Goal: Information Seeking & Learning: Learn about a topic

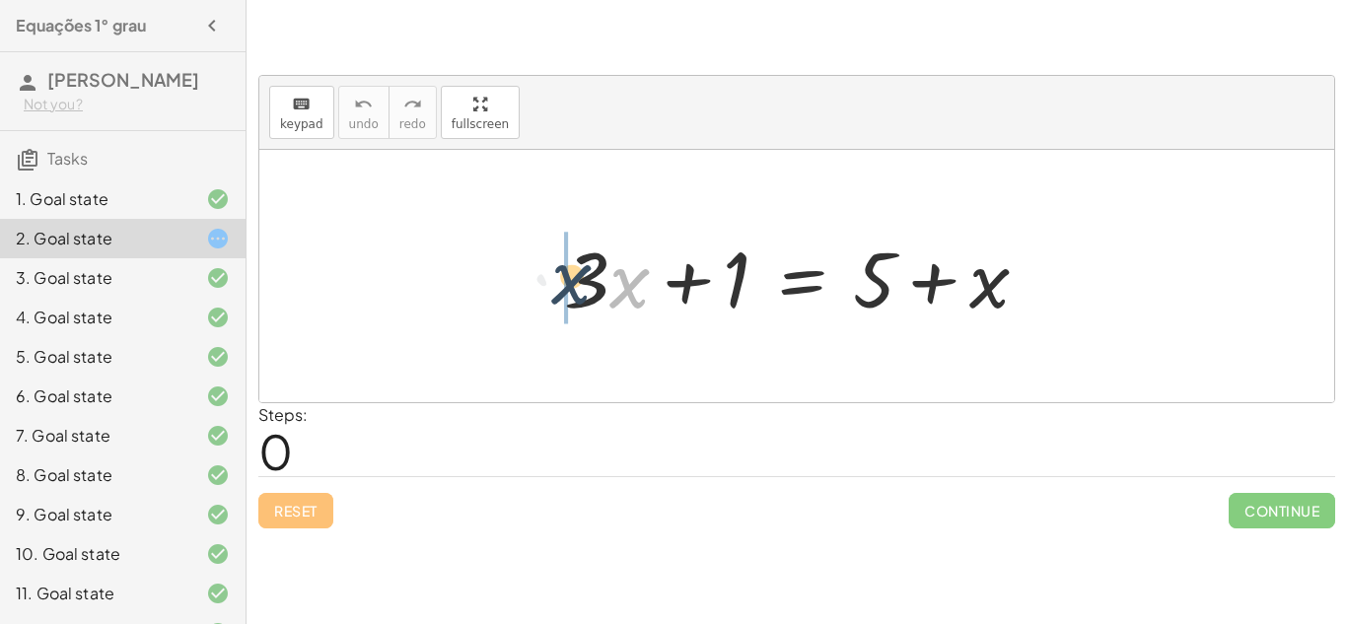
drag, startPoint x: 649, startPoint y: 281, endPoint x: 590, endPoint y: 277, distance: 58.3
click at [590, 277] on div at bounding box center [804, 277] width 500 height 102
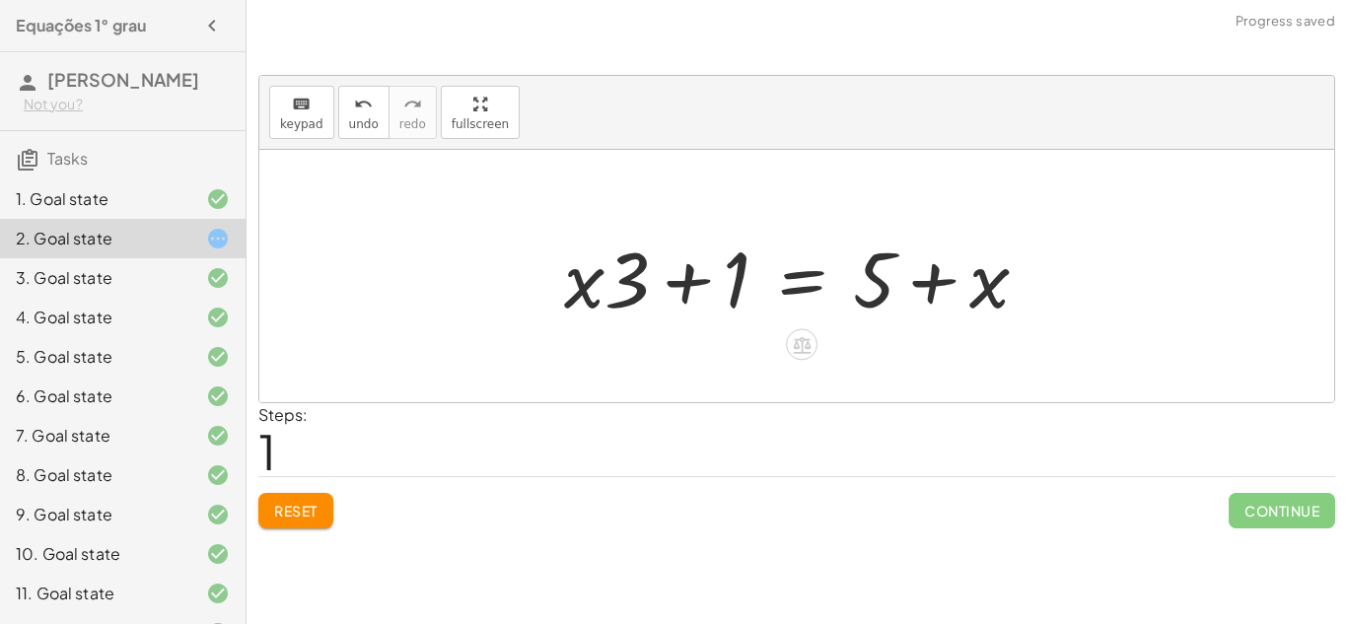
click at [678, 277] on div at bounding box center [804, 277] width 500 height 102
drag, startPoint x: 913, startPoint y: 256, endPoint x: 670, endPoint y: 246, distance: 242.7
click at [670, 246] on div at bounding box center [804, 277] width 500 height 102
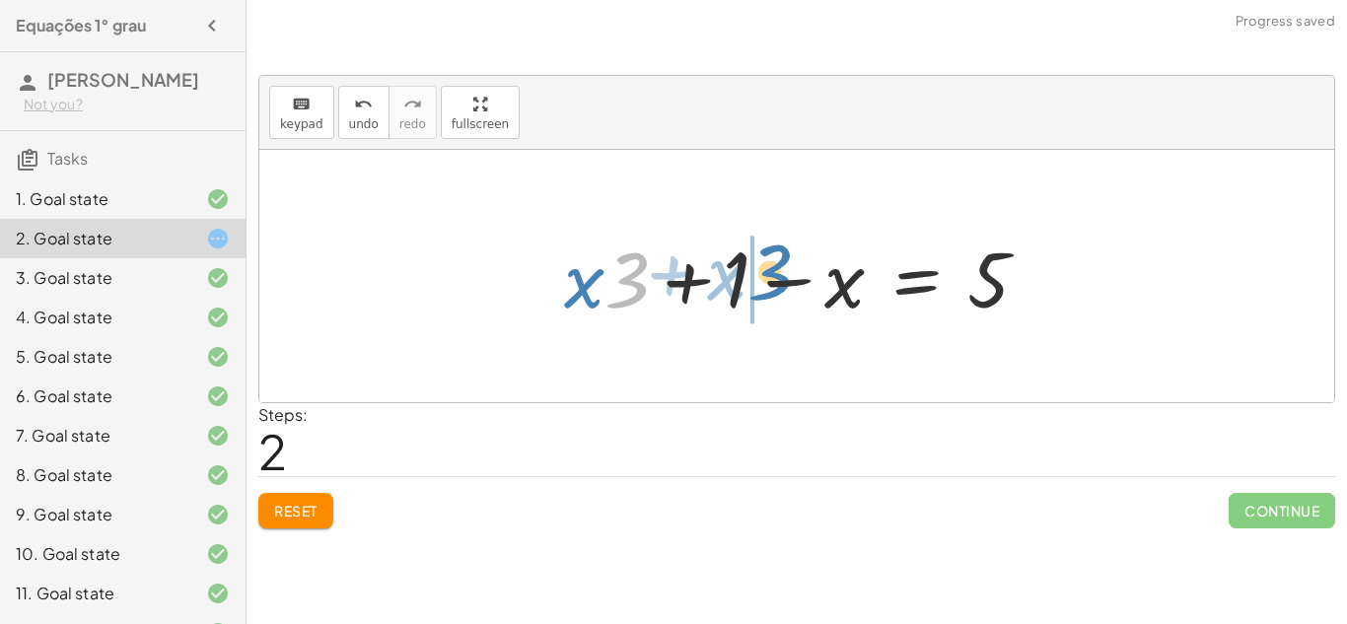
drag, startPoint x: 646, startPoint y: 278, endPoint x: 790, endPoint y: 270, distance: 144.1
click at [790, 270] on div at bounding box center [804, 277] width 500 height 102
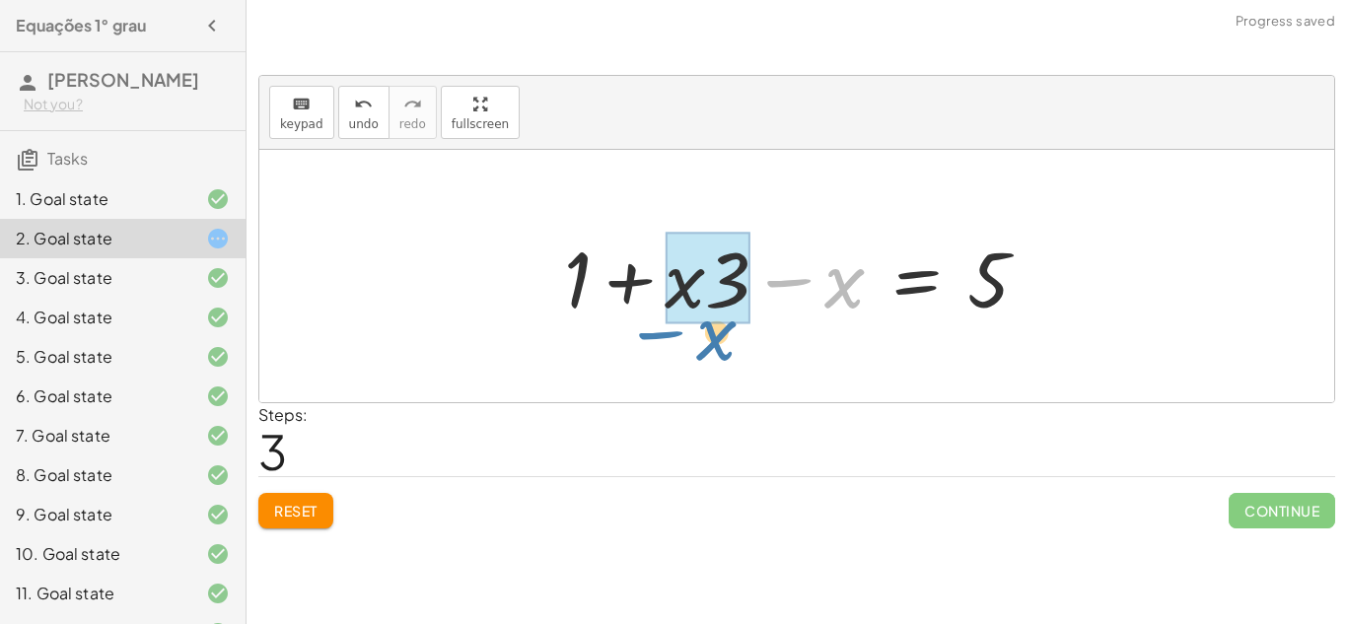
drag, startPoint x: 786, startPoint y: 287, endPoint x: 657, endPoint y: 339, distance: 138.4
click at [657, 339] on div "+ · 3 · x + 1 = + 5 + x + · x · 3 + 1 = + 5 + x + · x · 3 + 1 − x = 5 − x + · 3…" at bounding box center [796, 276] width 1074 height 252
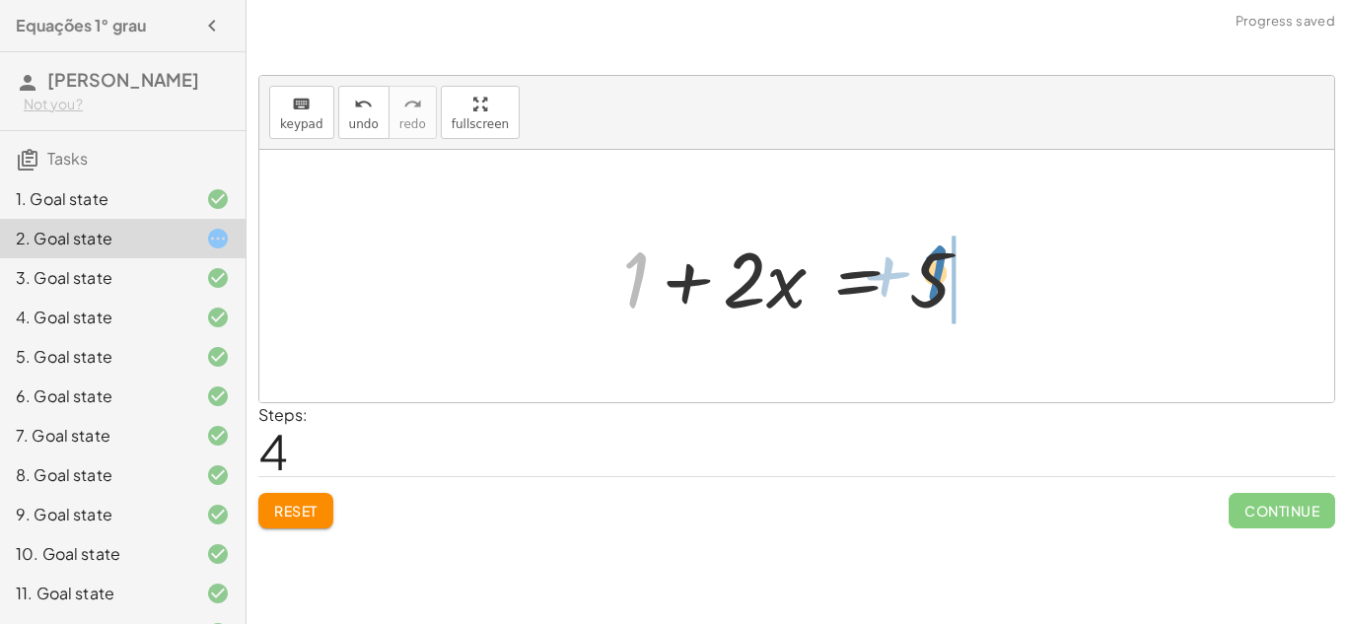
drag, startPoint x: 642, startPoint y: 290, endPoint x: 941, endPoint y: 283, distance: 299.7
click at [941, 283] on div at bounding box center [803, 277] width 383 height 102
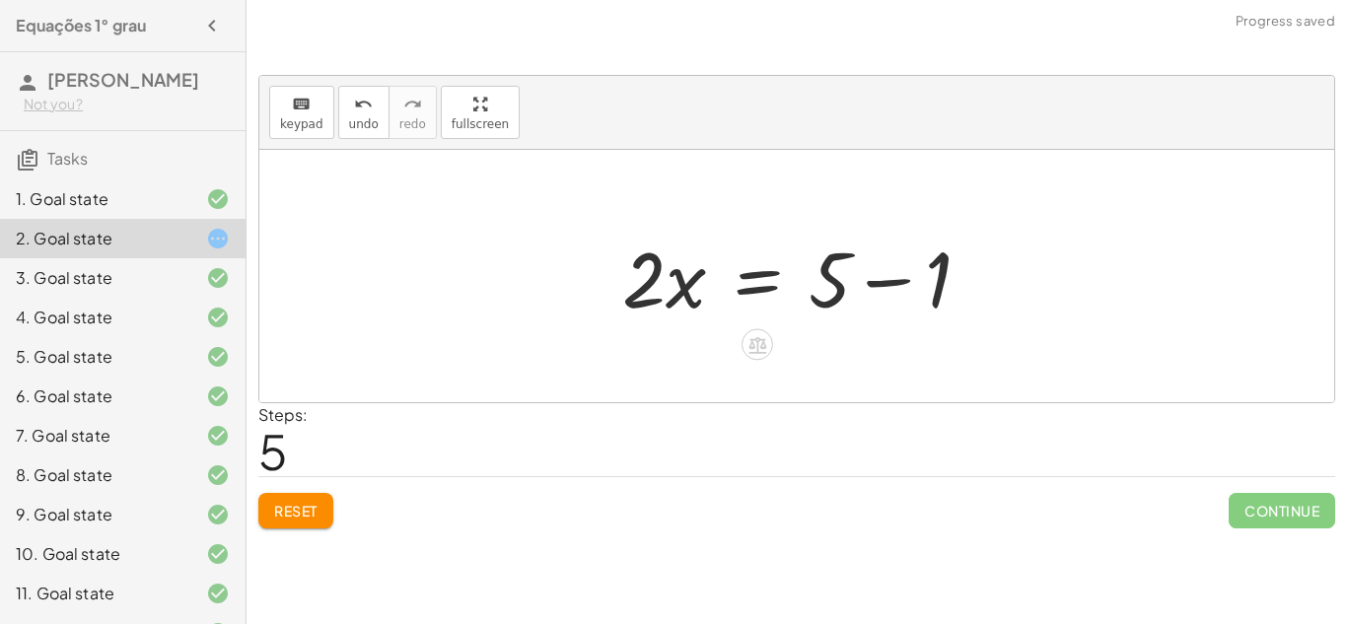
click at [904, 281] on div at bounding box center [803, 277] width 383 height 102
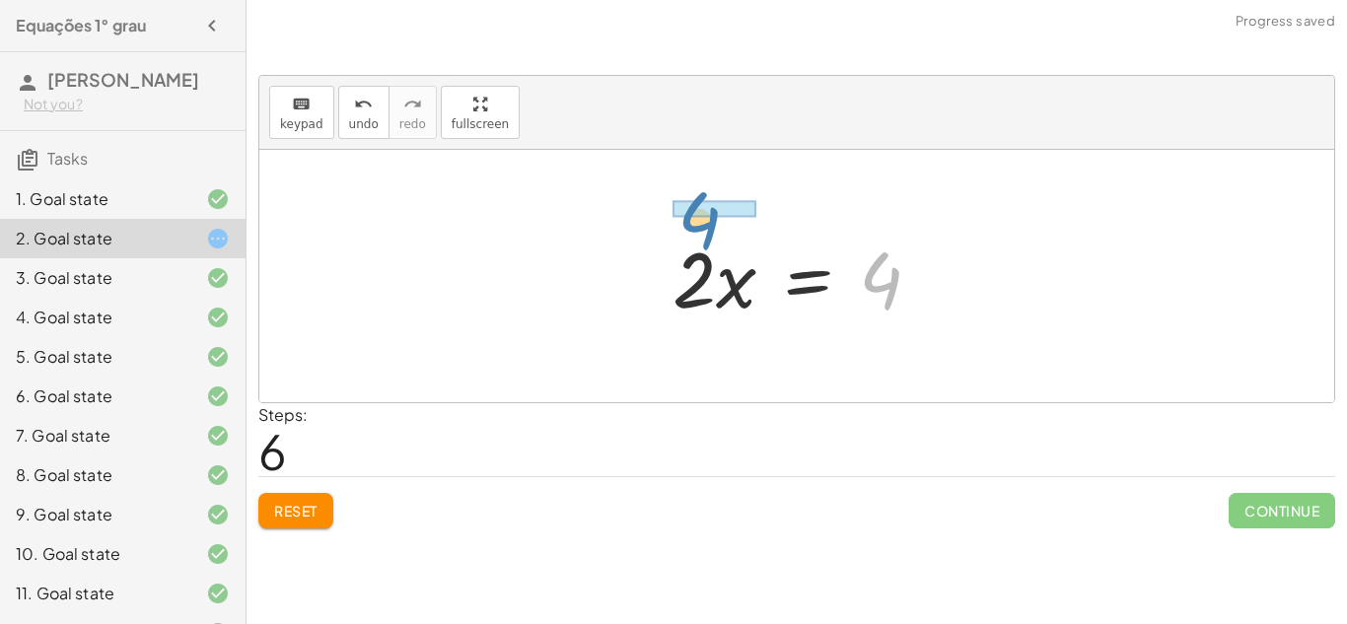
drag, startPoint x: 864, startPoint y: 280, endPoint x: 684, endPoint y: 218, distance: 190.8
click at [684, 218] on div "+ · 3 · x + 1 = + 5 + x + · x · 3 + 1 = + 5 + x + · x · 3 + 1 − x = 5 + 1 + · x…" at bounding box center [796, 276] width 1074 height 252
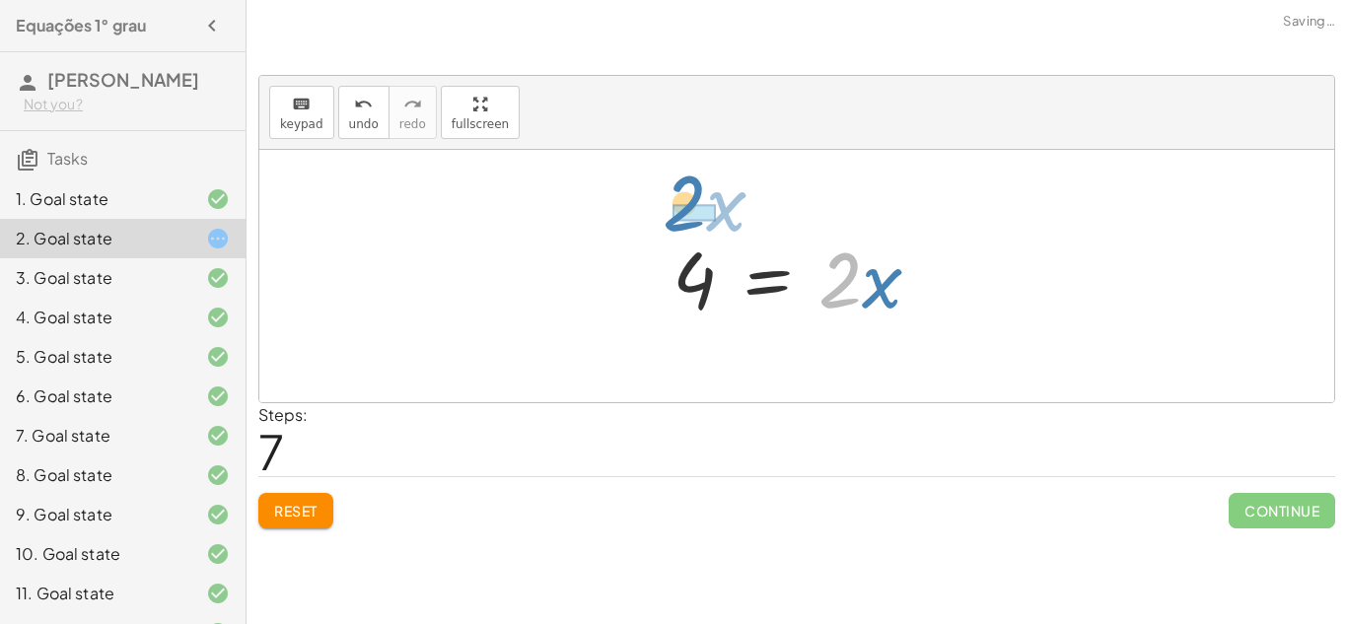
drag, startPoint x: 839, startPoint y: 294, endPoint x: 683, endPoint y: 217, distance: 173.7
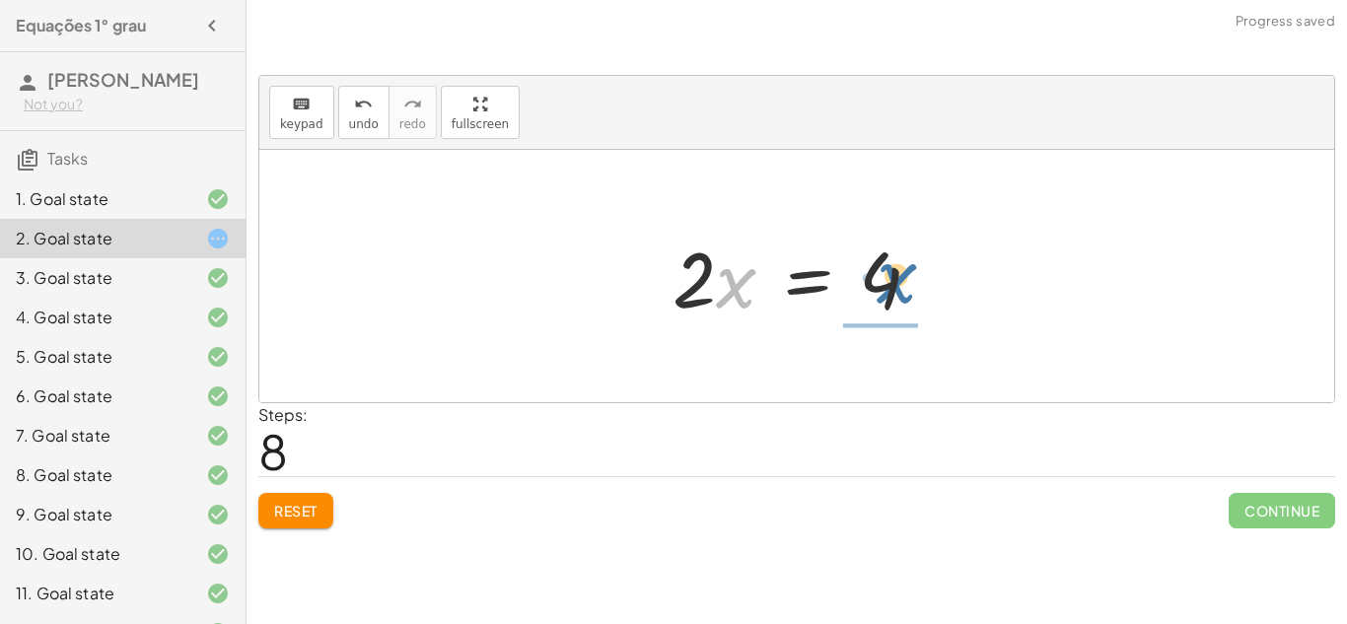
drag, startPoint x: 735, startPoint y: 287, endPoint x: 896, endPoint y: 282, distance: 160.8
click at [896, 282] on div at bounding box center [804, 277] width 284 height 102
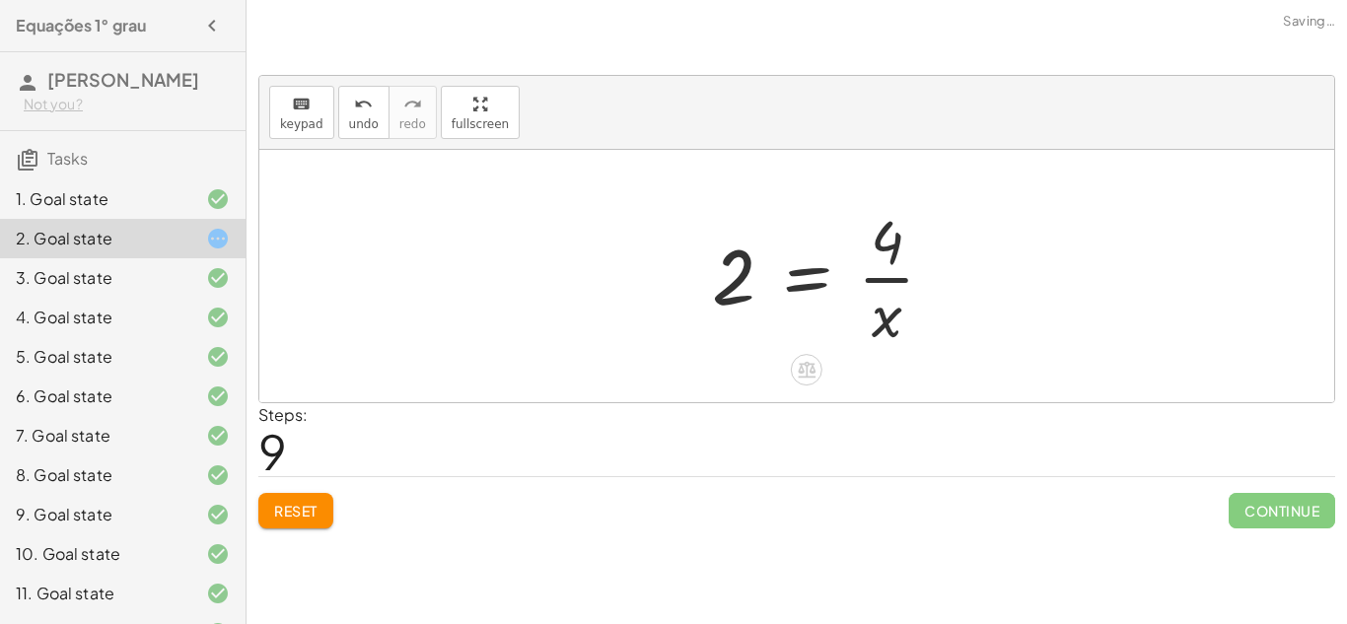
click at [896, 282] on div at bounding box center [831, 276] width 258 height 152
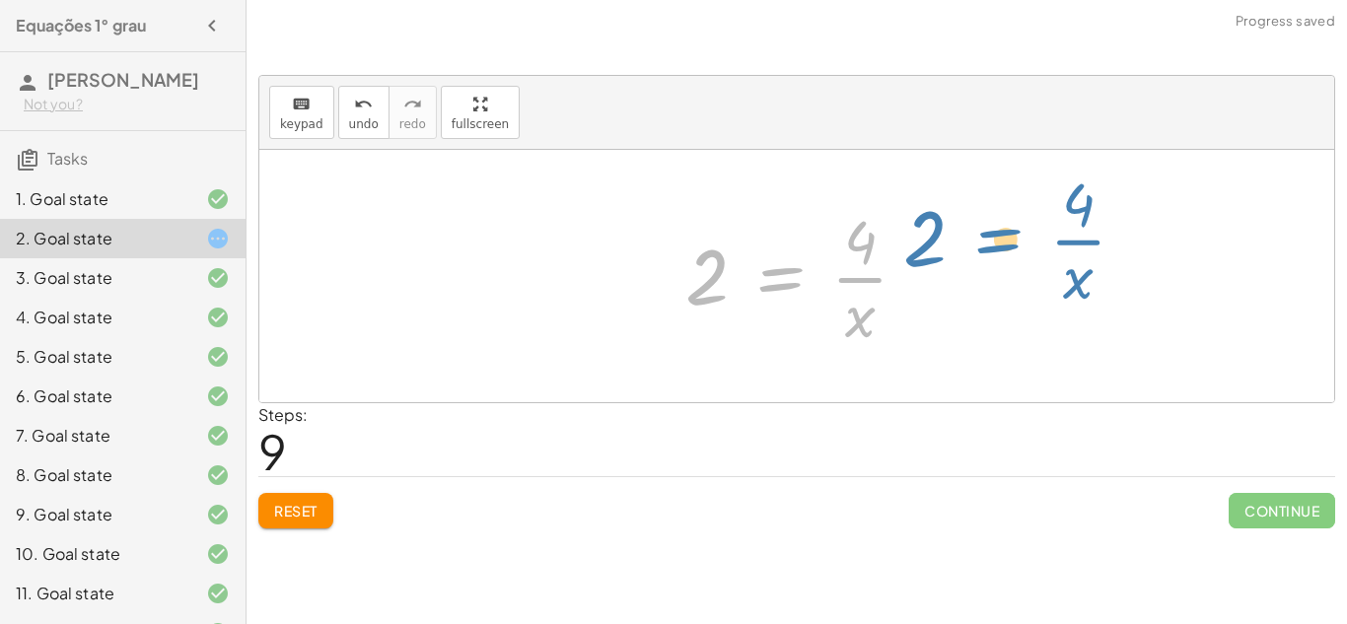
drag, startPoint x: 743, startPoint y: 284, endPoint x: 912, endPoint y: 268, distance: 169.3
click at [912, 268] on div at bounding box center [804, 276] width 258 height 152
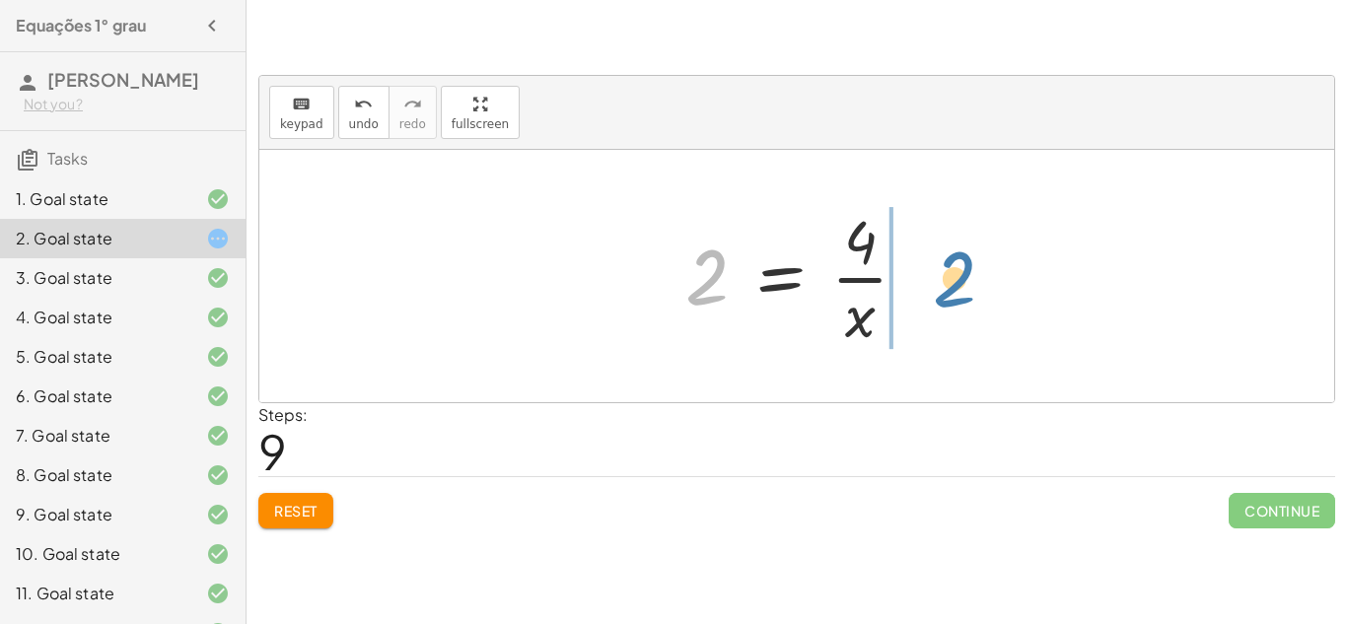
drag, startPoint x: 712, startPoint y: 279, endPoint x: 961, endPoint y: 282, distance: 249.4
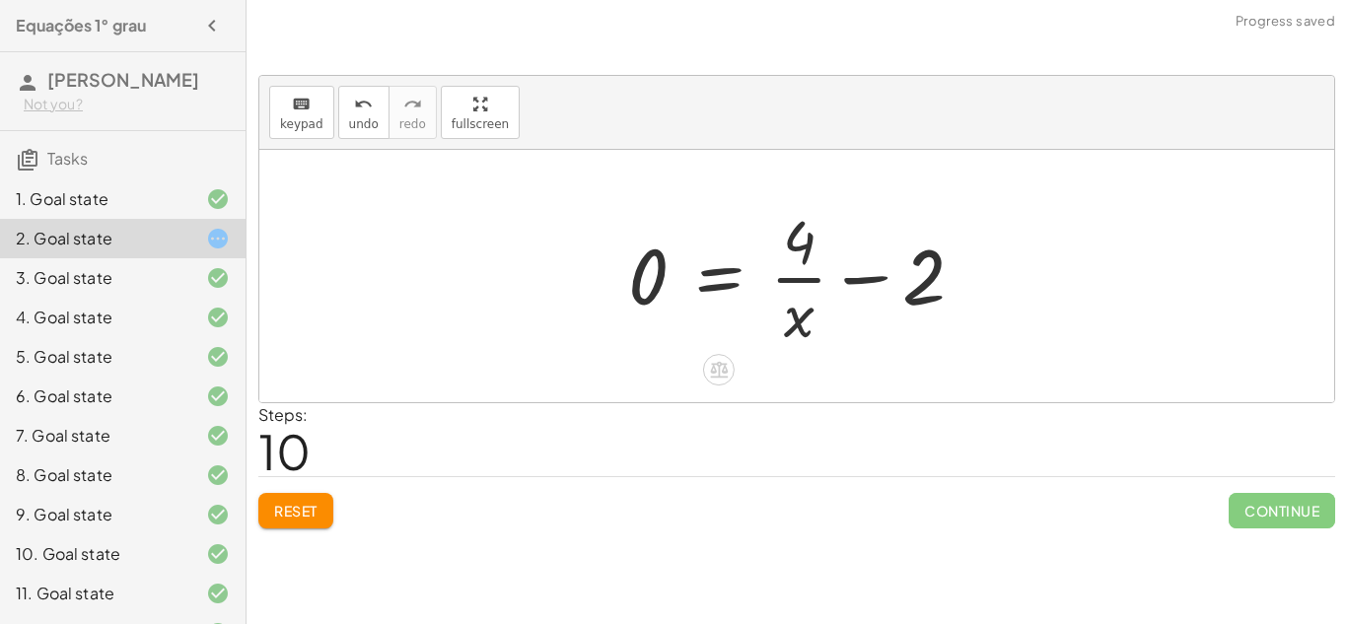
click at [937, 280] on div at bounding box center [803, 276] width 371 height 152
click at [858, 277] on div at bounding box center [803, 276] width 371 height 152
drag, startPoint x: 803, startPoint y: 233, endPoint x: 922, endPoint y: 268, distance: 123.5
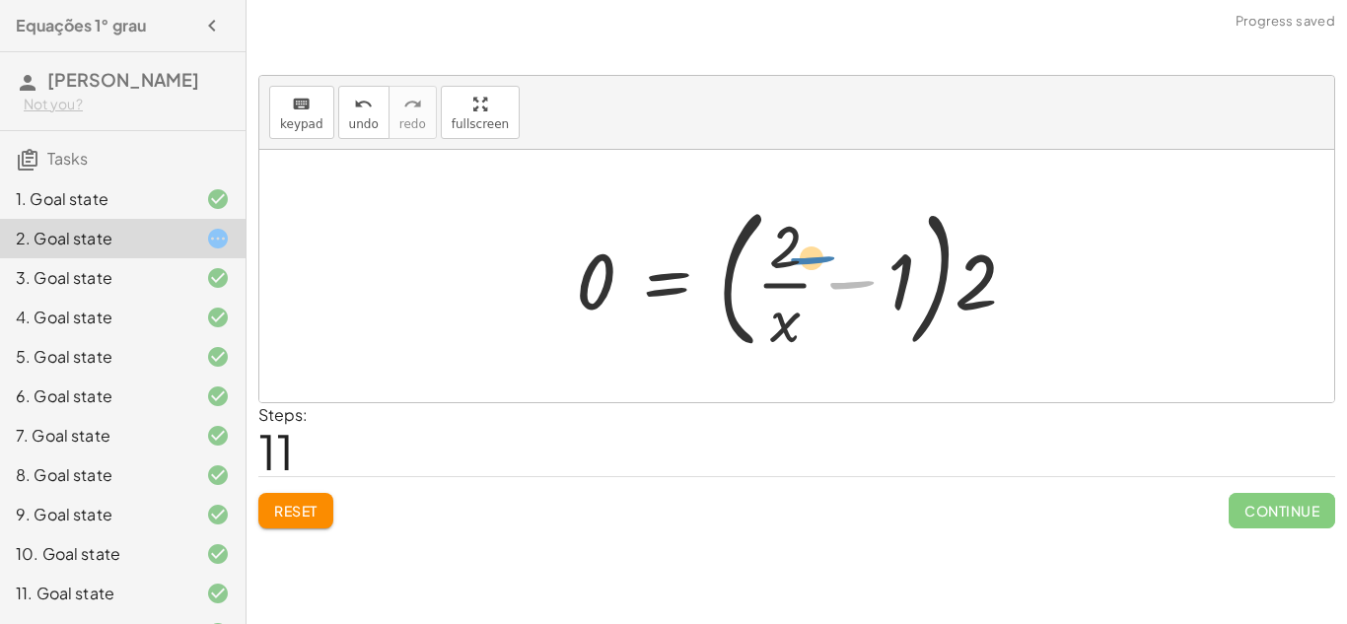
drag, startPoint x: 857, startPoint y: 284, endPoint x: 822, endPoint y: 257, distance: 43.6
click at [822, 257] on div at bounding box center [804, 276] width 476 height 164
drag, startPoint x: 786, startPoint y: 246, endPoint x: 822, endPoint y: 296, distance: 61.3
click at [822, 296] on div at bounding box center [804, 276] width 476 height 164
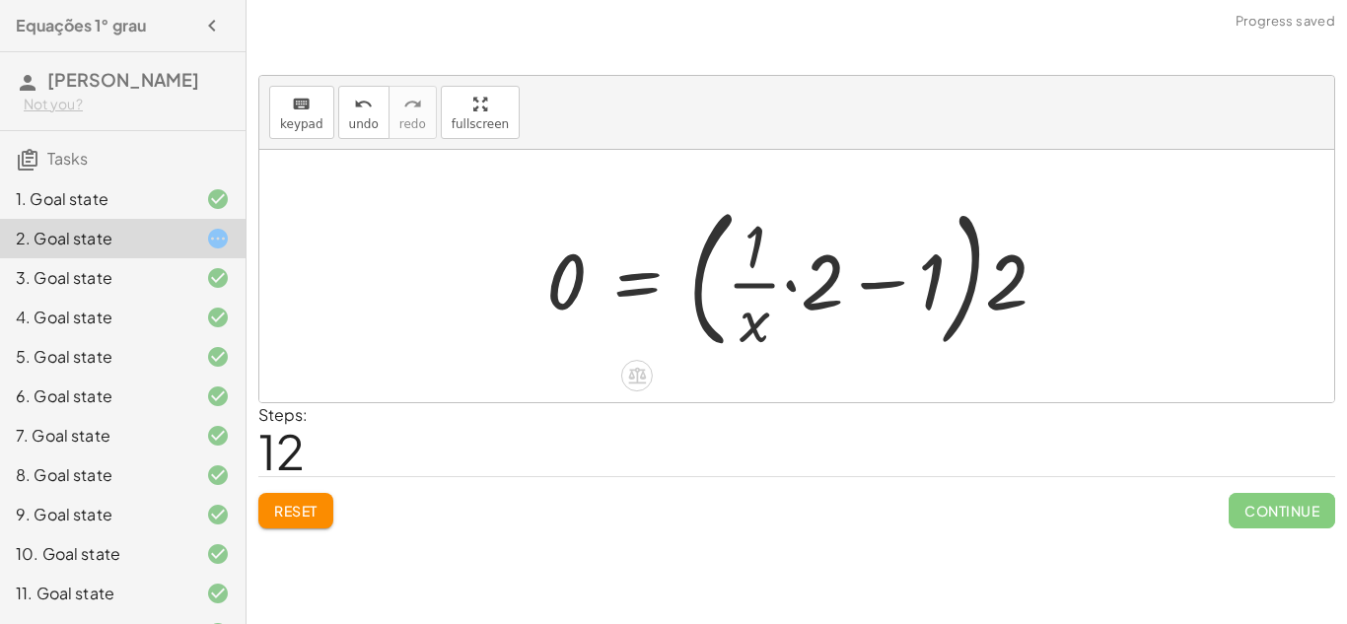
click at [827, 284] on div at bounding box center [804, 276] width 536 height 164
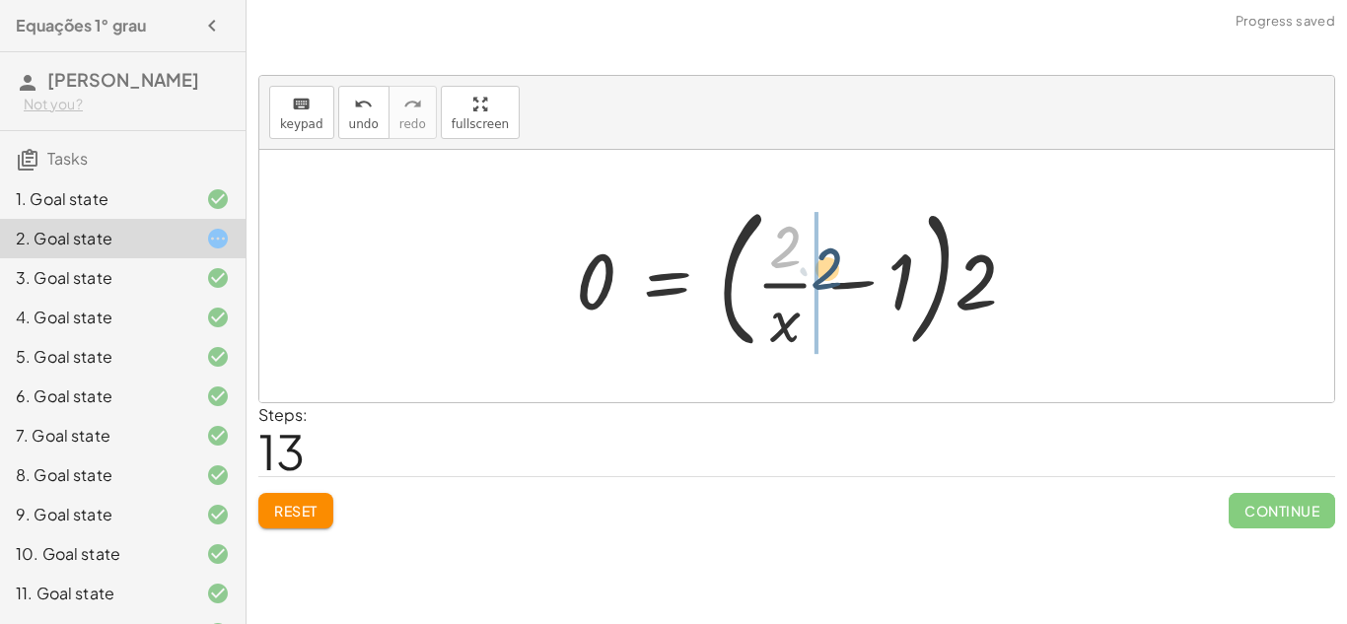
drag, startPoint x: 788, startPoint y: 257, endPoint x: 831, endPoint y: 282, distance: 49.9
click at [831, 282] on div at bounding box center [804, 276] width 476 height 164
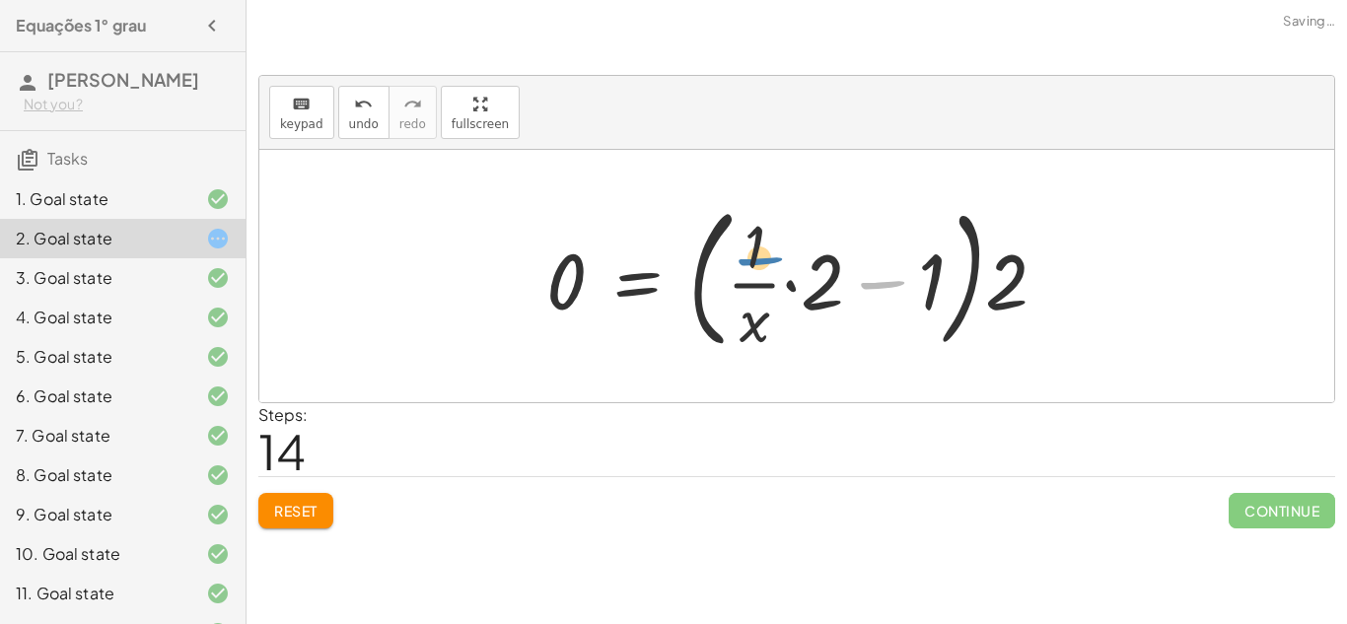
drag, startPoint x: 895, startPoint y: 284, endPoint x: 773, endPoint y: 260, distance: 124.5
click at [773, 260] on div at bounding box center [804, 276] width 536 height 164
drag, startPoint x: 1027, startPoint y: 295, endPoint x: 903, endPoint y: 302, distance: 124.4
click at [903, 302] on div at bounding box center [804, 276] width 536 height 164
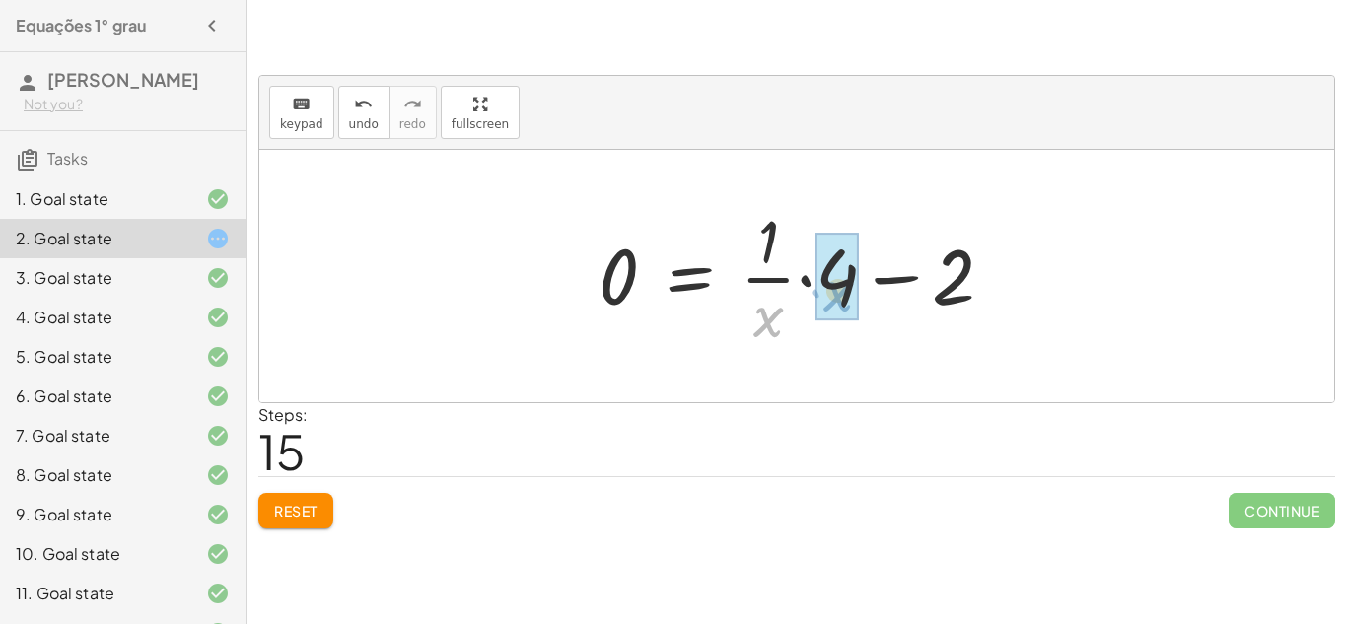
drag, startPoint x: 770, startPoint y: 332, endPoint x: 839, endPoint y: 307, distance: 73.6
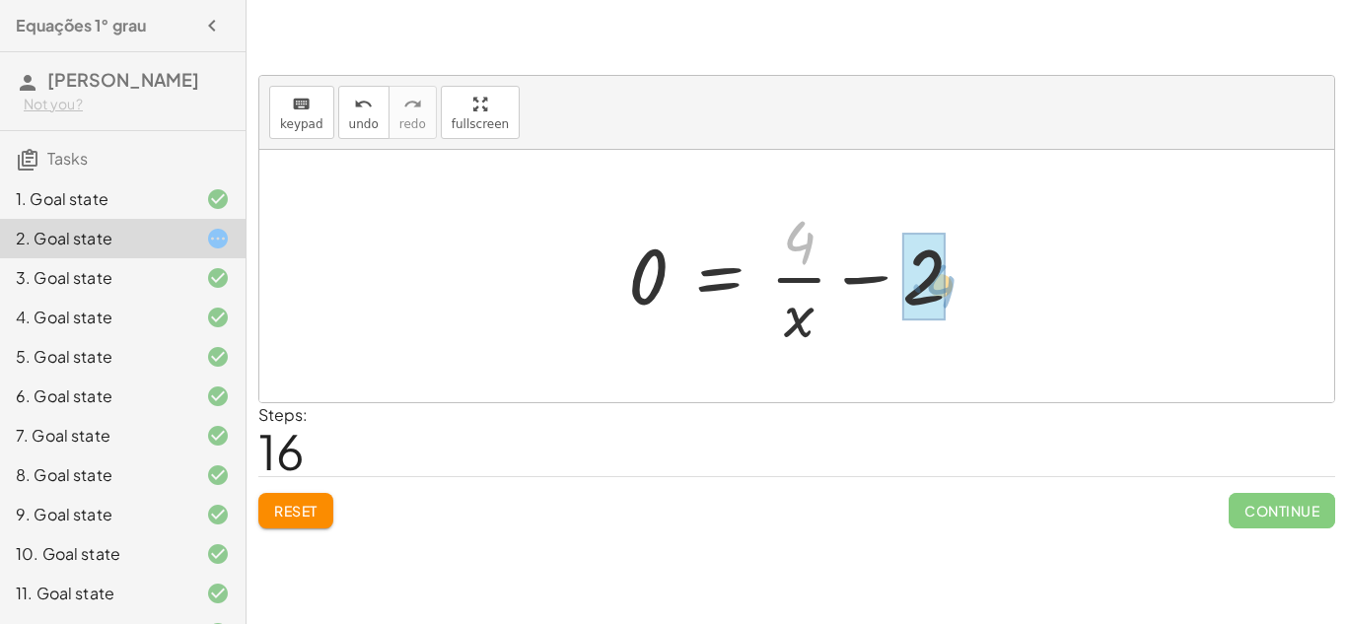
drag, startPoint x: 808, startPoint y: 242, endPoint x: 951, endPoint y: 287, distance: 149.7
click at [951, 287] on div at bounding box center [803, 276] width 371 height 152
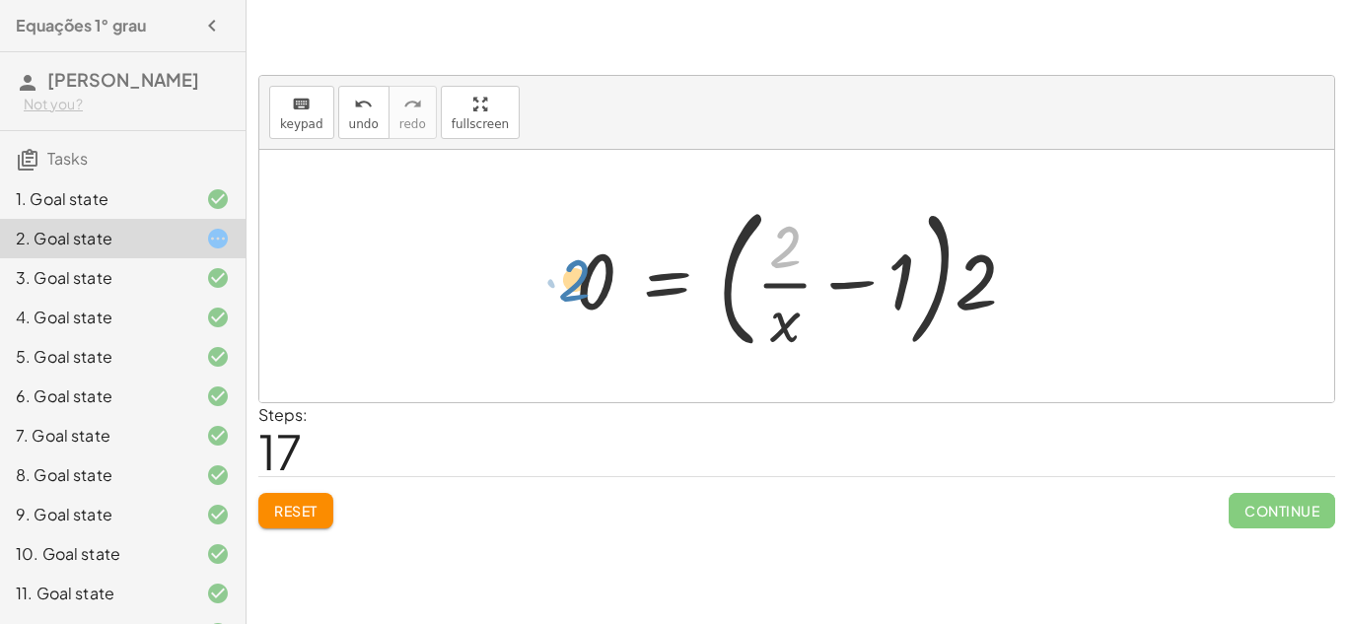
drag, startPoint x: 770, startPoint y: 247, endPoint x: 560, endPoint y: 280, distance: 212.5
click at [560, 280] on div "+ · 3 · x + 1 = + 5 + x + · x · 3 + 1 = + 5 + x + · x · 3 + 1 − x = 5 + 1 + · x…" at bounding box center [796, 275] width 501 height 173
drag, startPoint x: 789, startPoint y: 245, endPoint x: 827, endPoint y: 292, distance: 60.2
click at [827, 292] on div at bounding box center [804, 276] width 476 height 164
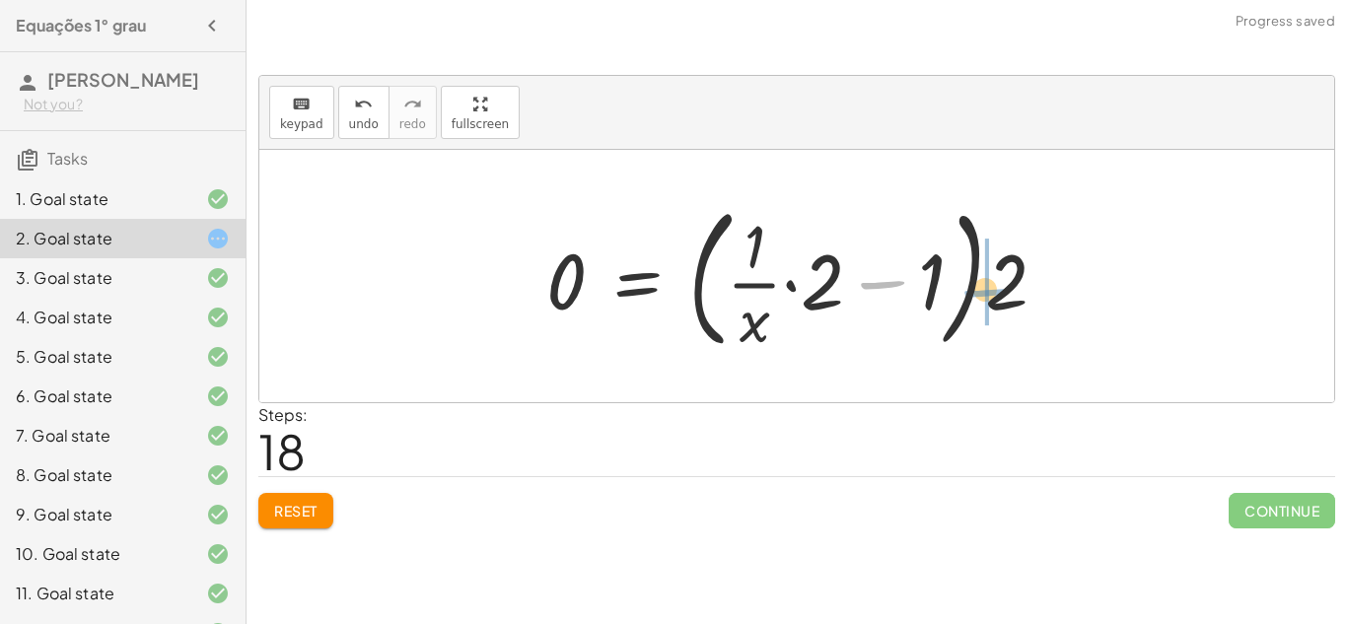
drag, startPoint x: 880, startPoint y: 286, endPoint x: 984, endPoint y: 294, distance: 103.8
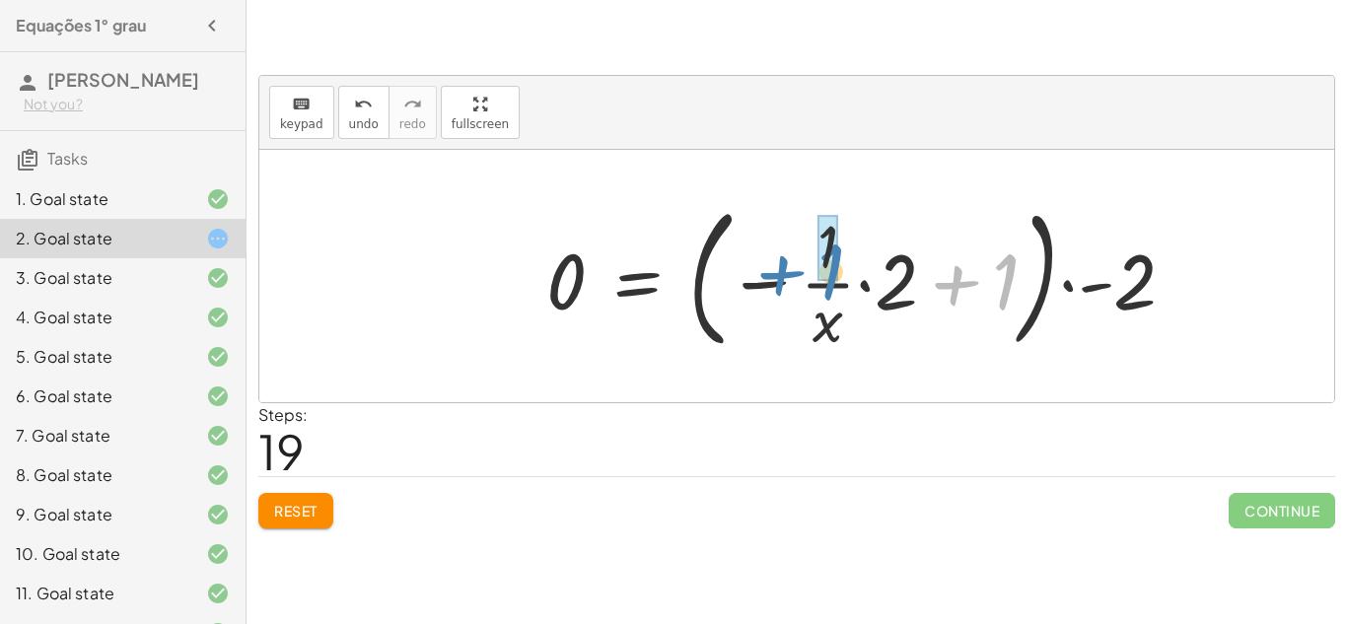
drag, startPoint x: 944, startPoint y: 286, endPoint x: 787, endPoint y: 265, distance: 159.1
click at [787, 265] on div at bounding box center [868, 276] width 664 height 164
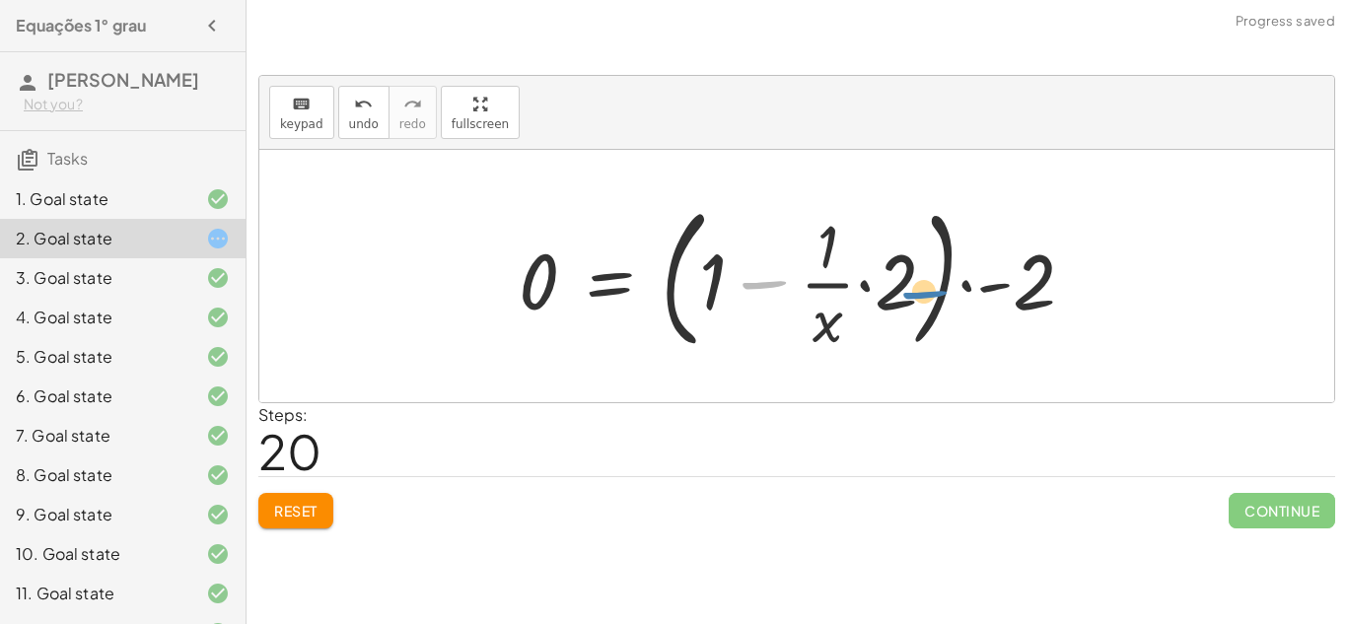
drag, startPoint x: 775, startPoint y: 288, endPoint x: 1051, endPoint y: 281, distance: 276.1
click at [1051, 281] on div at bounding box center [804, 276] width 591 height 164
drag, startPoint x: 763, startPoint y: 288, endPoint x: 981, endPoint y: 290, distance: 217.9
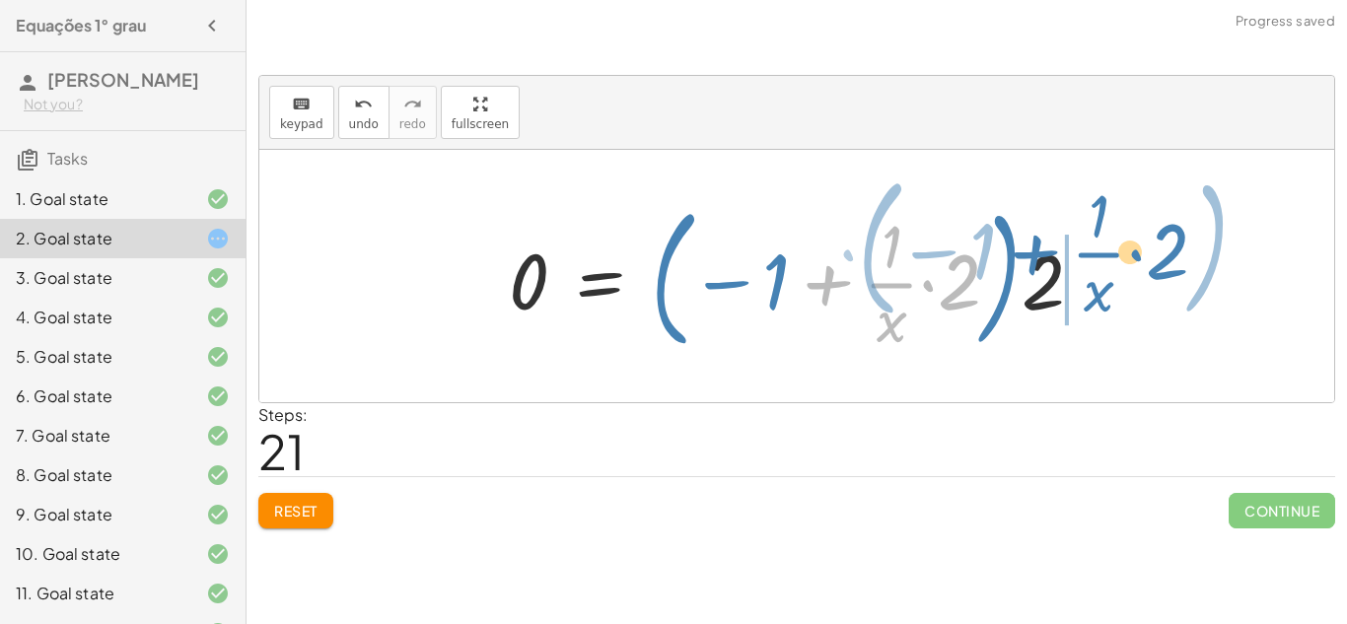
drag, startPoint x: 830, startPoint y: 281, endPoint x: 1037, endPoint y: 250, distance: 209.2
click at [1037, 250] on div at bounding box center [804, 276] width 610 height 164
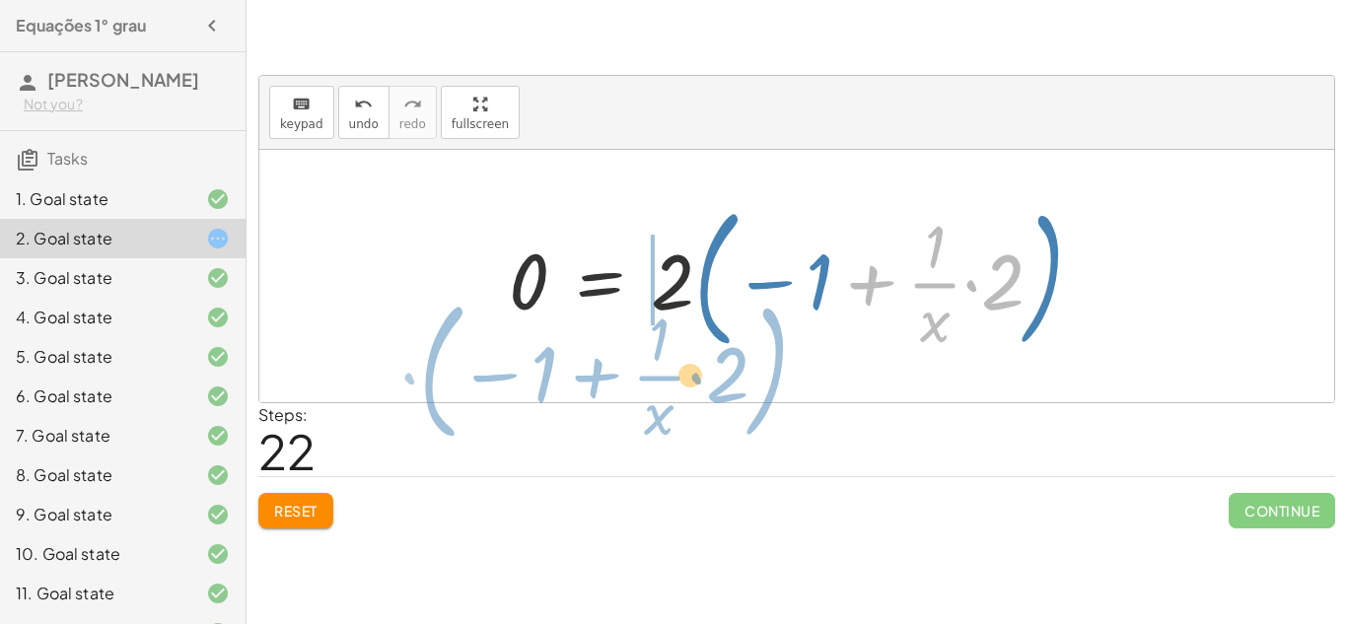
drag, startPoint x: 844, startPoint y: 286, endPoint x: 569, endPoint y: 379, distance: 290.2
click at [569, 379] on div "+ · 3 · x + 1 = + 5 + x + · x · 3 + 1 = + 5 + x + · x · 3 + 1 − x = 5 + 1 + · x…" at bounding box center [796, 276] width 1074 height 252
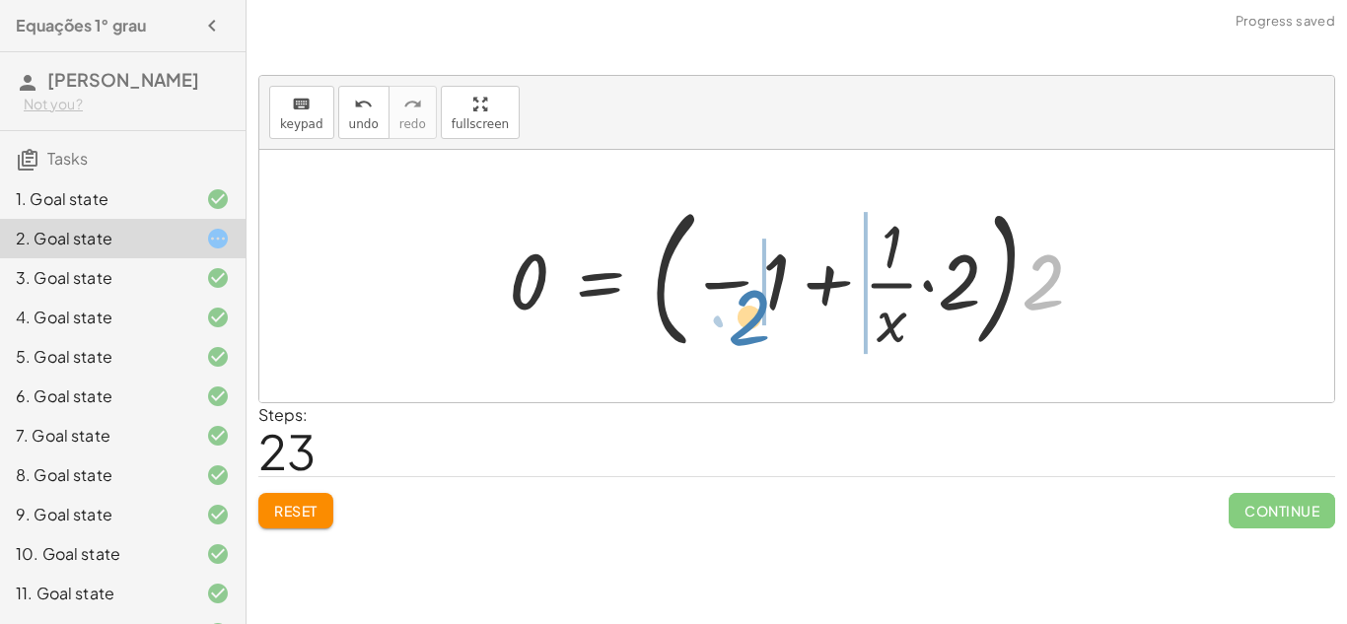
drag, startPoint x: 1056, startPoint y: 295, endPoint x: 762, endPoint y: 330, distance: 295.9
click at [762, 330] on div at bounding box center [804, 276] width 610 height 164
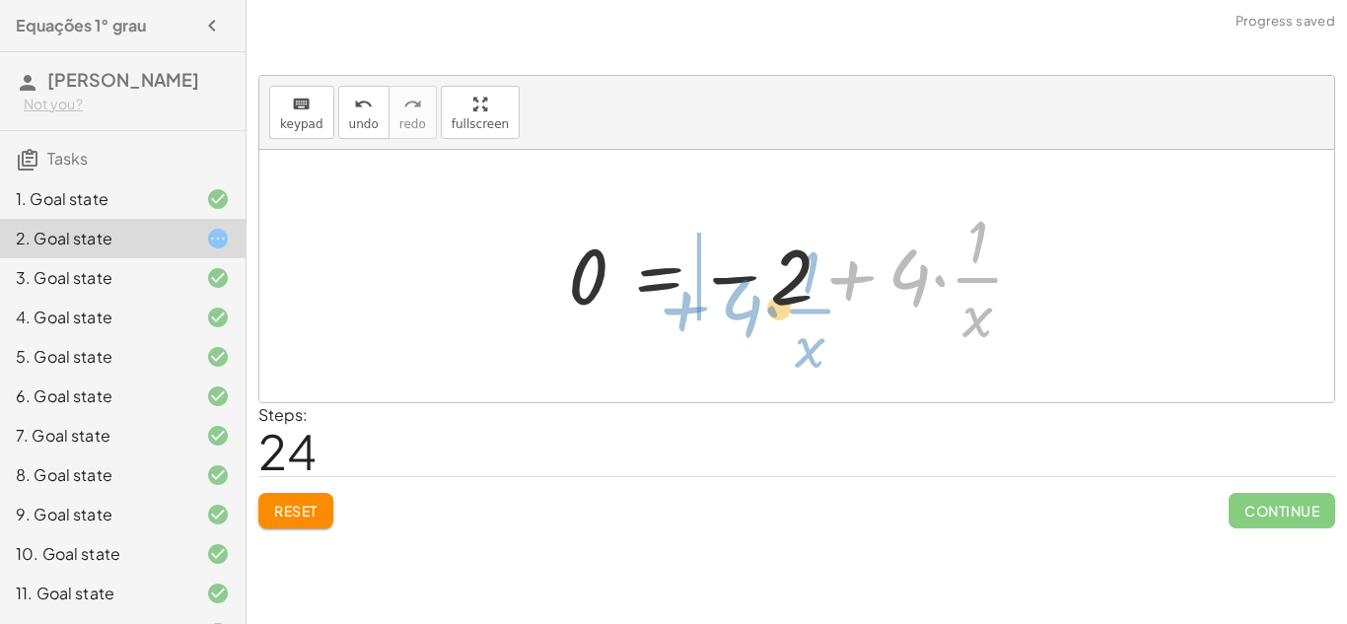
drag, startPoint x: 817, startPoint y: 272, endPoint x: 587, endPoint y: 261, distance: 230.9
click at [587, 261] on div at bounding box center [804, 276] width 492 height 152
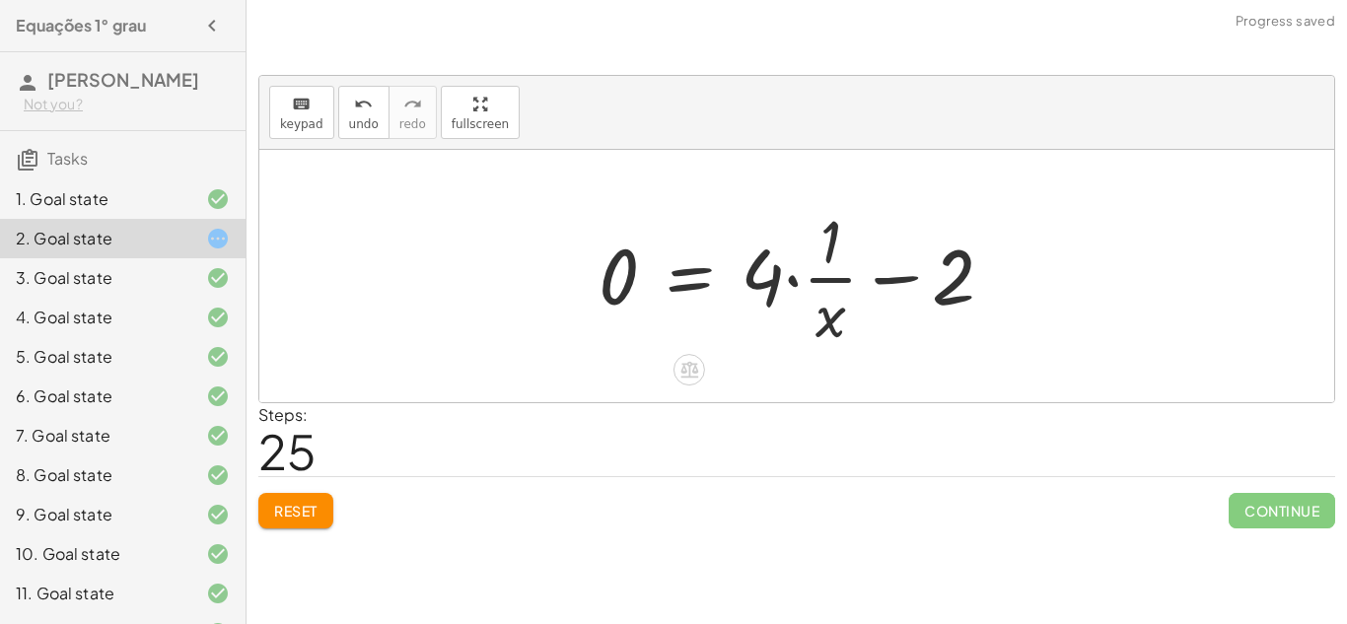
click at [870, 283] on div at bounding box center [803, 276] width 431 height 152
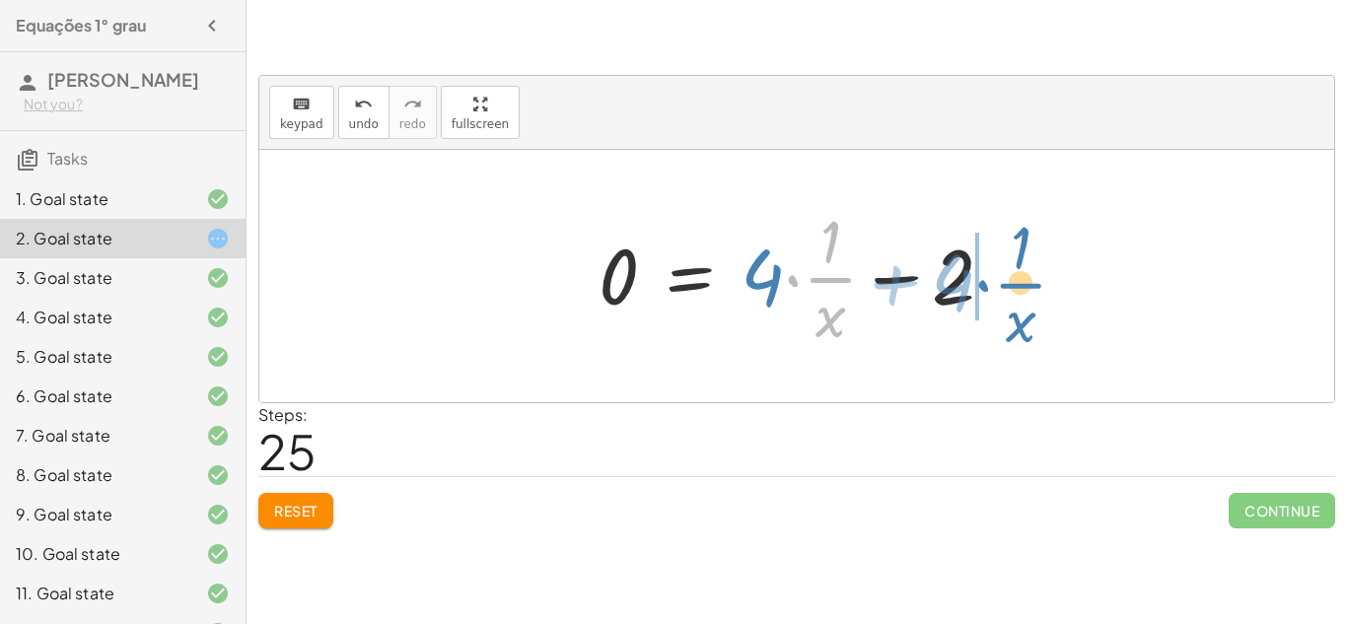
drag, startPoint x: 785, startPoint y: 280, endPoint x: 977, endPoint y: 285, distance: 192.3
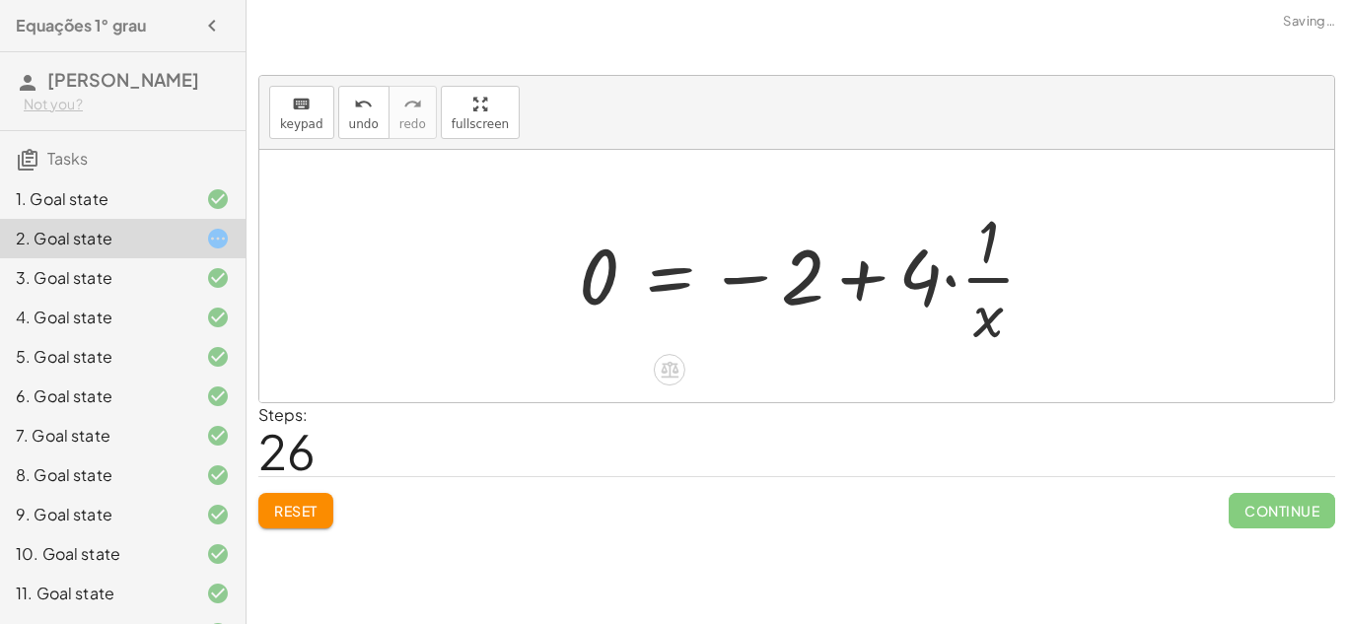
click at [877, 287] on div at bounding box center [815, 276] width 492 height 152
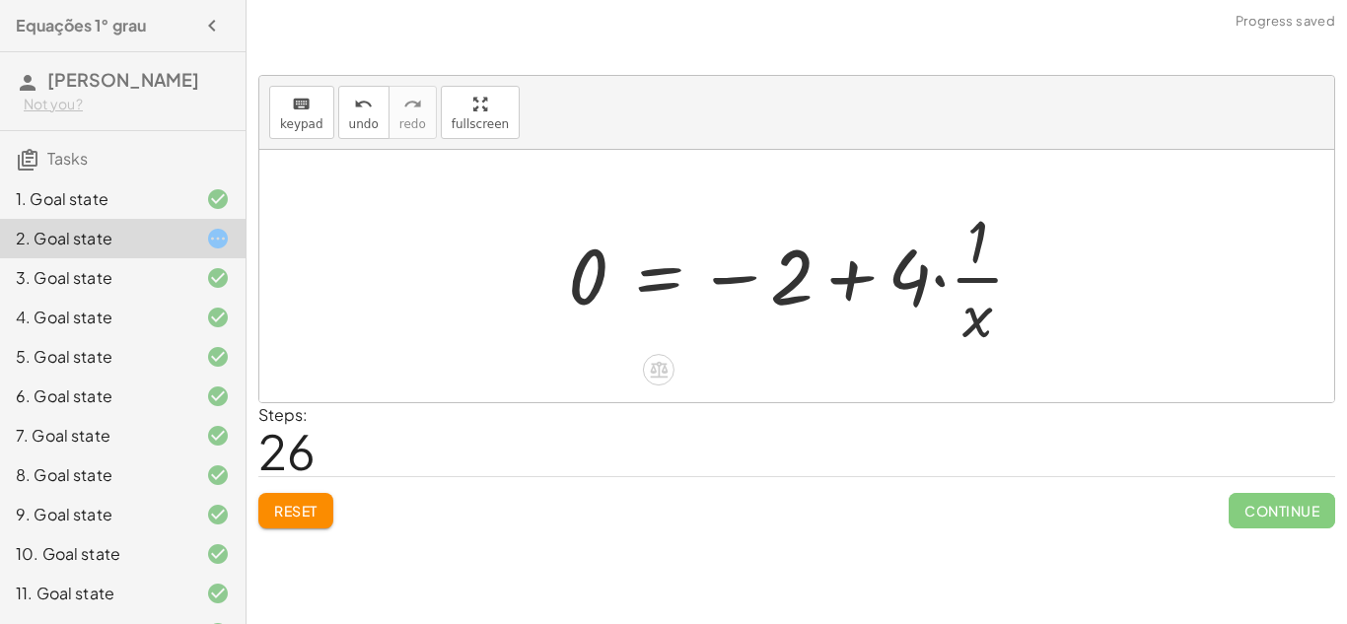
click at [847, 286] on div at bounding box center [804, 276] width 492 height 152
drag, startPoint x: 919, startPoint y: 274, endPoint x: 810, endPoint y: 280, distance: 108.6
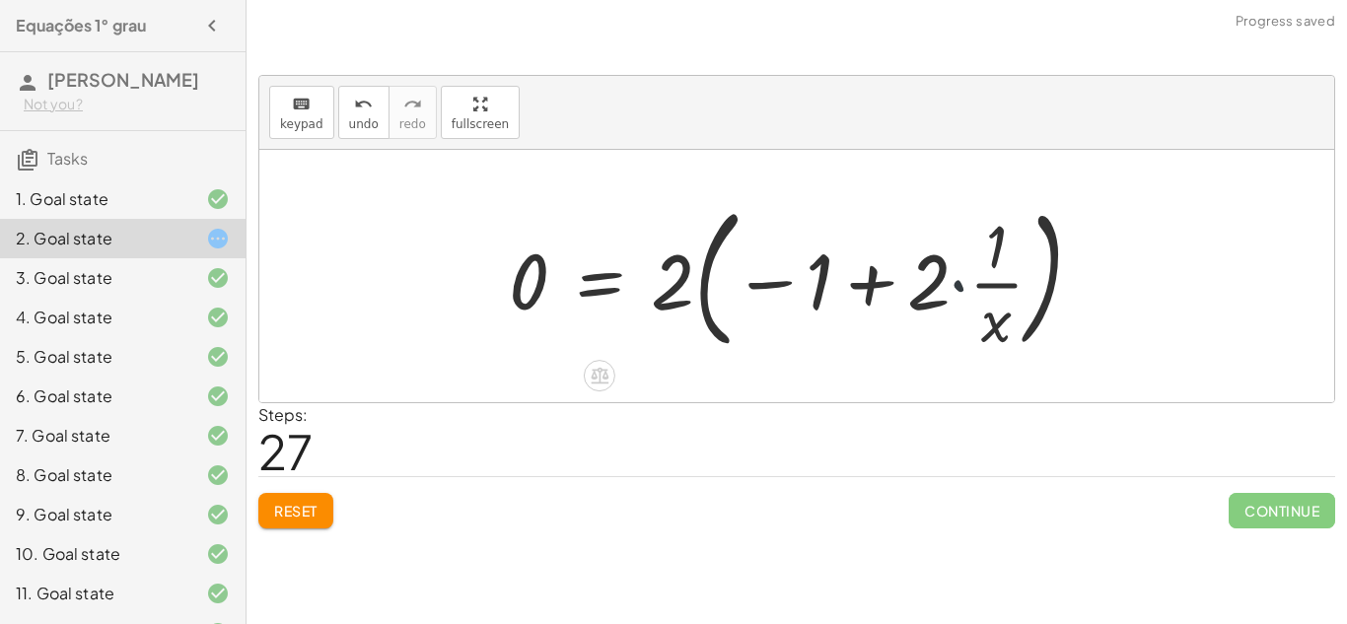
click at [955, 292] on div at bounding box center [804, 276] width 610 height 164
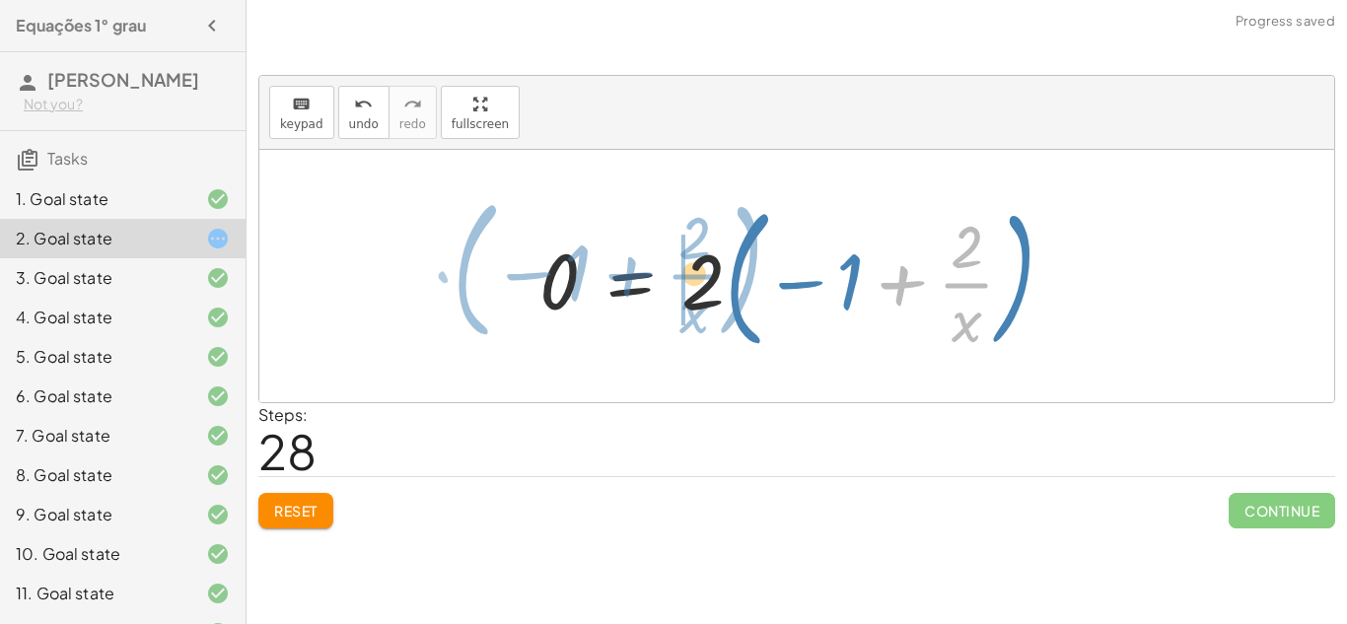
drag, startPoint x: 940, startPoint y: 294, endPoint x: 666, endPoint y: 287, distance: 274.1
click at [666, 287] on div at bounding box center [804, 276] width 550 height 164
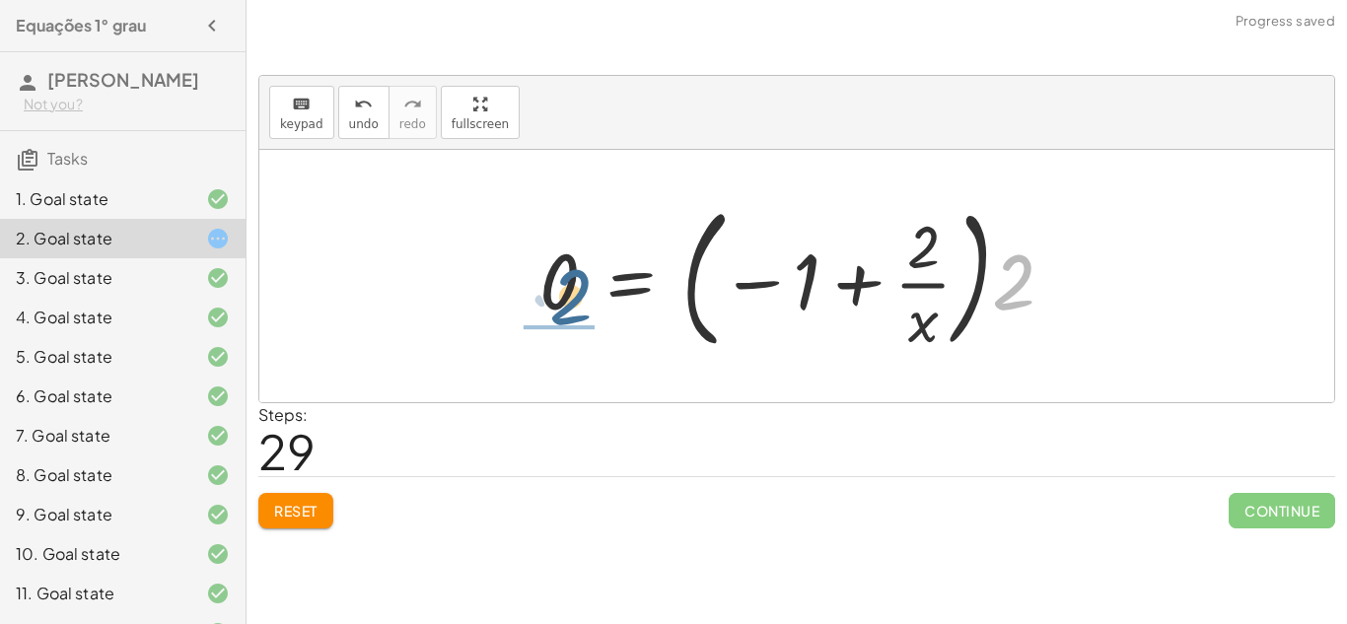
drag, startPoint x: 994, startPoint y: 282, endPoint x: 543, endPoint y: 297, distance: 450.7
click at [543, 297] on div at bounding box center [804, 276] width 550 height 164
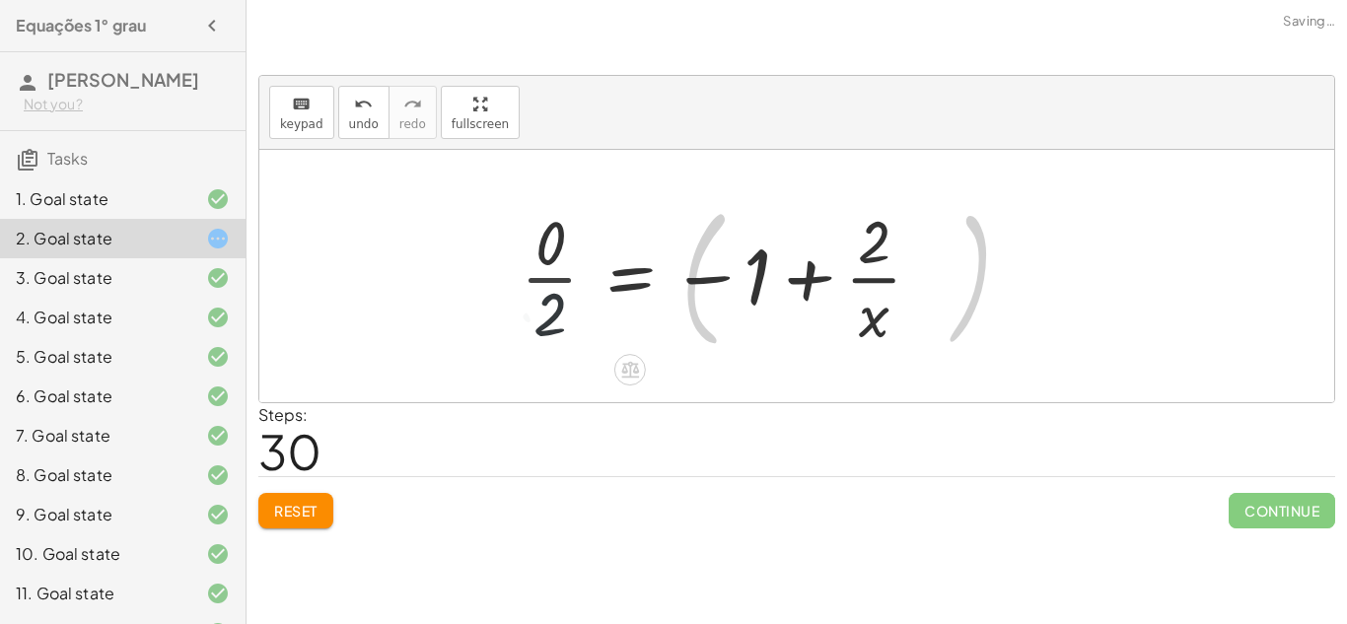
click at [543, 297] on div at bounding box center [728, 276] width 434 height 152
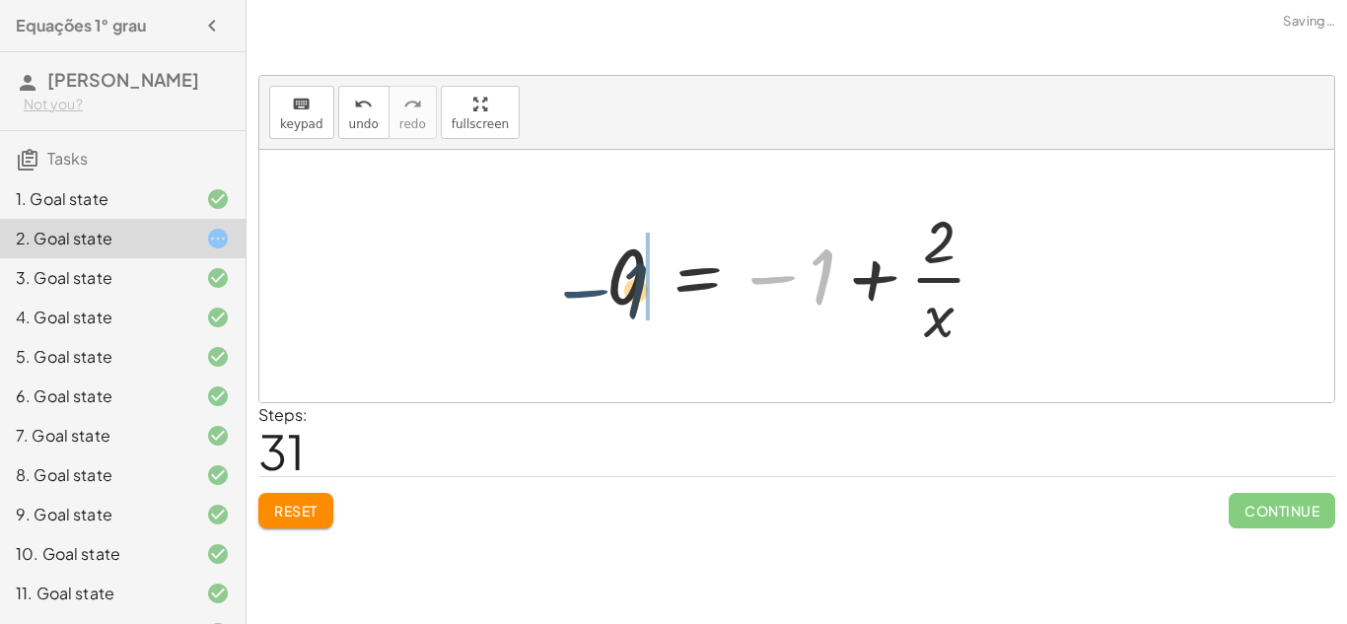
drag, startPoint x: 770, startPoint y: 280, endPoint x: 581, endPoint y: 294, distance: 189.8
click at [581, 294] on div "+ · 3 · x + 1 = + 5 + x + · x · 3 + 1 = + 5 + x + · x · 3 + 1 − x = 5 + 1 + · x…" at bounding box center [797, 276] width 440 height 162
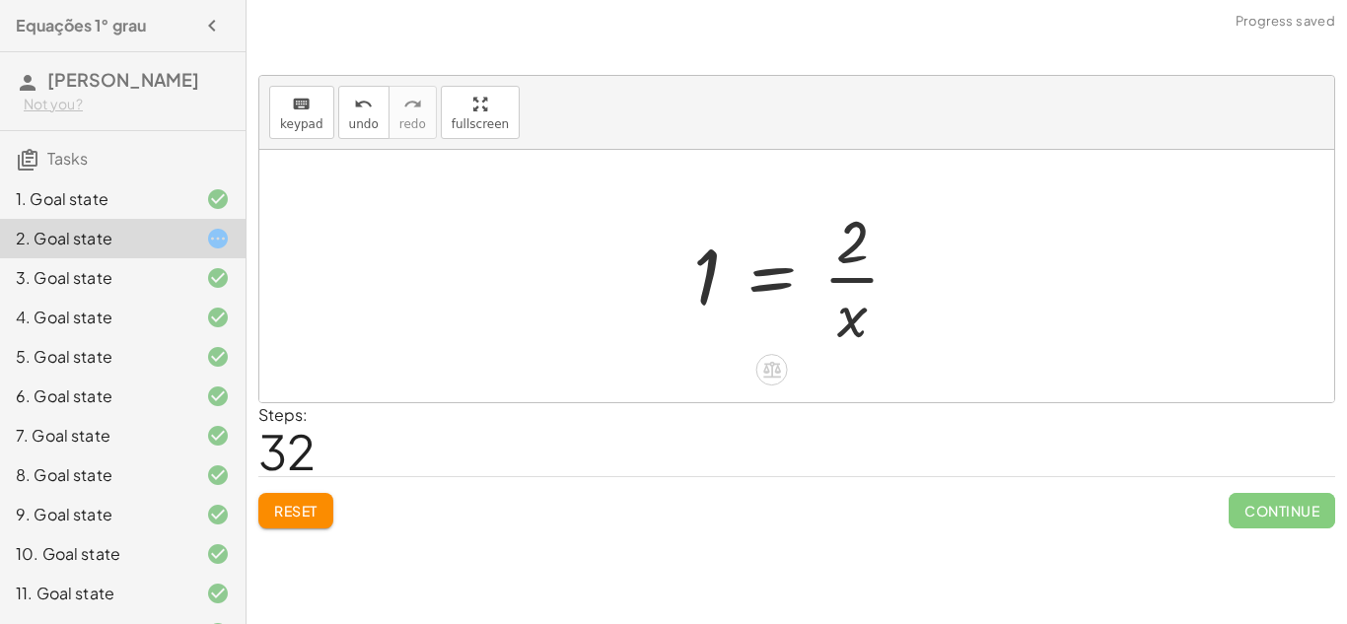
drag, startPoint x: 622, startPoint y: 285, endPoint x: 730, endPoint y: 306, distance: 110.4
click at [730, 306] on div "+ · 3 · x + 1 = + 5 + x + · x · 3 + 1 = + 5 + x + · x · 3 + 1 − x = 5 + 1 + · x…" at bounding box center [796, 276] width 1074 height 252
drag, startPoint x: 867, startPoint y: 323, endPoint x: 931, endPoint y: 252, distance: 95.0
click at [931, 252] on div "+ · 3 · x + 1 = + 5 + x + · x · 3 + 1 = + 5 + x + · x · 3 + 1 − x = 5 + 1 + · x…" at bounding box center [796, 276] width 1074 height 252
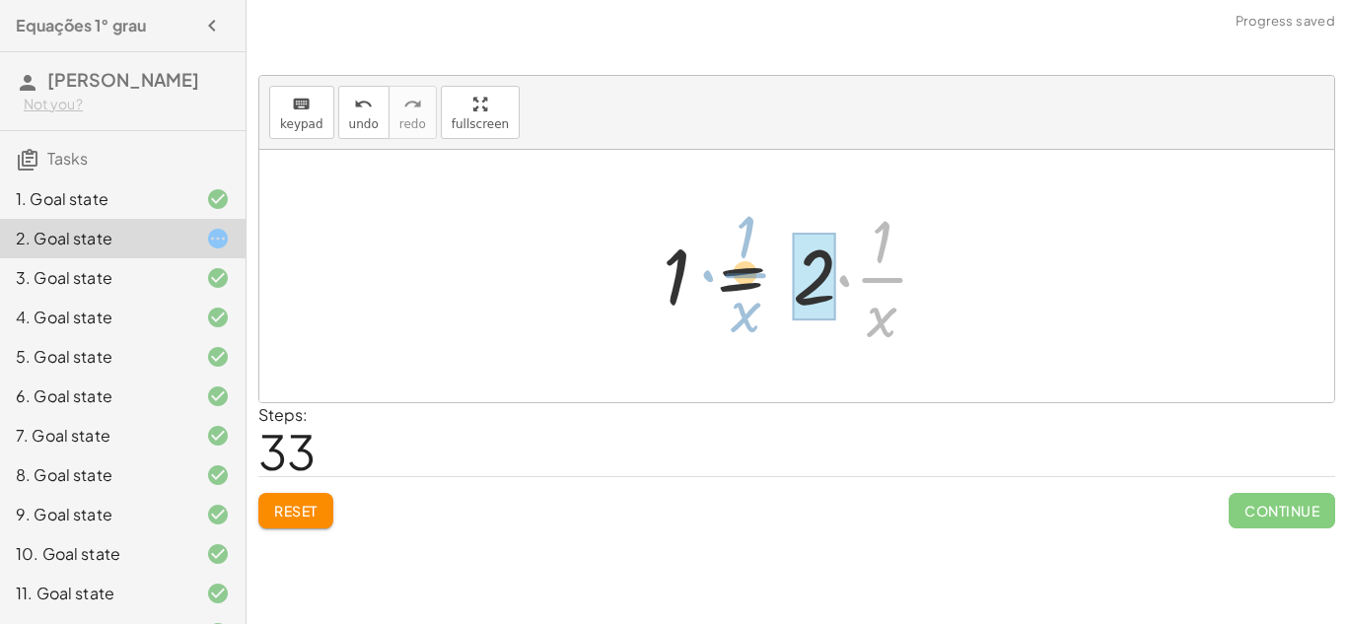
drag, startPoint x: 849, startPoint y: 278, endPoint x: 791, endPoint y: 277, distance: 58.2
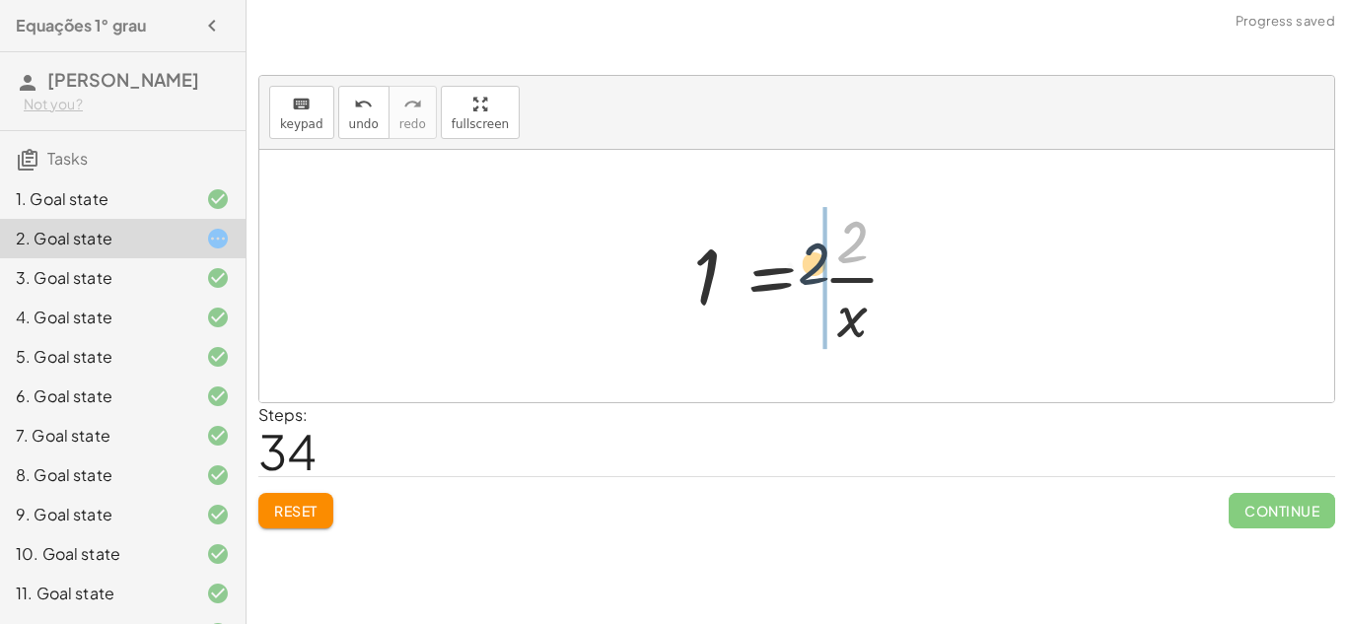
drag, startPoint x: 839, startPoint y: 259, endPoint x: 795, endPoint y: 287, distance: 52.2
click at [795, 287] on div at bounding box center [804, 276] width 242 height 152
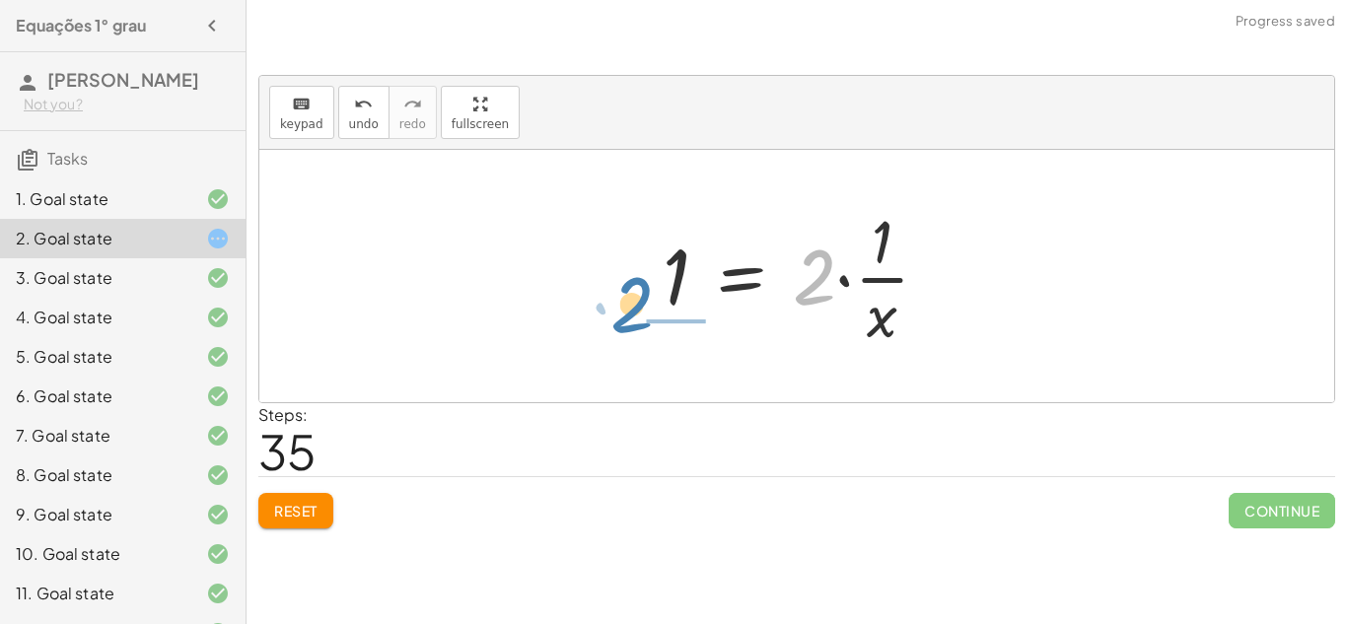
drag, startPoint x: 806, startPoint y: 273, endPoint x: 703, endPoint y: 327, distance: 116.8
click at [703, 327] on div at bounding box center [804, 276] width 302 height 152
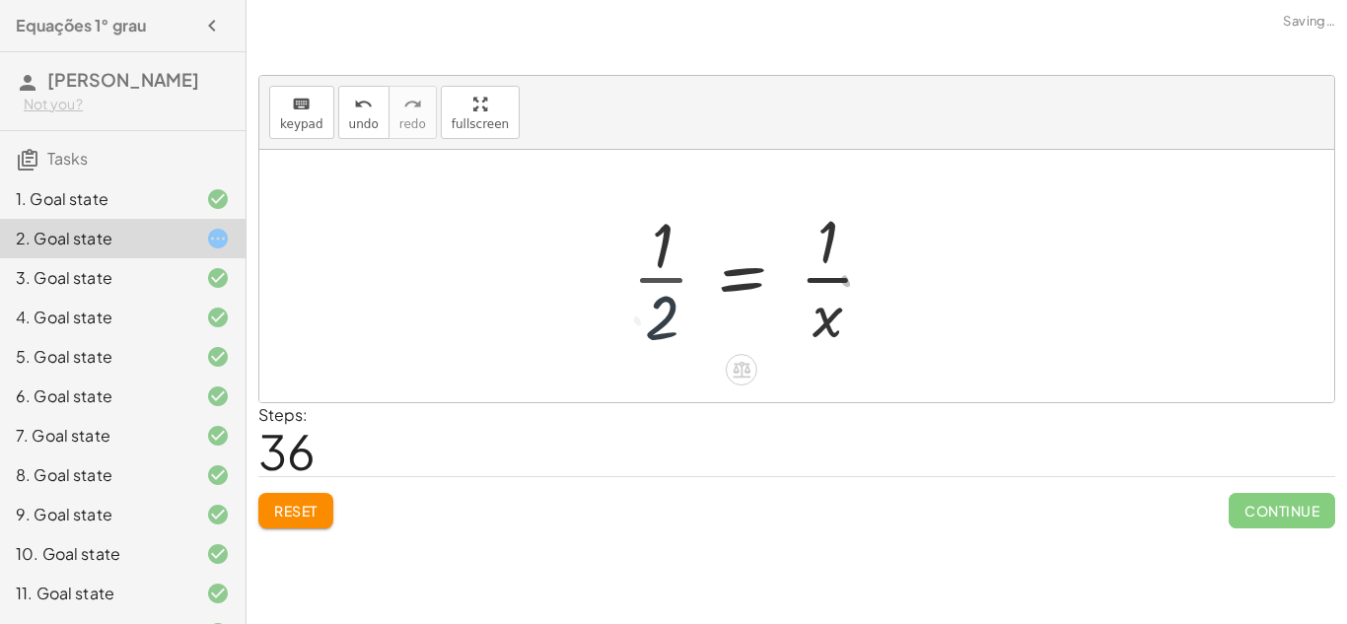
click at [666, 274] on div at bounding box center [757, 276] width 271 height 152
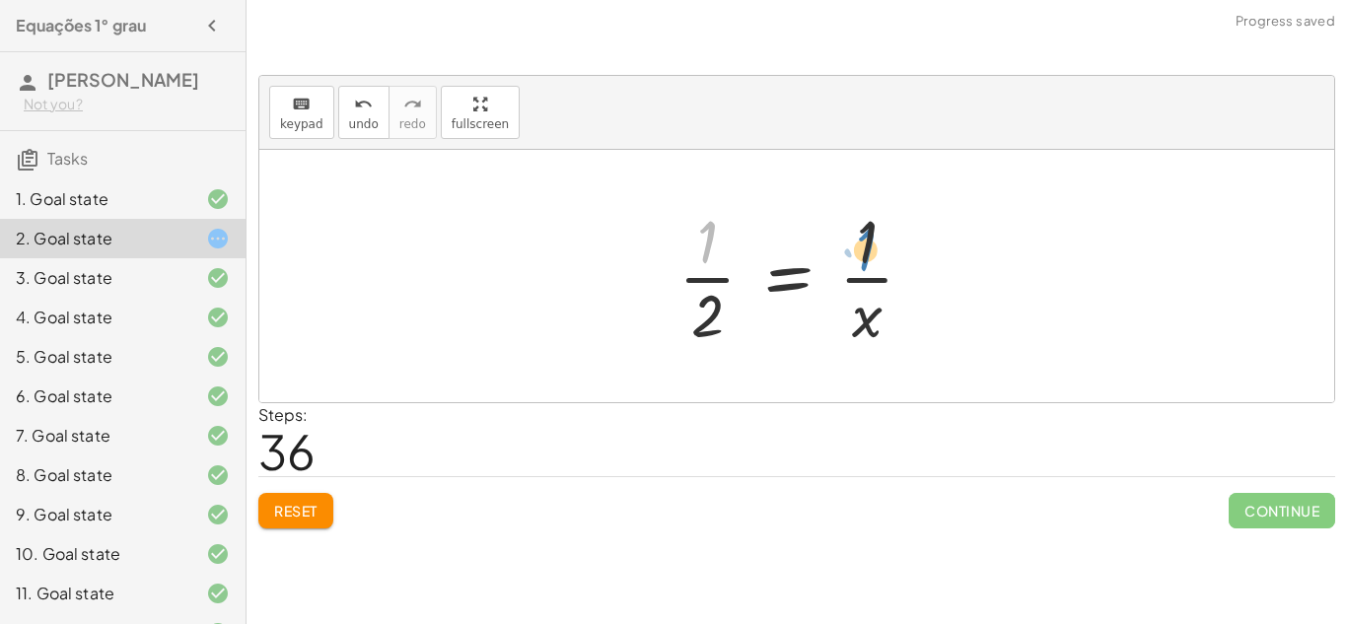
drag, startPoint x: 706, startPoint y: 258, endPoint x: 788, endPoint y: 274, distance: 83.3
click at [788, 274] on div at bounding box center [803, 276] width 271 height 152
drag, startPoint x: 709, startPoint y: 325, endPoint x: 884, endPoint y: 254, distance: 189.3
click at [884, 254] on div at bounding box center [803, 276] width 271 height 152
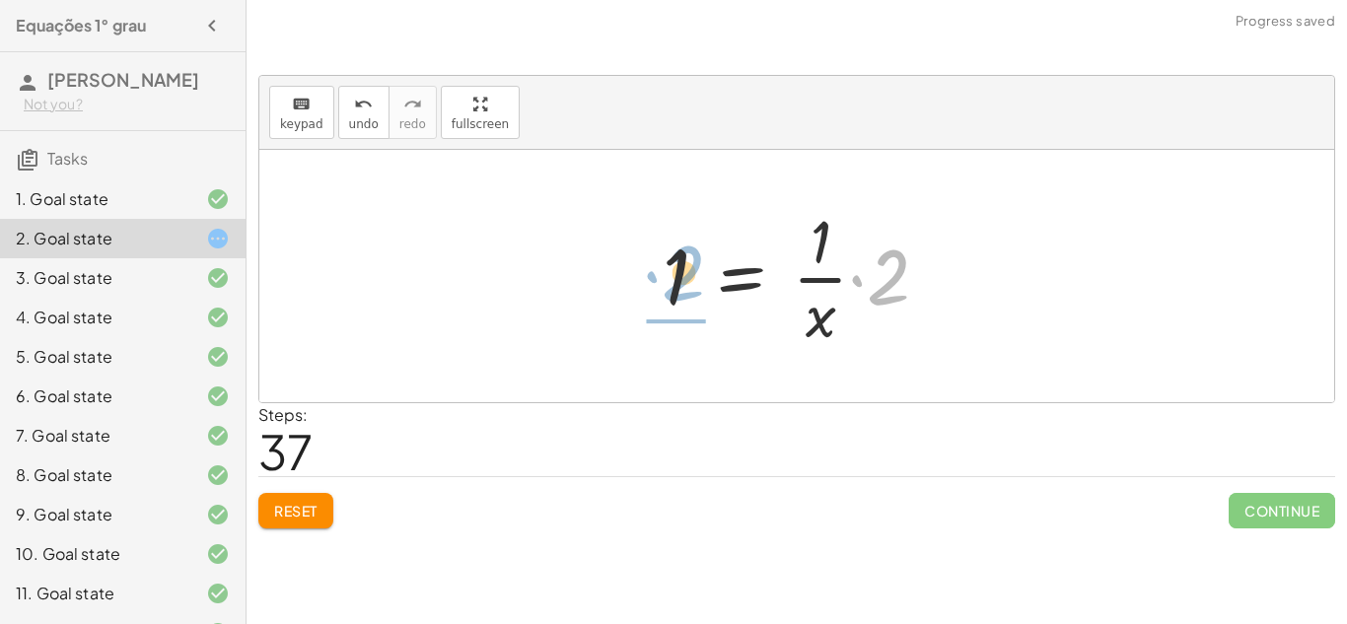
drag, startPoint x: 912, startPoint y: 275, endPoint x: 684, endPoint y: 278, distance: 227.7
click at [684, 278] on div at bounding box center [804, 276] width 302 height 152
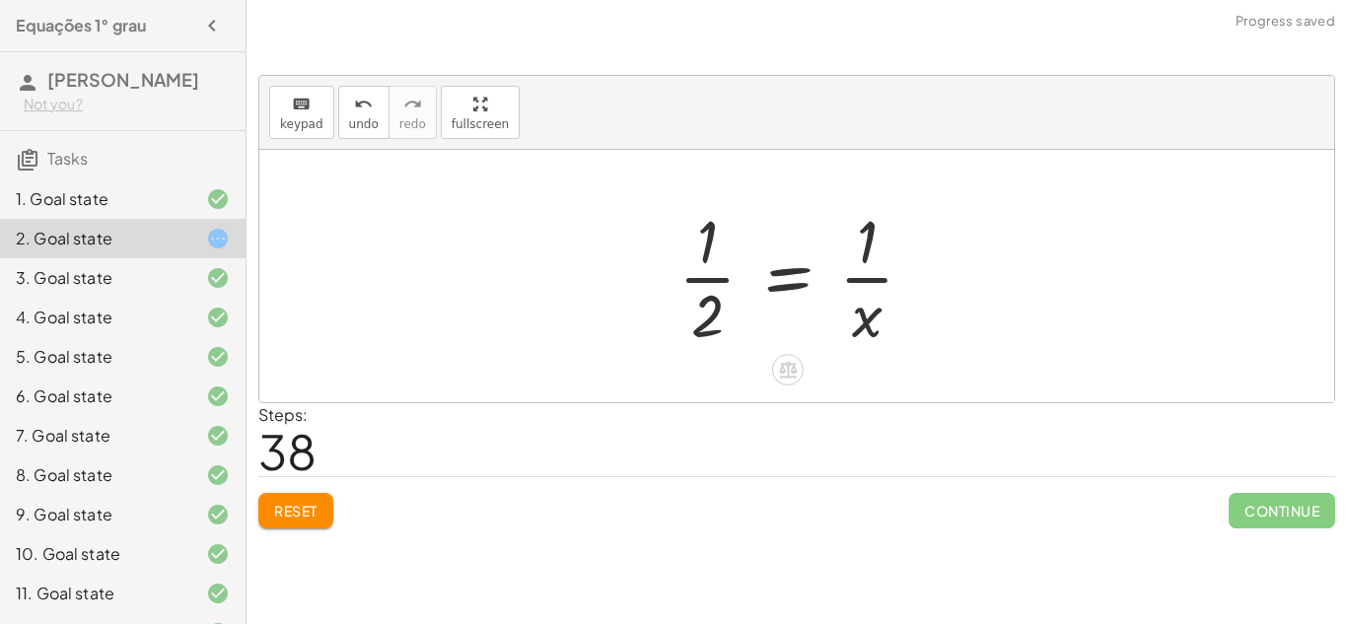
drag, startPoint x: 657, startPoint y: 321, endPoint x: 721, endPoint y: 323, distance: 64.1
click at [721, 323] on div "+ · 3 · x + 1 = + 5 + x + · x · 3 + 1 = + 5 + x + · x · 3 + 1 − x = 5 + 1 + · x…" at bounding box center [797, 276] width 296 height 162
drag, startPoint x: 720, startPoint y: 323, endPoint x: 929, endPoint y: 295, distance: 210.9
click at [929, 295] on div at bounding box center [803, 276] width 271 height 152
click at [899, 279] on div at bounding box center [850, 276] width 302 height 152
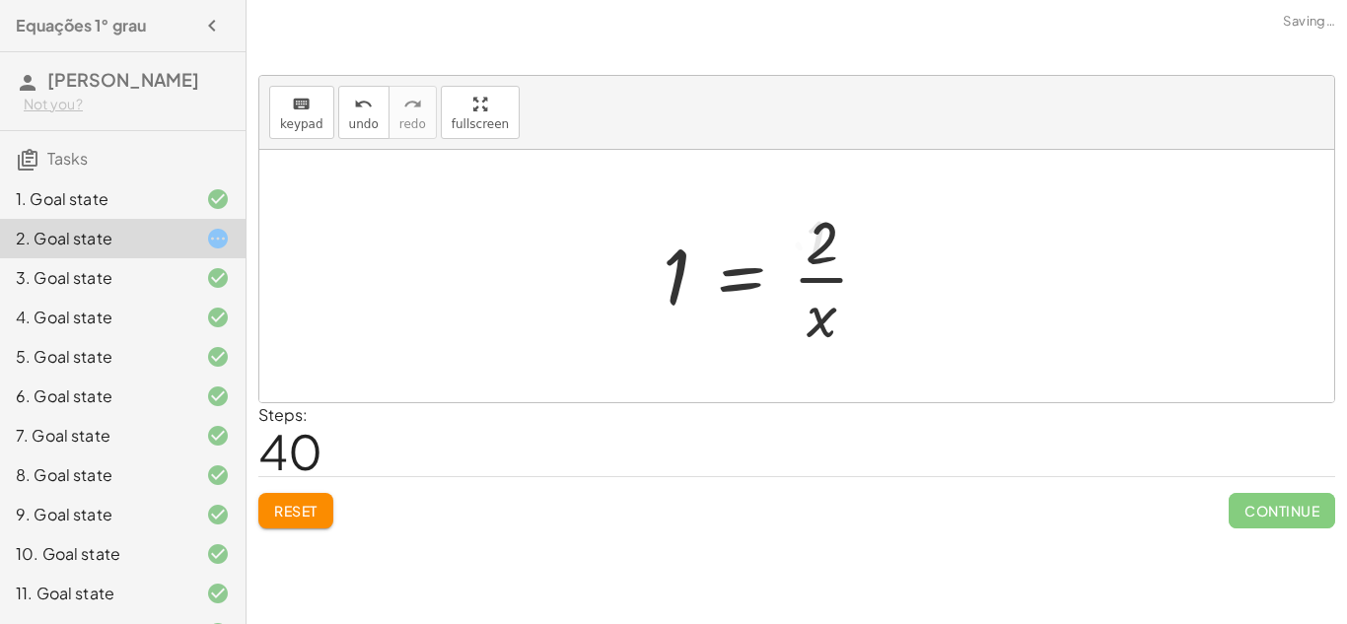
drag, startPoint x: 899, startPoint y: 279, endPoint x: 848, endPoint y: 283, distance: 51.4
click at [897, 280] on div "+ · 3 · x + 1 = + 5 + x + · x · 3 + 1 = + 5 + x + · x · 3 + 1 − x = 5 + 1 + · x…" at bounding box center [796, 276] width 1074 height 252
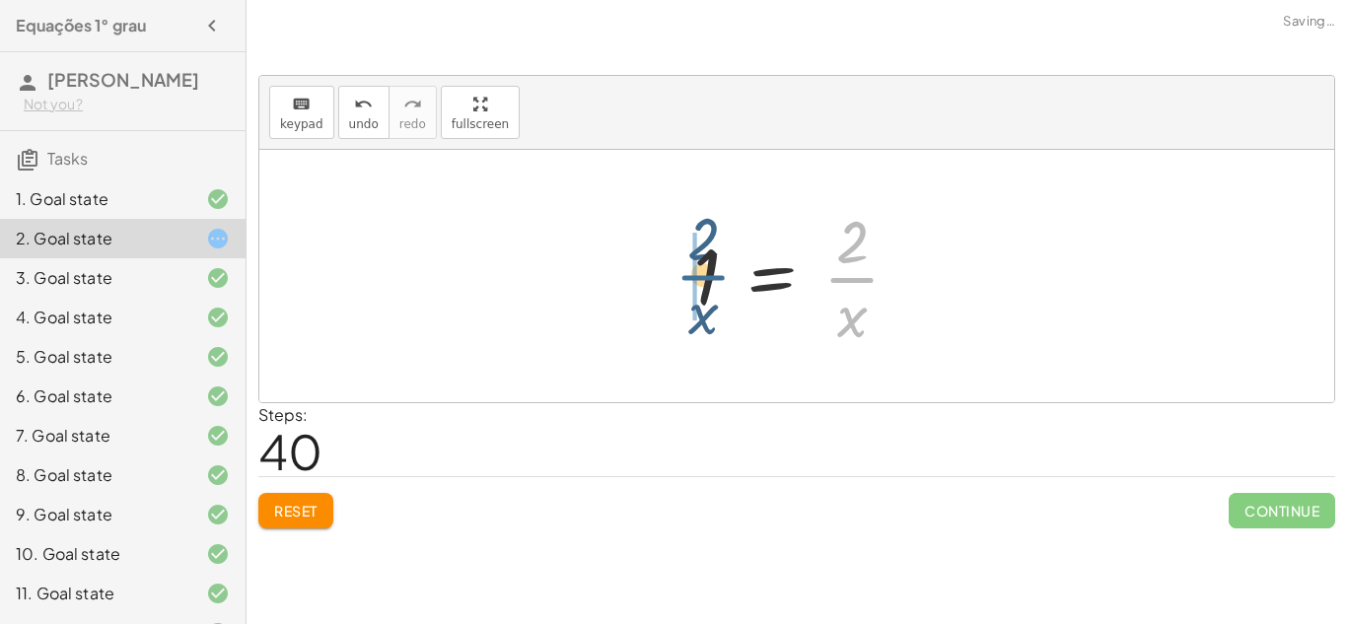
drag, startPoint x: 838, startPoint y: 282, endPoint x: 674, endPoint y: 280, distance: 163.6
click at [674, 280] on div "+ · 3 · x + 1 = + 5 + x + · x · 3 + 1 = + 5 + x + · x · 3 + 1 − x = 5 + 1 + · x…" at bounding box center [796, 276] width 266 height 162
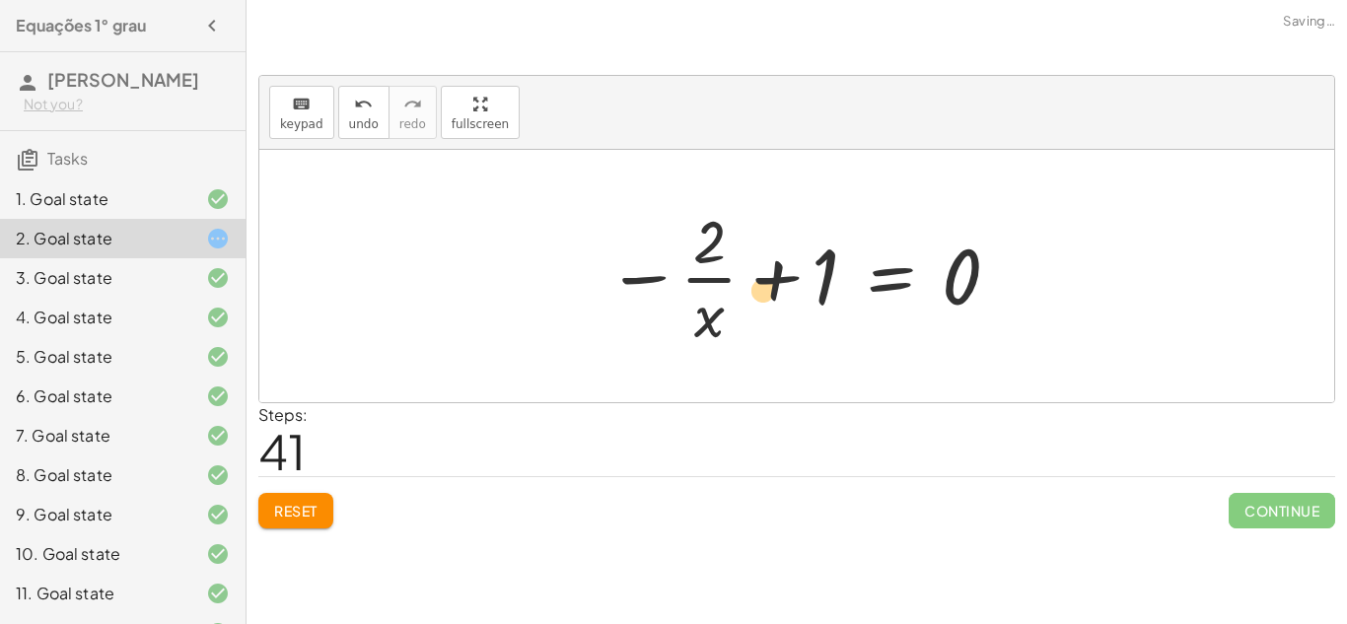
drag, startPoint x: 665, startPoint y: 279, endPoint x: 714, endPoint y: 290, distance: 49.5
click at [714, 290] on div at bounding box center [803, 276] width 415 height 152
drag, startPoint x: 671, startPoint y: 282, endPoint x: 807, endPoint y: 290, distance: 136.3
click at [807, 290] on div at bounding box center [803, 276] width 415 height 152
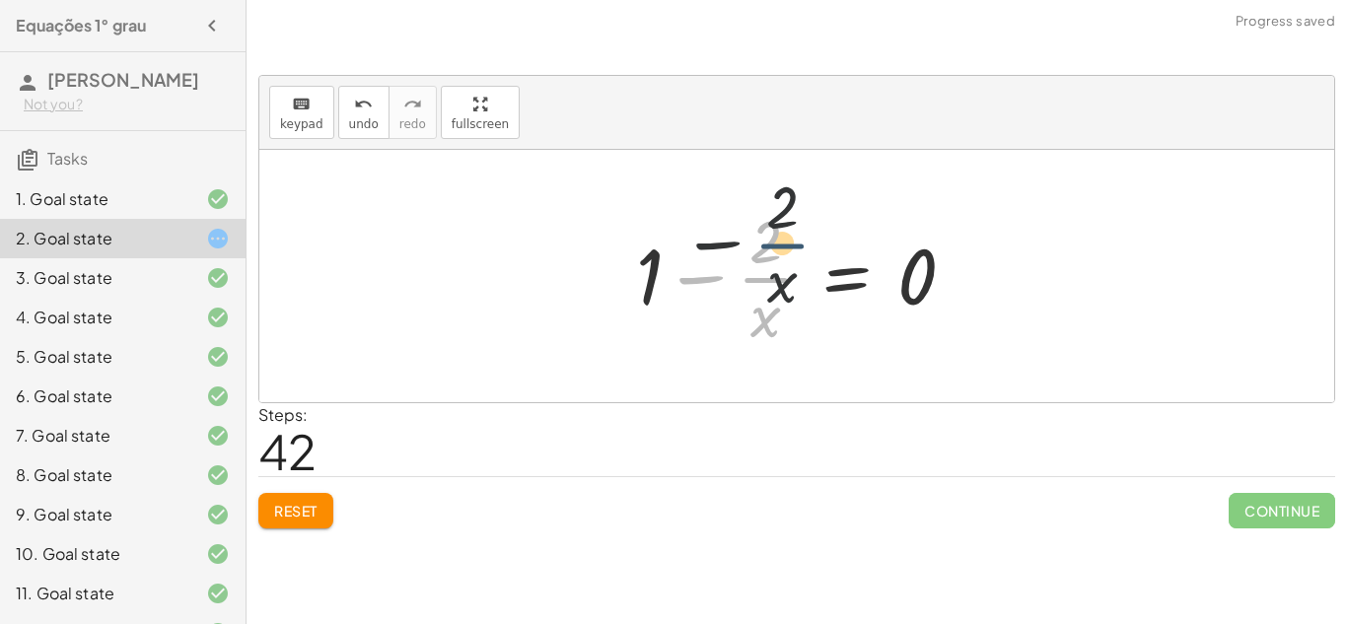
drag, startPoint x: 748, startPoint y: 277, endPoint x: 849, endPoint y: 270, distance: 100.8
click at [849, 267] on div at bounding box center [803, 276] width 355 height 152
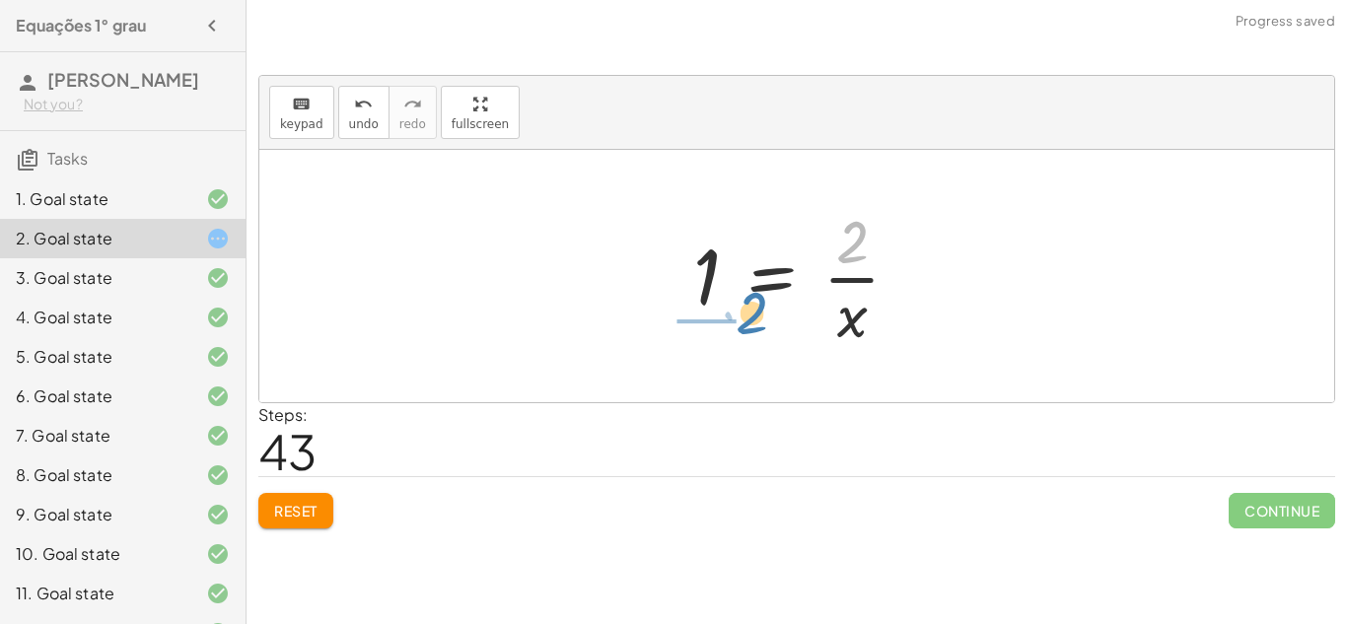
drag, startPoint x: 854, startPoint y: 241, endPoint x: 753, endPoint y: 311, distance: 123.1
click at [753, 311] on div at bounding box center [804, 276] width 242 height 152
click at [693, 276] on div at bounding box center [788, 276] width 271 height 152
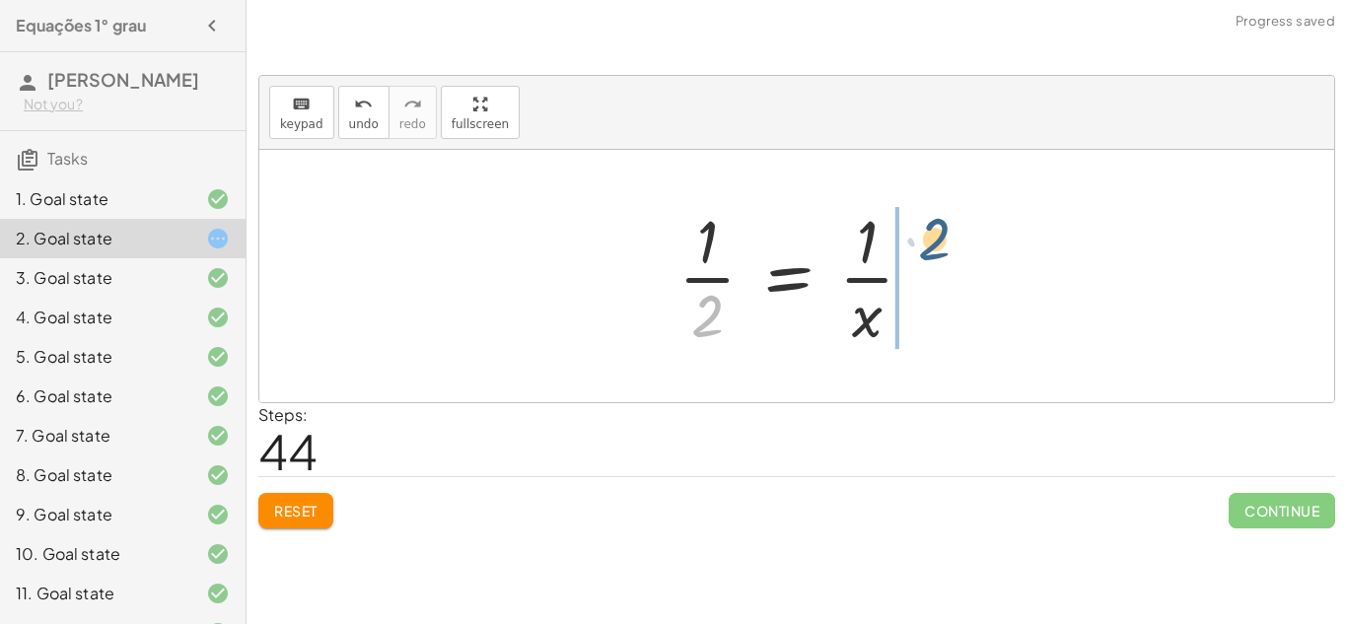
drag, startPoint x: 704, startPoint y: 315, endPoint x: 935, endPoint y: 253, distance: 239.8
click at [935, 253] on div at bounding box center [803, 276] width 271 height 152
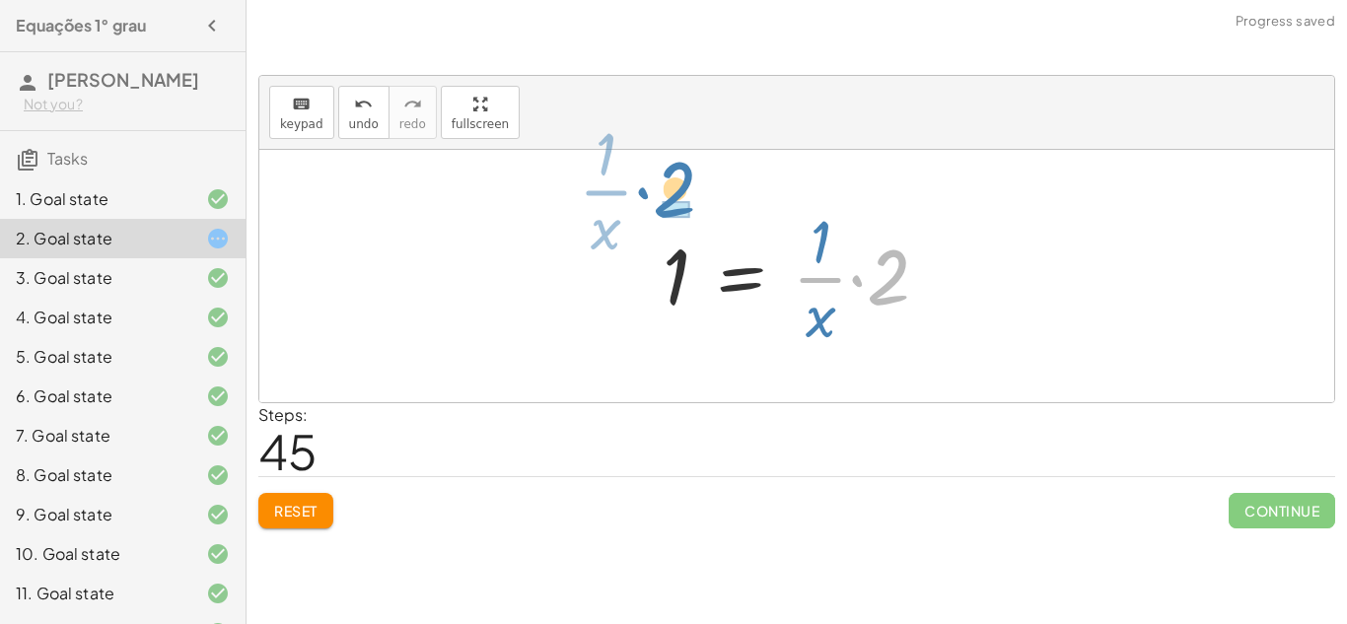
drag, startPoint x: 906, startPoint y: 273, endPoint x: 692, endPoint y: 185, distance: 231.2
click at [692, 185] on div "+ · 3 · x + 1 = + 5 + x + · x · 3 + 1 = + 5 + x + · x · 3 + 1 − x = 5 + 1 + · x…" at bounding box center [796, 276] width 1074 height 252
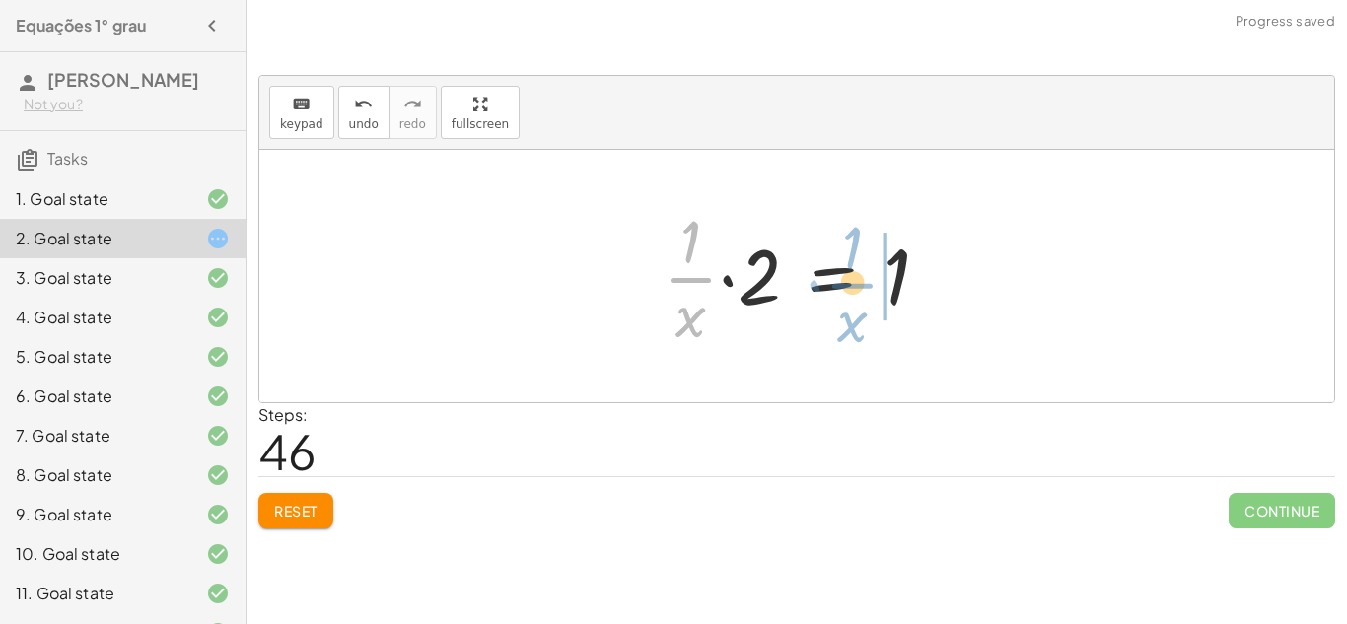
drag, startPoint x: 718, startPoint y: 280, endPoint x: 885, endPoint y: 287, distance: 167.7
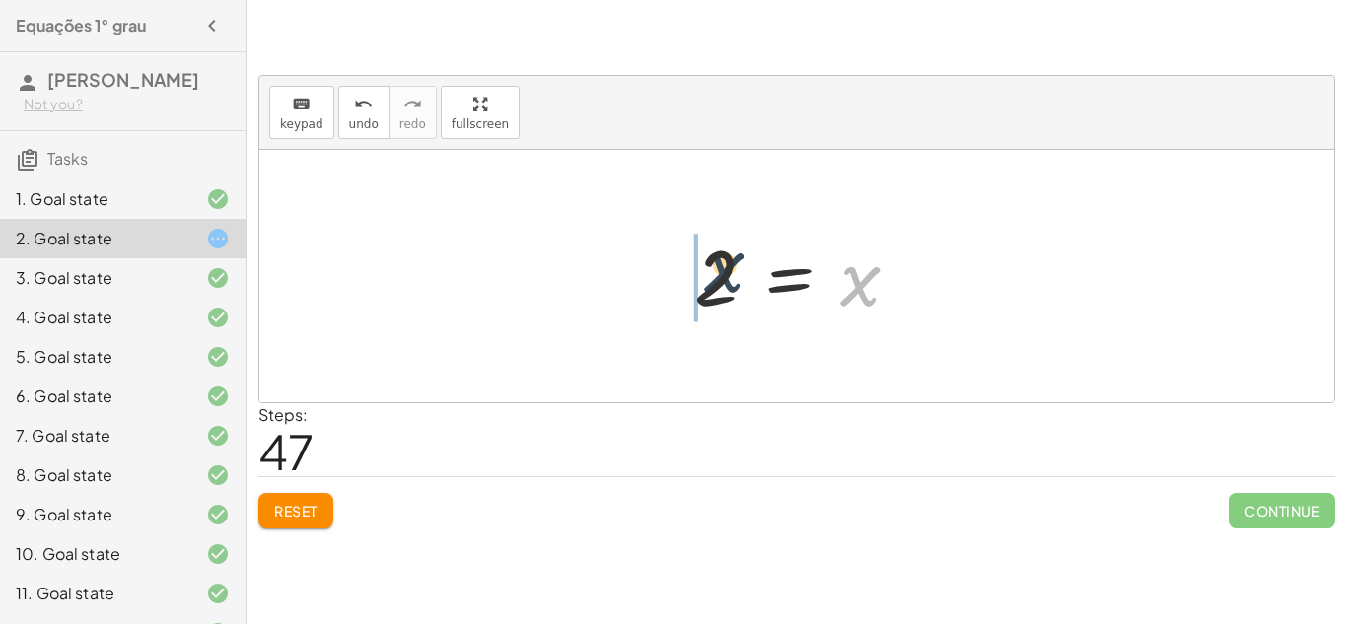
drag, startPoint x: 866, startPoint y: 300, endPoint x: 694, endPoint y: 281, distance: 173.5
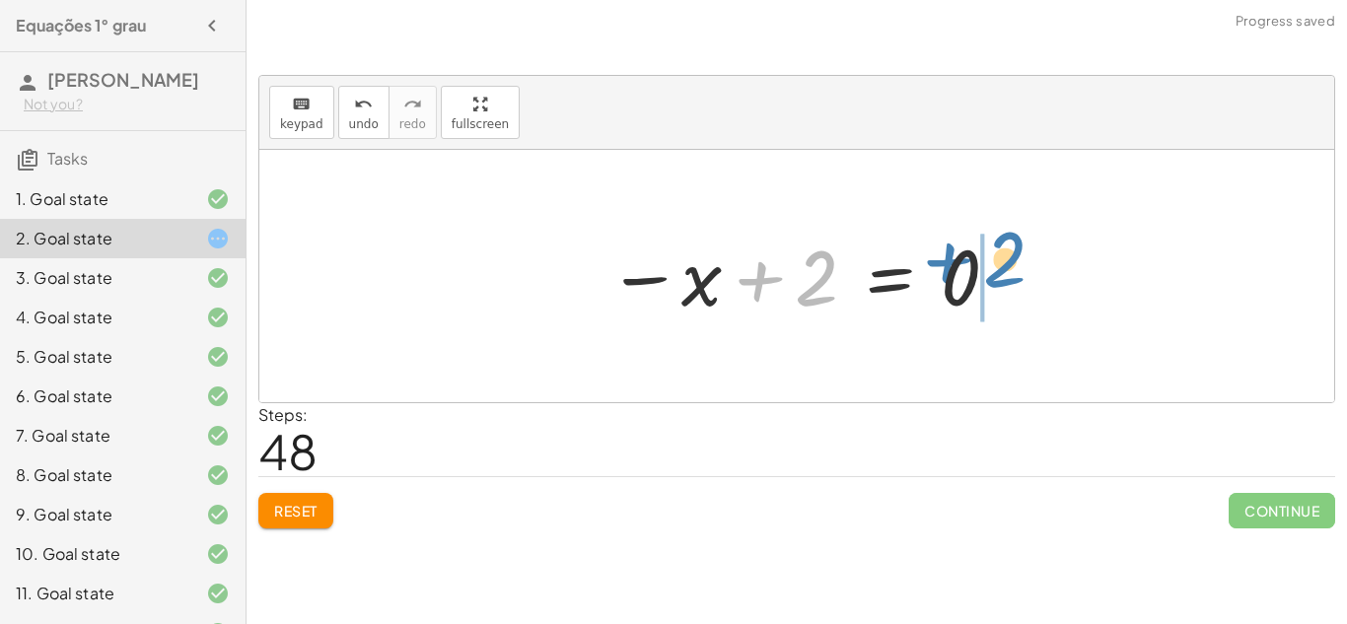
drag, startPoint x: 708, startPoint y: 287, endPoint x: 896, endPoint y: 267, distance: 189.3
click at [896, 267] on div at bounding box center [804, 277] width 414 height 98
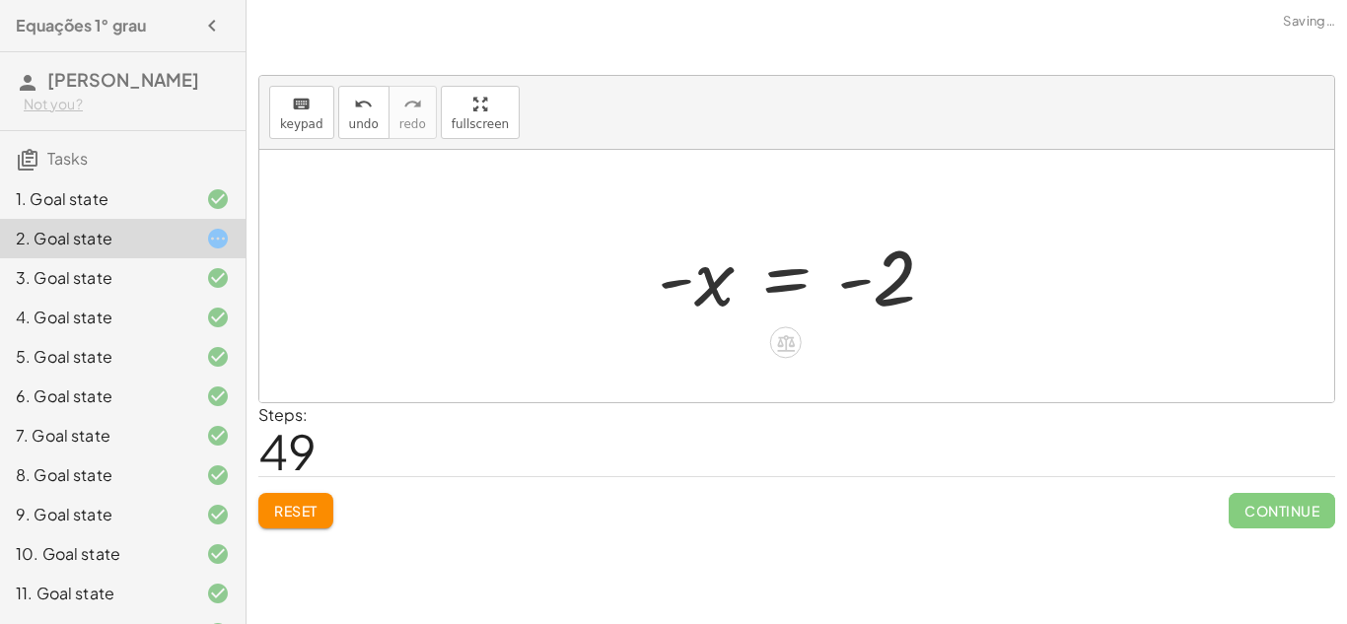
click at [864, 281] on div at bounding box center [804, 277] width 312 height 98
drag, startPoint x: 671, startPoint y: 288, endPoint x: 894, endPoint y: 294, distance: 222.9
click at [894, 294] on div at bounding box center [804, 277] width 312 height 98
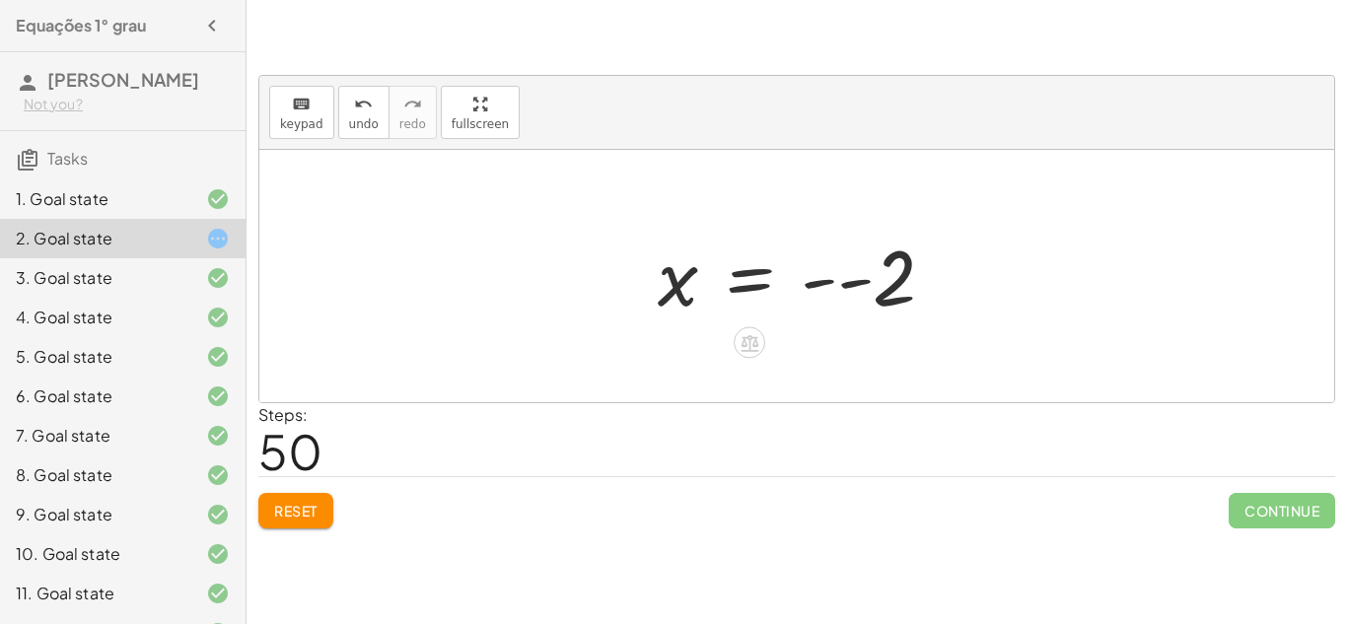
click at [947, 307] on div at bounding box center [804, 277] width 312 height 98
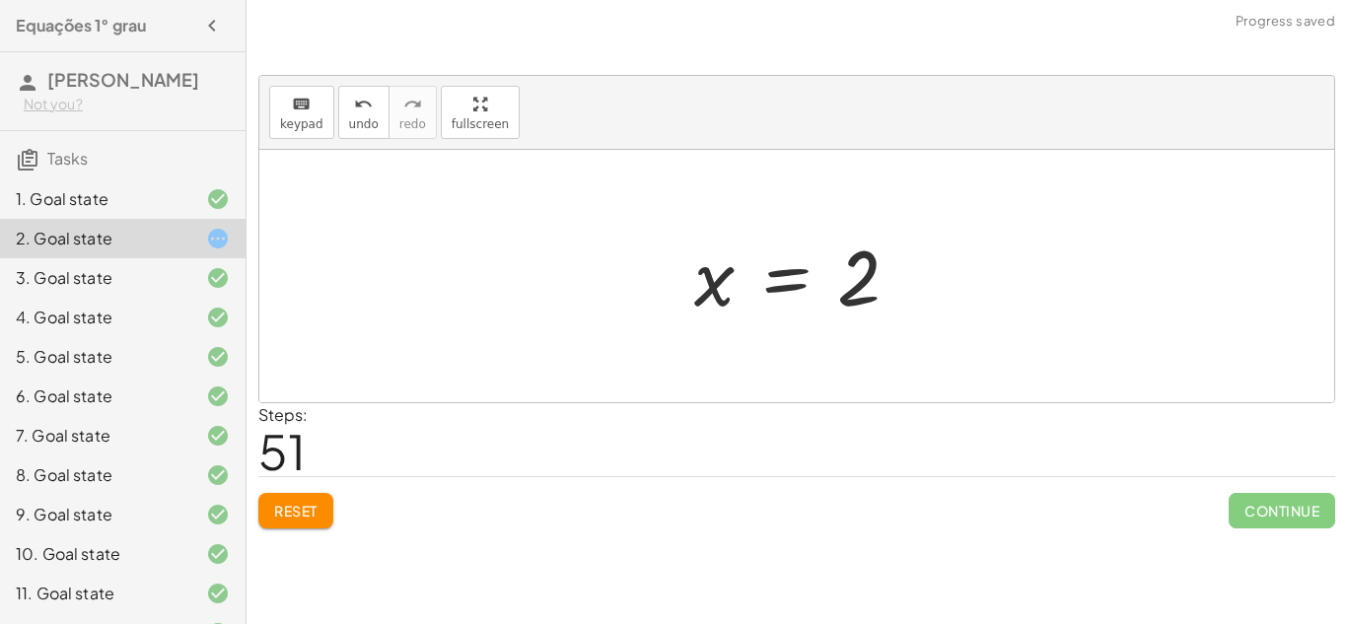
click at [284, 512] on span "Reset" at bounding box center [295, 511] width 43 height 18
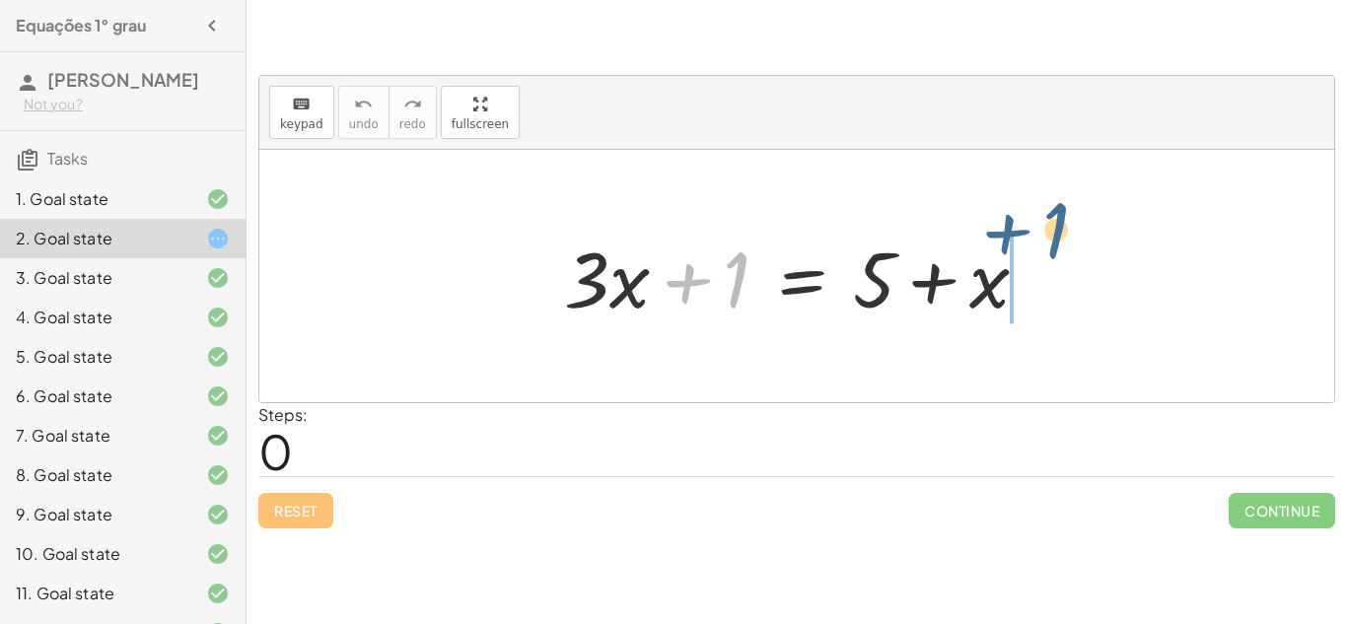
drag, startPoint x: 660, startPoint y: 287, endPoint x: 986, endPoint y: 266, distance: 326.0
click at [986, 266] on div at bounding box center [804, 277] width 500 height 102
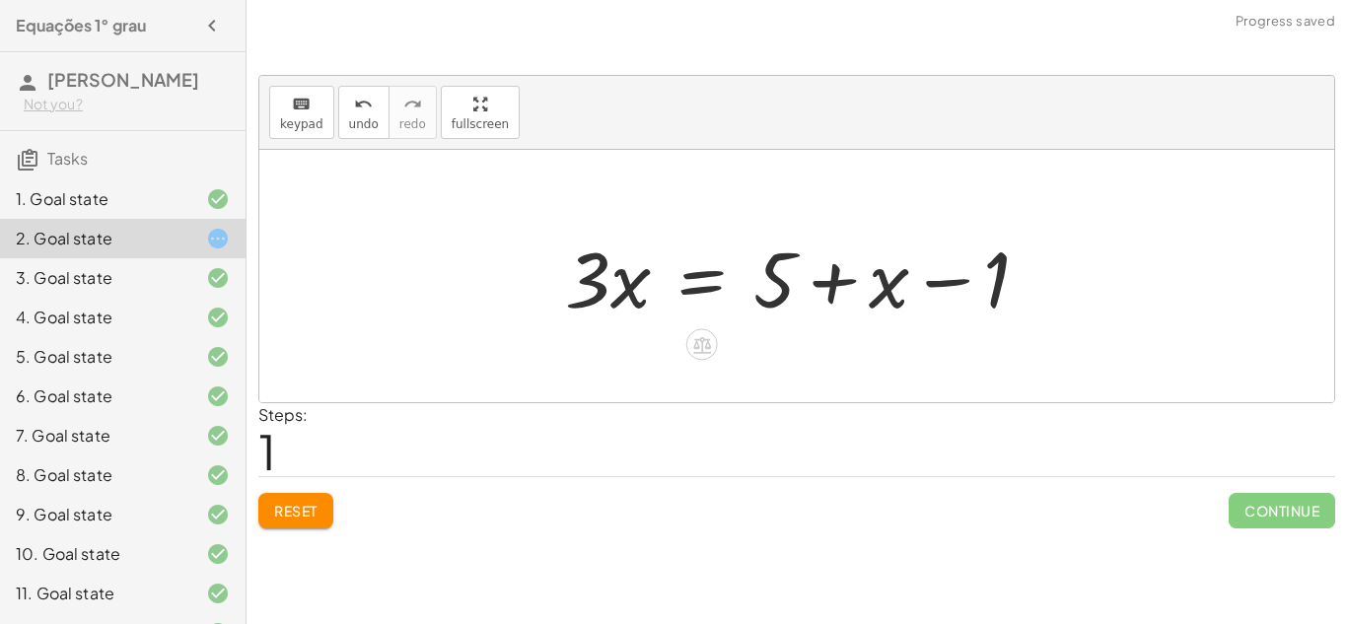
click at [941, 290] on div at bounding box center [805, 277] width 500 height 102
drag, startPoint x: 898, startPoint y: 293, endPoint x: 611, endPoint y: 344, distance: 291.4
click at [611, 344] on div "+ · 3 · x + 1 = + 5 + x + x · 3 · x 1 = + 5 + x −" at bounding box center [796, 276] width 1074 height 252
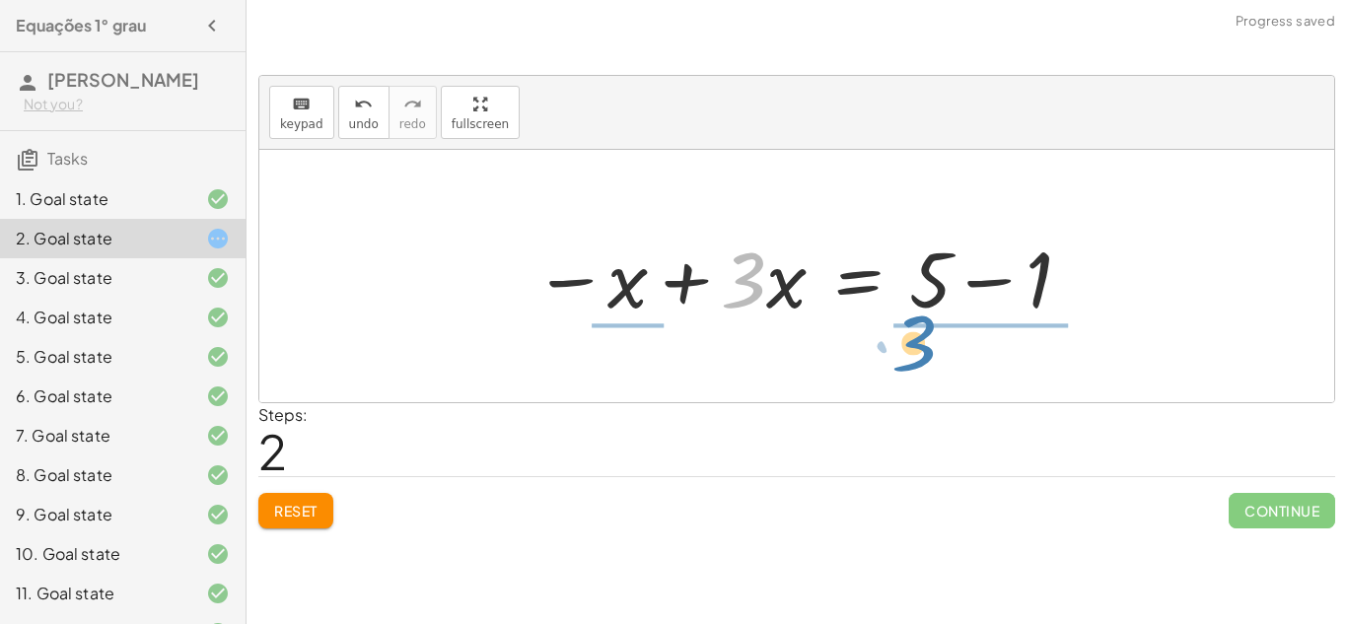
drag, startPoint x: 727, startPoint y: 288, endPoint x: 898, endPoint y: 352, distance: 182.2
click at [898, 352] on div "+ · 3 · x + 1 = + 5 + x · 3 · x = + 5 + x − 1 · 3 · 3 · x 1 = + 5 x − − +" at bounding box center [796, 276] width 1074 height 252
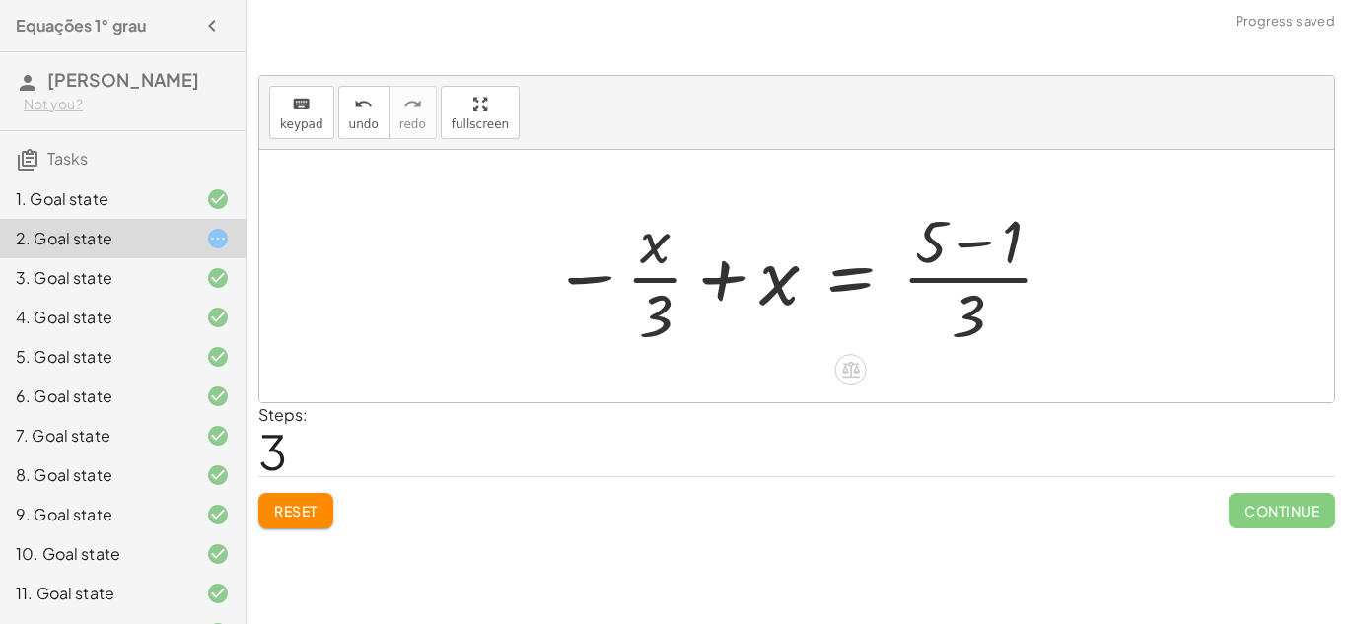
click at [962, 273] on div at bounding box center [803, 276] width 523 height 152
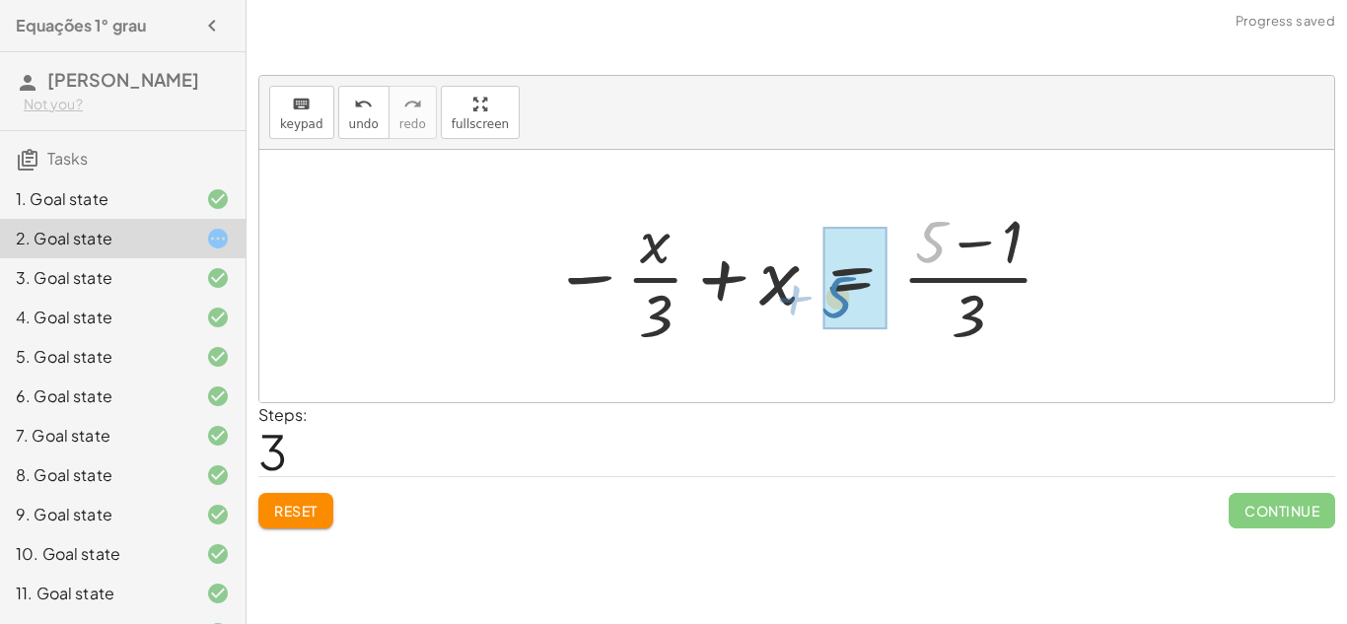
drag, startPoint x: 933, startPoint y: 242, endPoint x: 840, endPoint y: 297, distance: 108.7
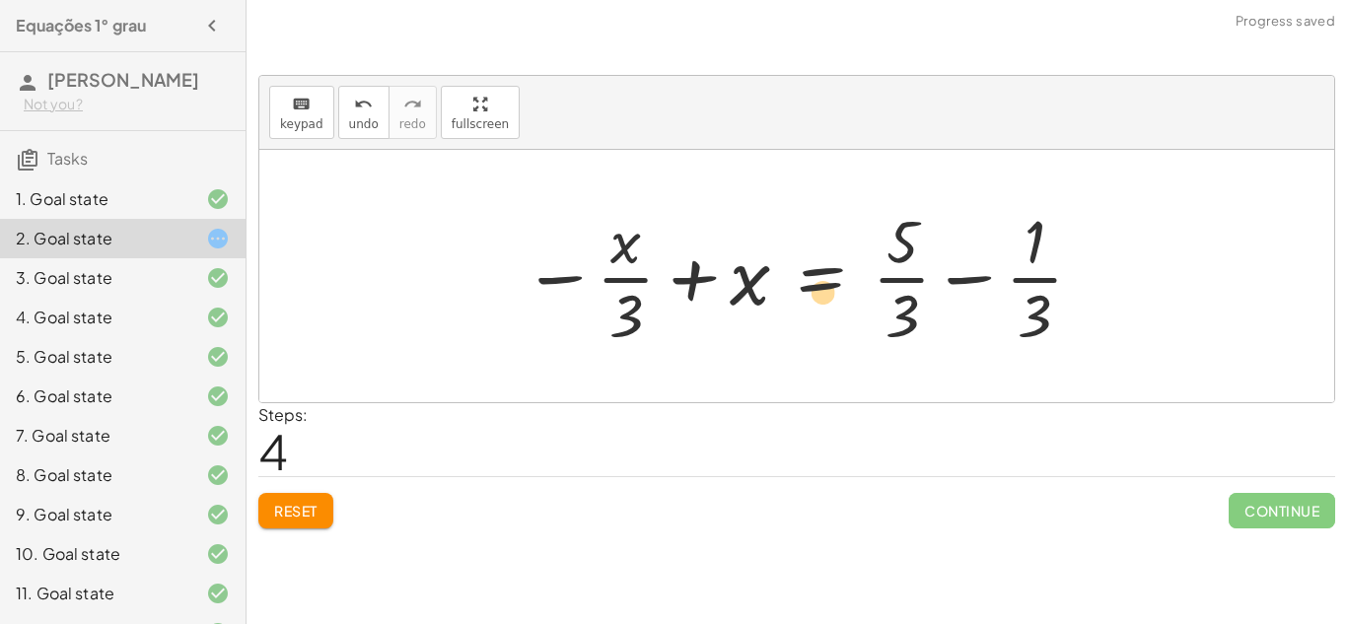
click at [901, 270] on div at bounding box center [804, 276] width 583 height 152
drag, startPoint x: 1035, startPoint y: 231, endPoint x: 462, endPoint y: 300, distance: 576.9
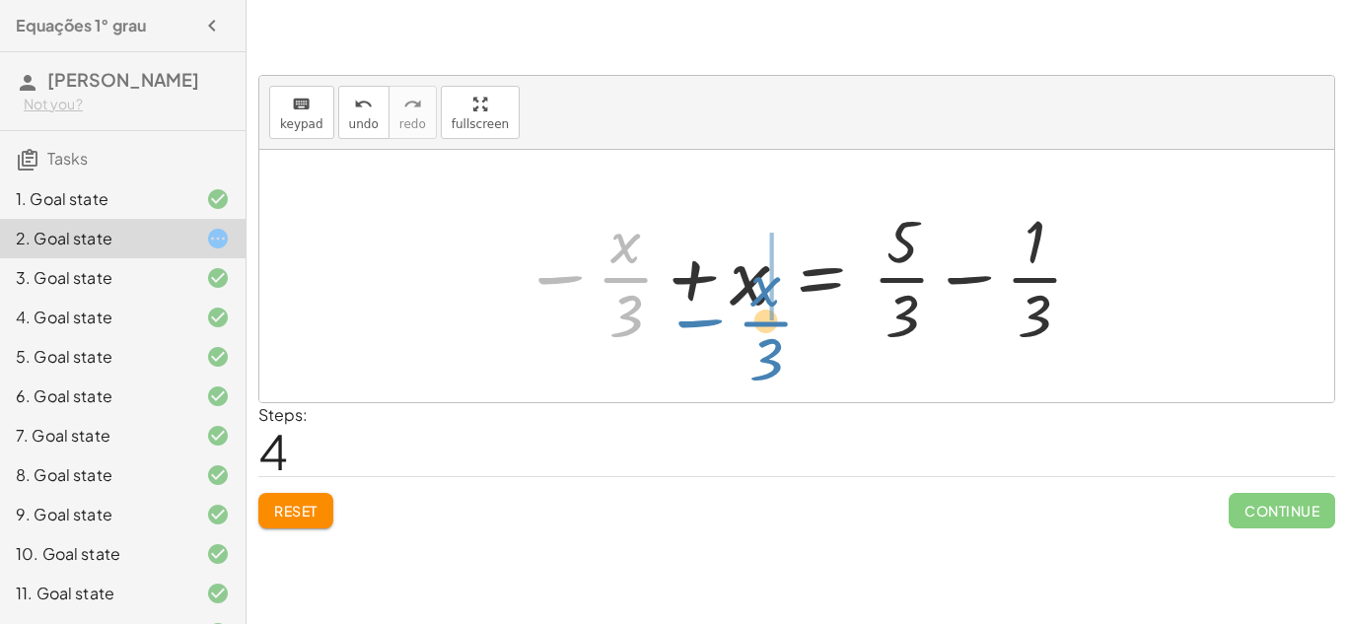
drag, startPoint x: 564, startPoint y: 288, endPoint x: 699, endPoint y: 326, distance: 140.4
click at [699, 326] on div at bounding box center [804, 276] width 583 height 152
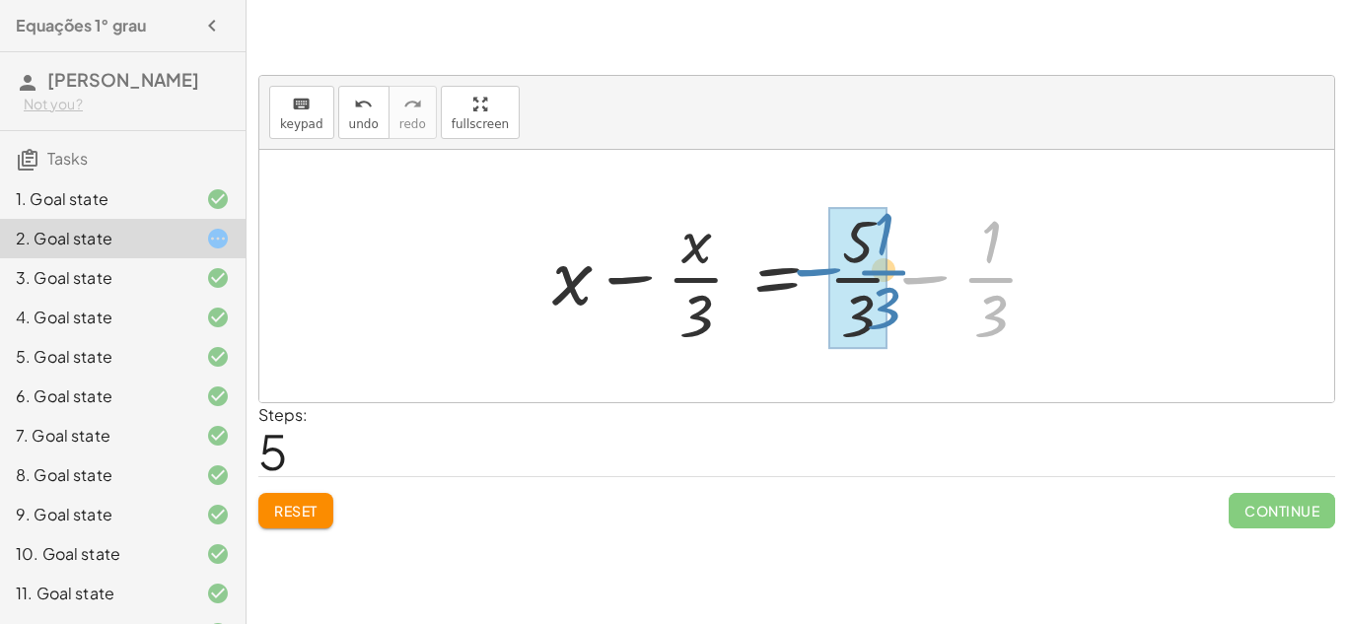
drag, startPoint x: 909, startPoint y: 271, endPoint x: 797, endPoint y: 265, distance: 111.5
click at [797, 265] on div at bounding box center [803, 276] width 522 height 152
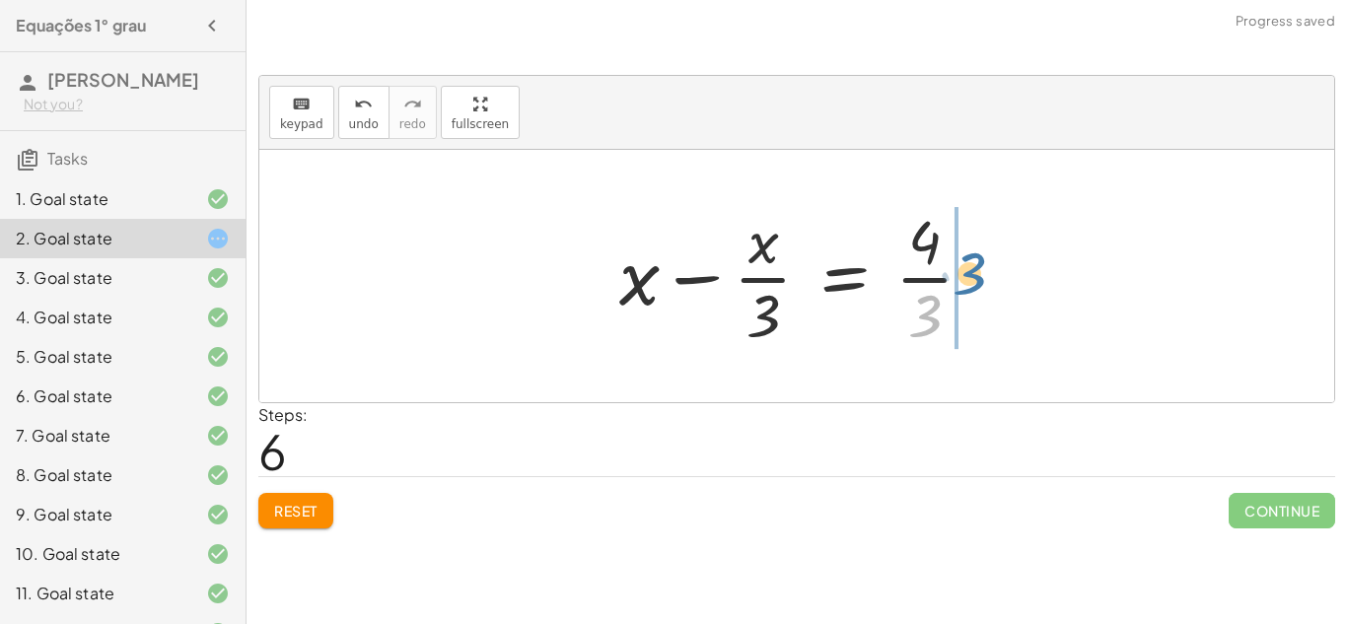
drag, startPoint x: 924, startPoint y: 305, endPoint x: 968, endPoint y: 261, distance: 62.0
click at [968, 261] on div at bounding box center [803, 276] width 389 height 152
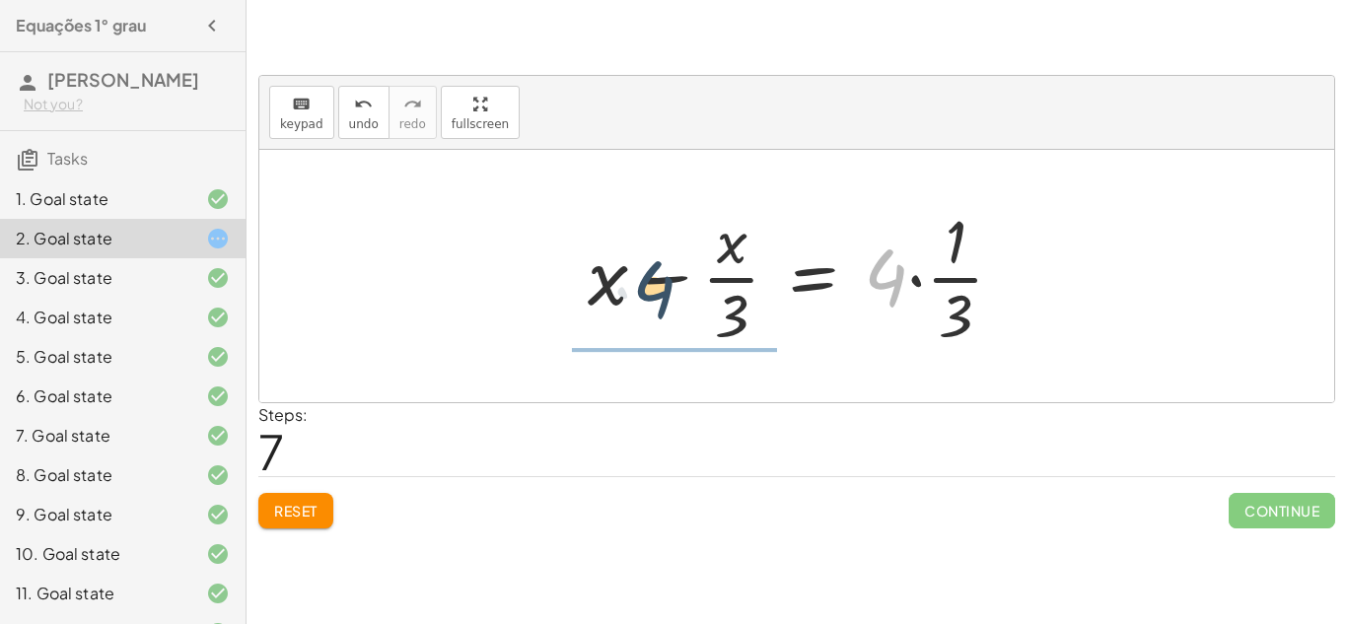
drag, startPoint x: 894, startPoint y: 274, endPoint x: 659, endPoint y: 288, distance: 235.0
click at [659, 288] on div at bounding box center [803, 276] width 451 height 152
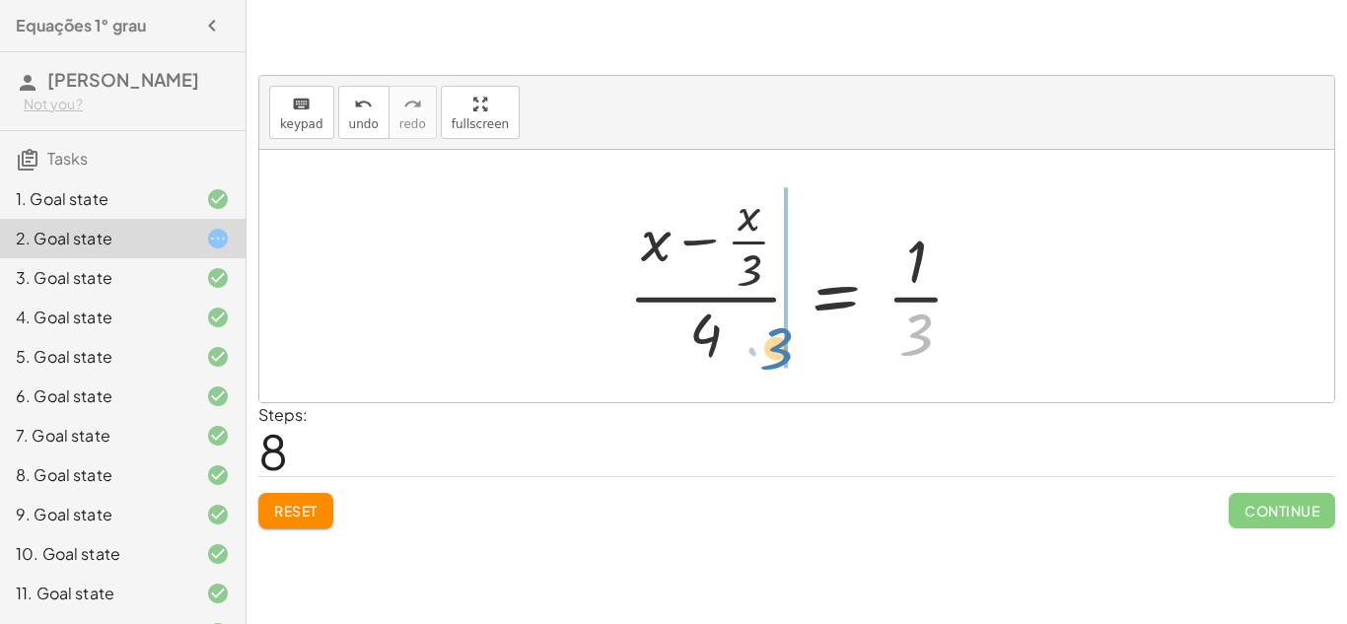
drag, startPoint x: 922, startPoint y: 321, endPoint x: 779, endPoint y: 333, distance: 143.4
click at [779, 333] on div at bounding box center [804, 276] width 372 height 190
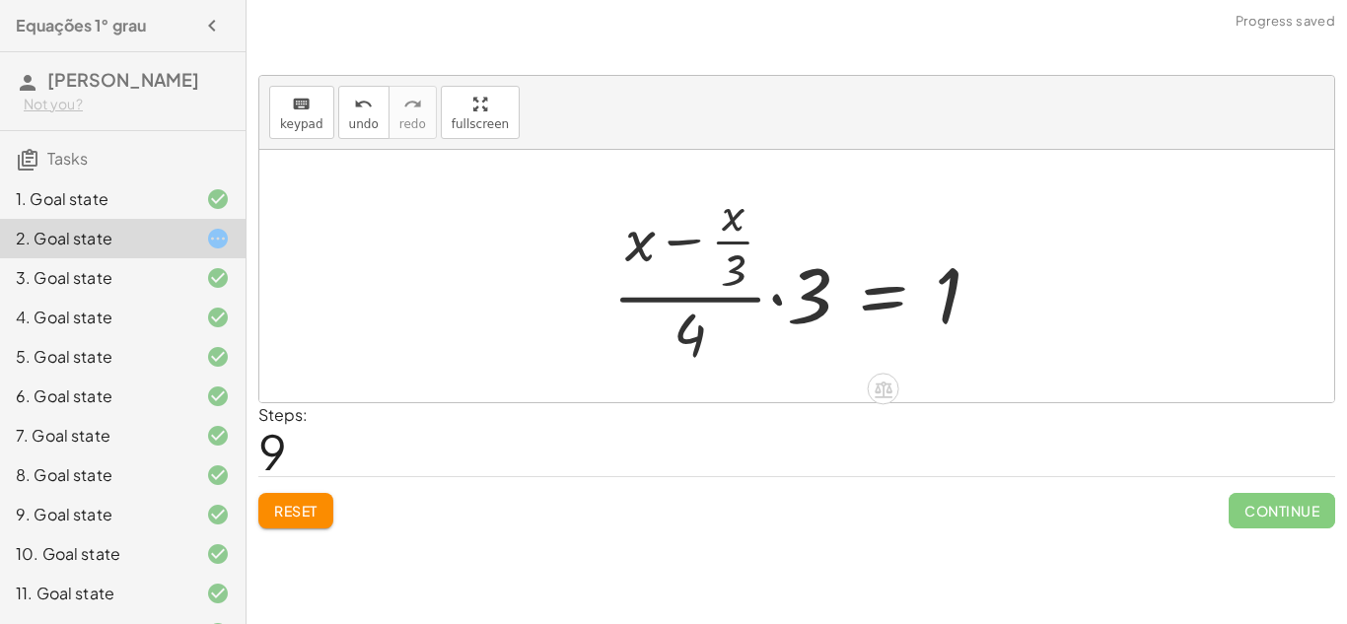
click at [781, 303] on div at bounding box center [803, 276] width 403 height 190
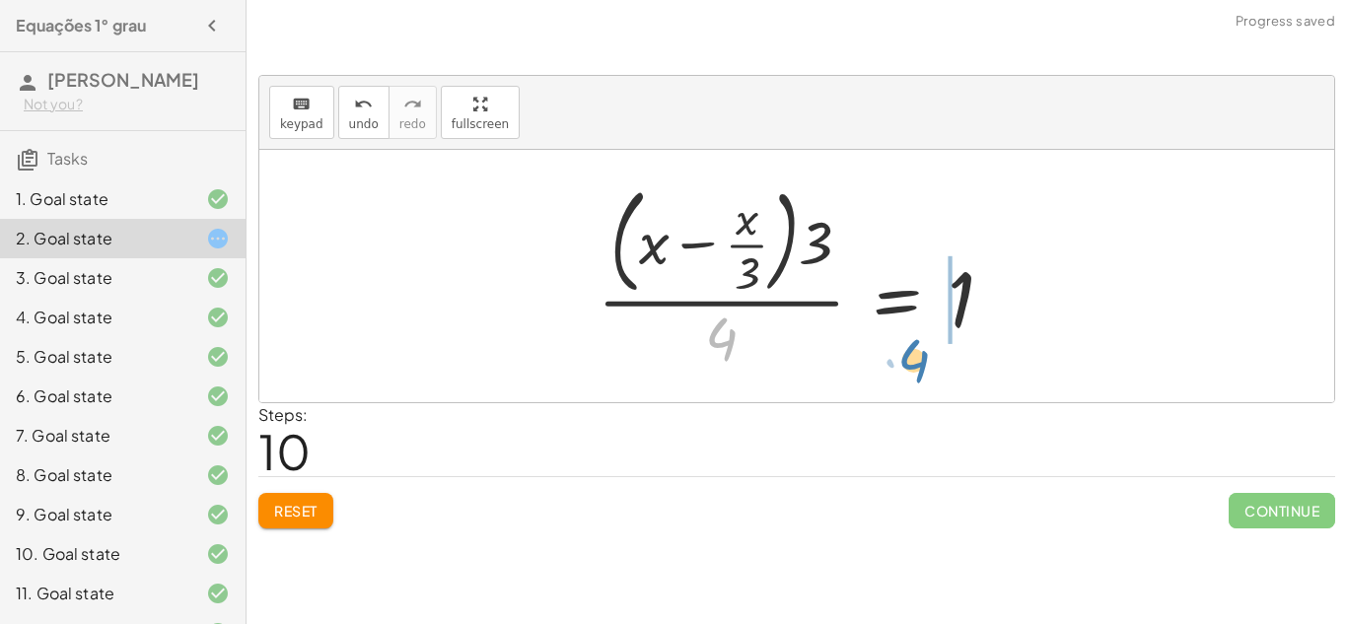
drag, startPoint x: 733, startPoint y: 353, endPoint x: 924, endPoint y: 374, distance: 191.4
click at [924, 374] on div at bounding box center [803, 275] width 432 height 199
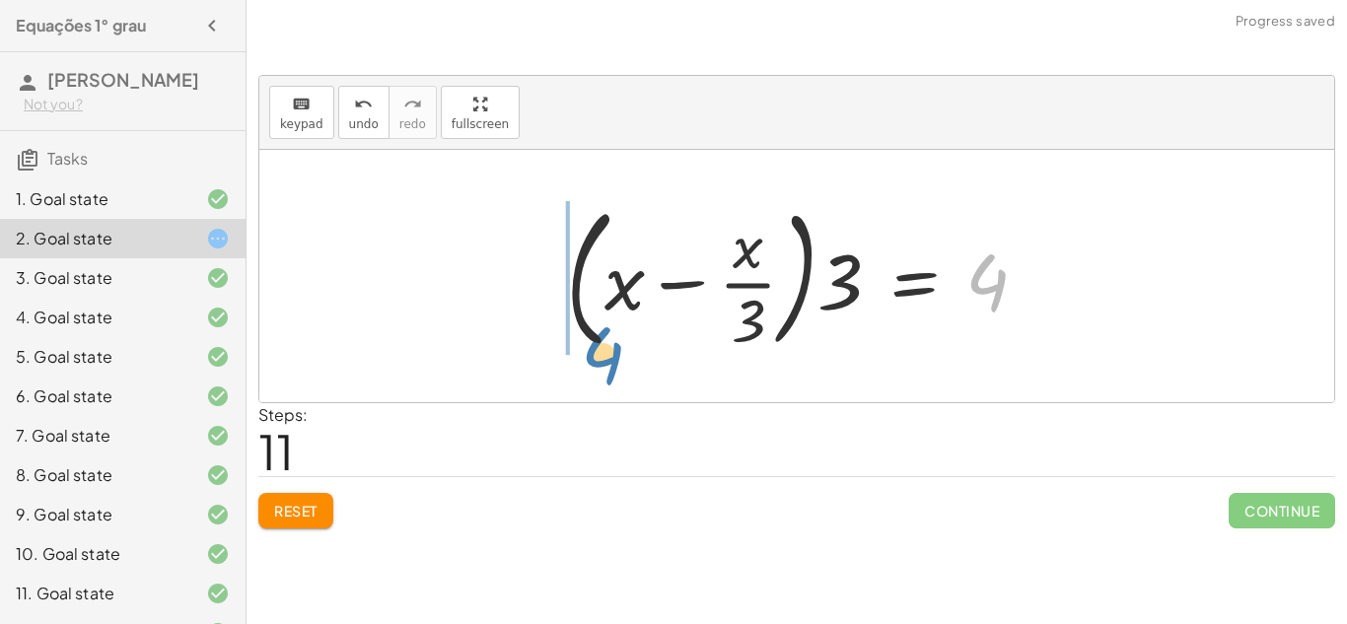
drag, startPoint x: 978, startPoint y: 291, endPoint x: 583, endPoint y: 354, distance: 400.3
click at [583, 354] on div at bounding box center [804, 276] width 497 height 164
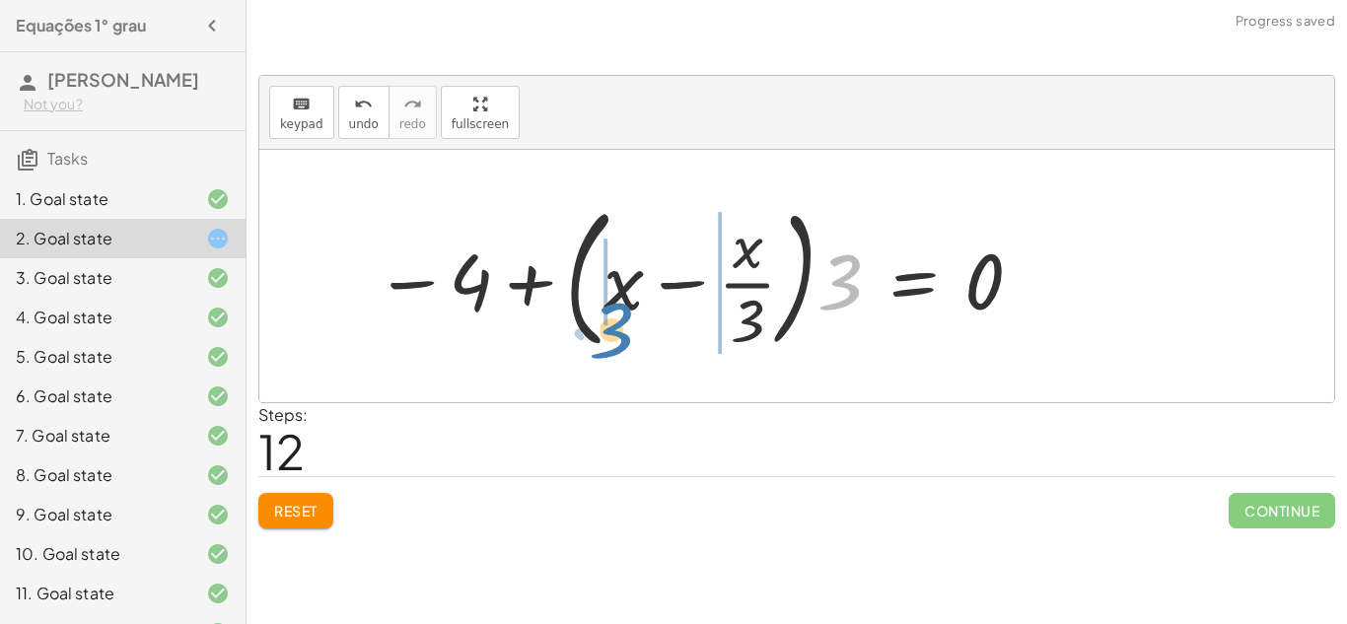
drag, startPoint x: 852, startPoint y: 262, endPoint x: 624, endPoint y: 311, distance: 232.8
click at [624, 311] on div at bounding box center [700, 276] width 670 height 164
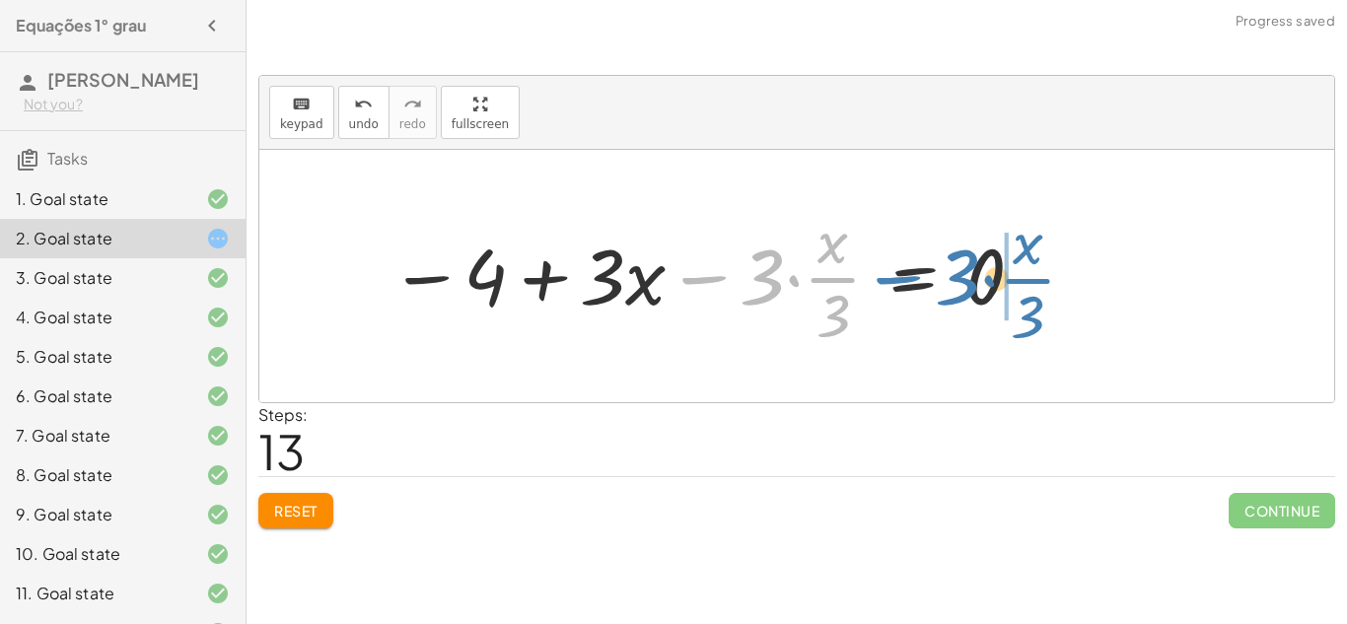
drag, startPoint x: 686, startPoint y: 280, endPoint x: 881, endPoint y: 281, distance: 195.2
click at [881, 281] on div at bounding box center [708, 276] width 656 height 152
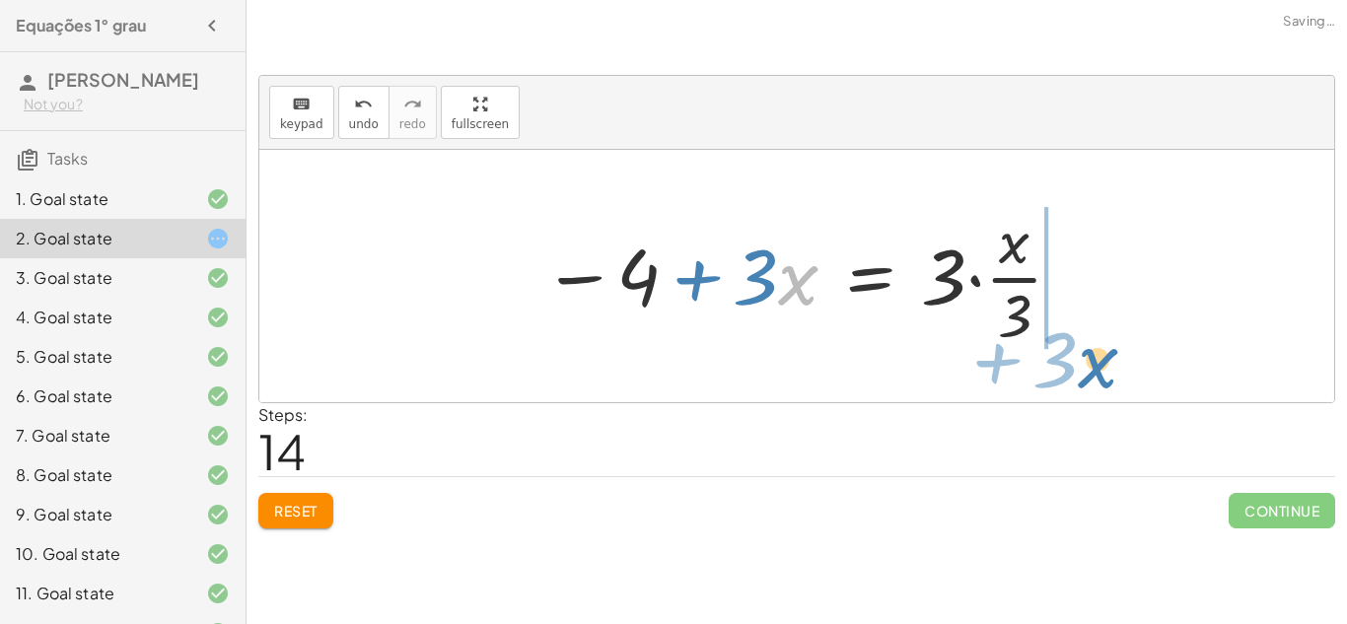
drag, startPoint x: 786, startPoint y: 299, endPoint x: 1078, endPoint y: 380, distance: 304.0
click at [1078, 380] on div "+ · 3 · x + 1 = + 5 + x · 3 · x = + 5 + x − 1 − x + · 3 · x = + 5 − 1 − · x · 3…" at bounding box center [796, 276] width 1074 height 252
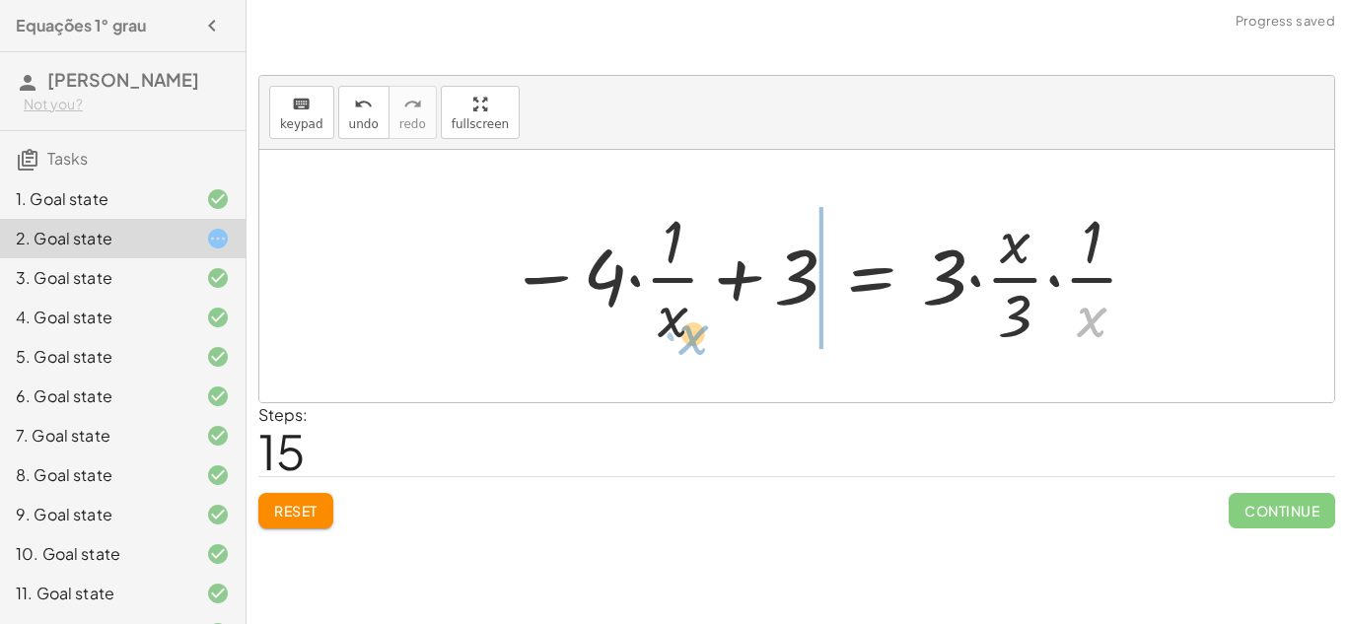
drag, startPoint x: 1077, startPoint y: 312, endPoint x: 679, endPoint y: 329, distance: 398.6
click at [679, 329] on div at bounding box center [825, 276] width 652 height 152
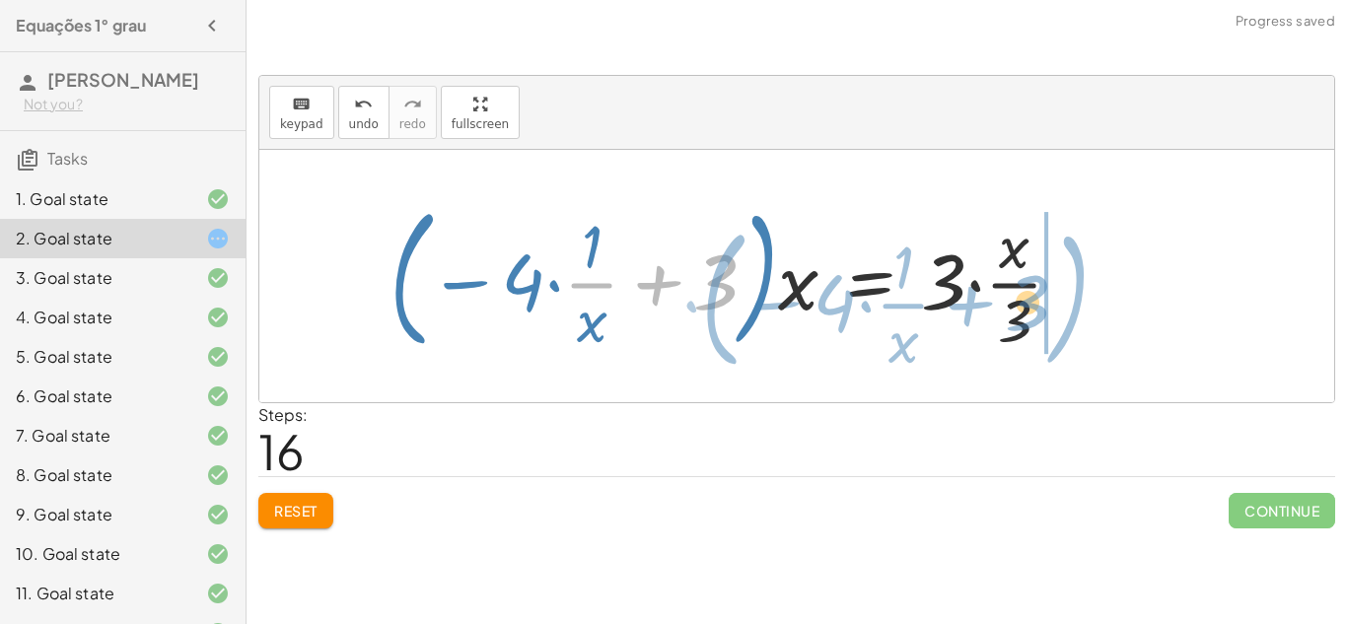
drag, startPoint x: 659, startPoint y: 295, endPoint x: 969, endPoint y: 318, distance: 310.4
click at [969, 318] on div at bounding box center [734, 276] width 709 height 164
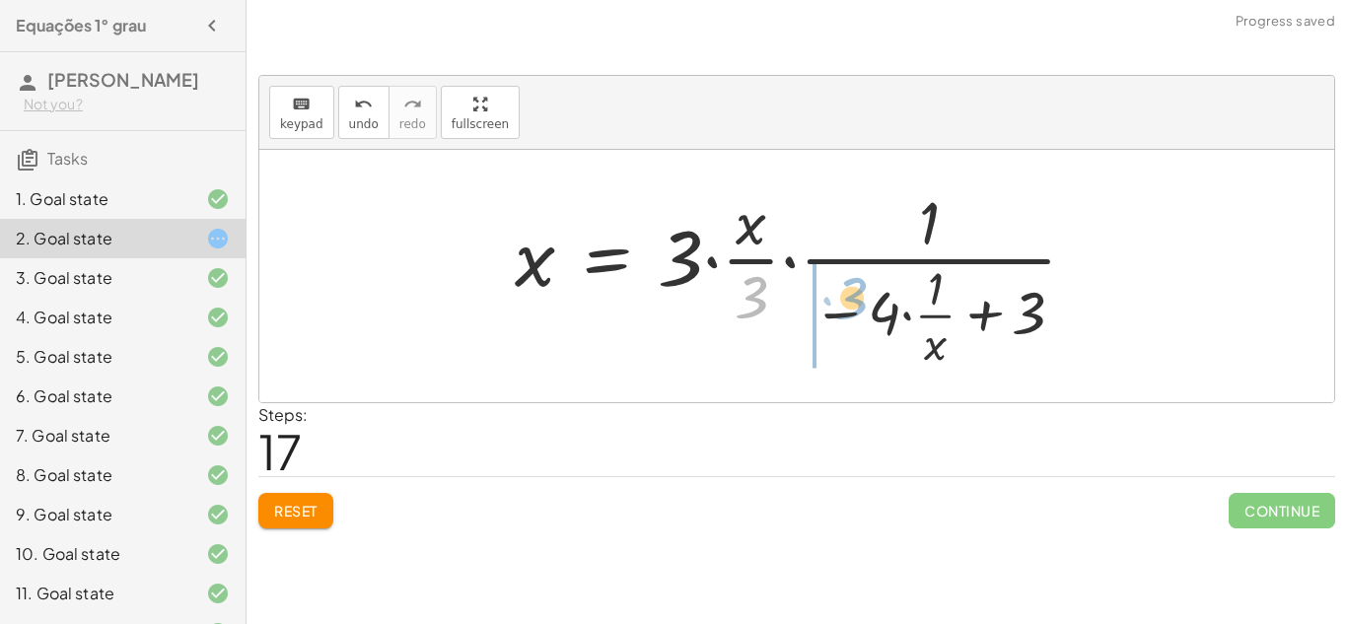
drag, startPoint x: 756, startPoint y: 286, endPoint x: 857, endPoint y: 292, distance: 100.7
click at [857, 292] on div at bounding box center [803, 276] width 597 height 190
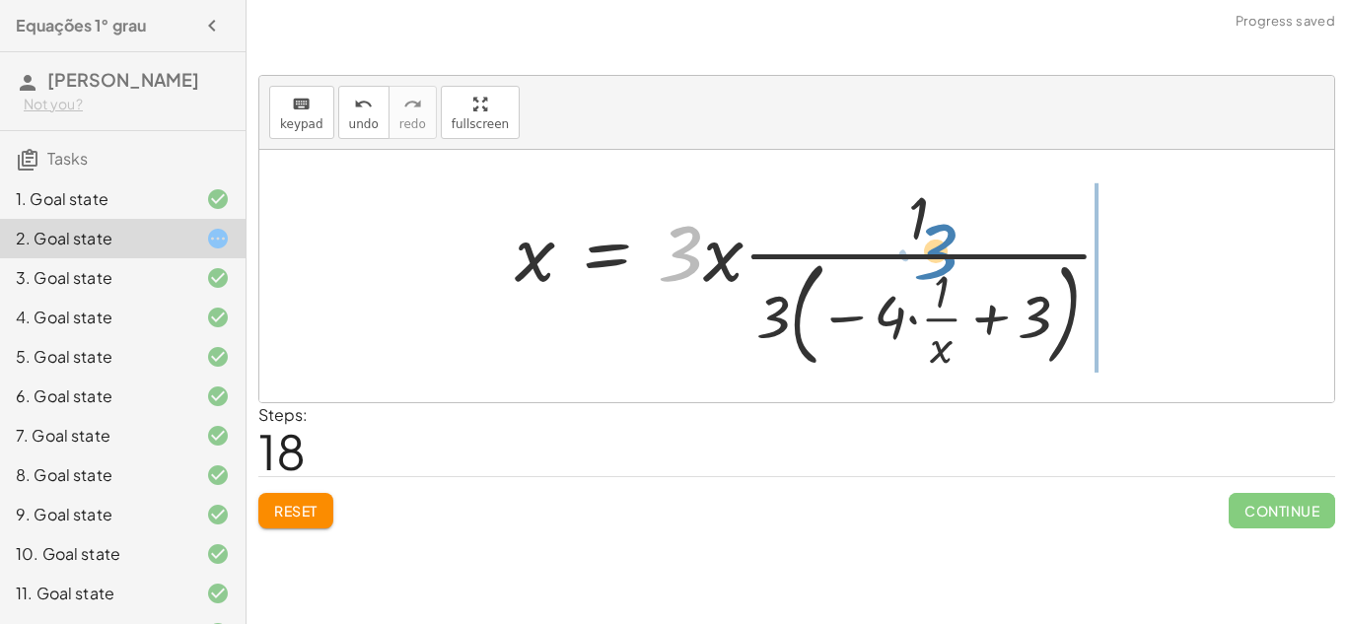
drag, startPoint x: 695, startPoint y: 259, endPoint x: 950, endPoint y: 258, distance: 255.3
click at [950, 258] on div at bounding box center [822, 275] width 634 height 199
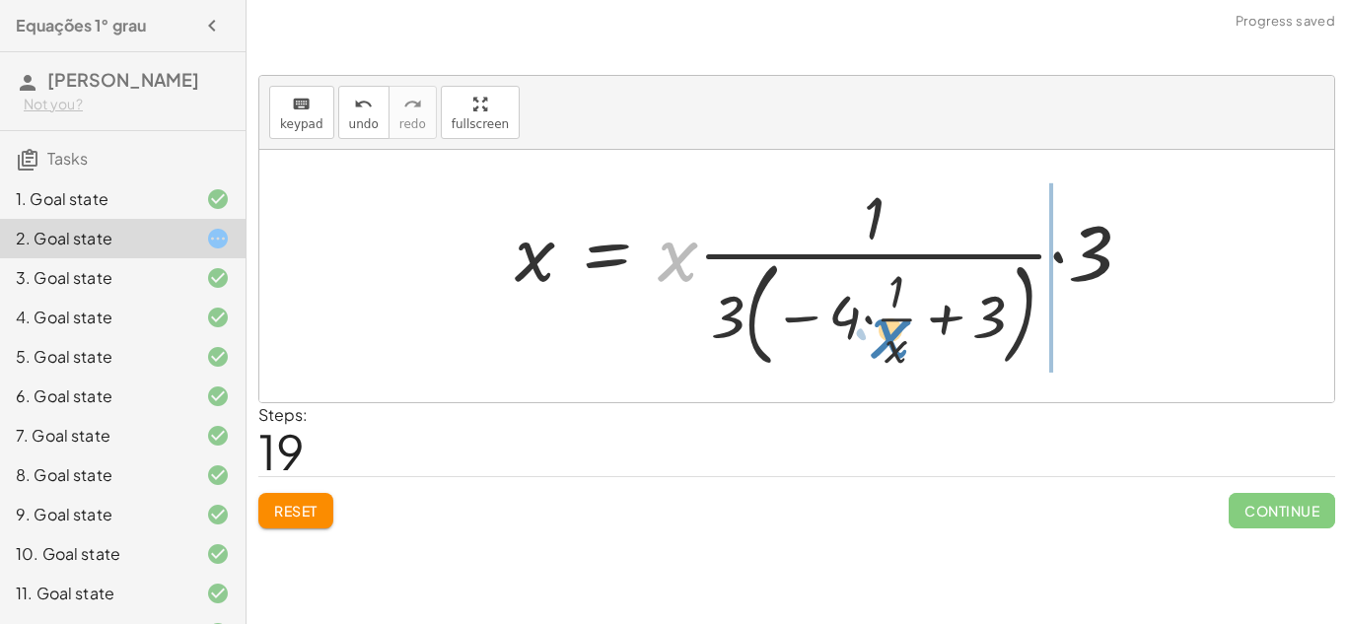
drag, startPoint x: 678, startPoint y: 276, endPoint x: 891, endPoint y: 361, distance: 229.2
click at [891, 361] on div at bounding box center [831, 275] width 653 height 199
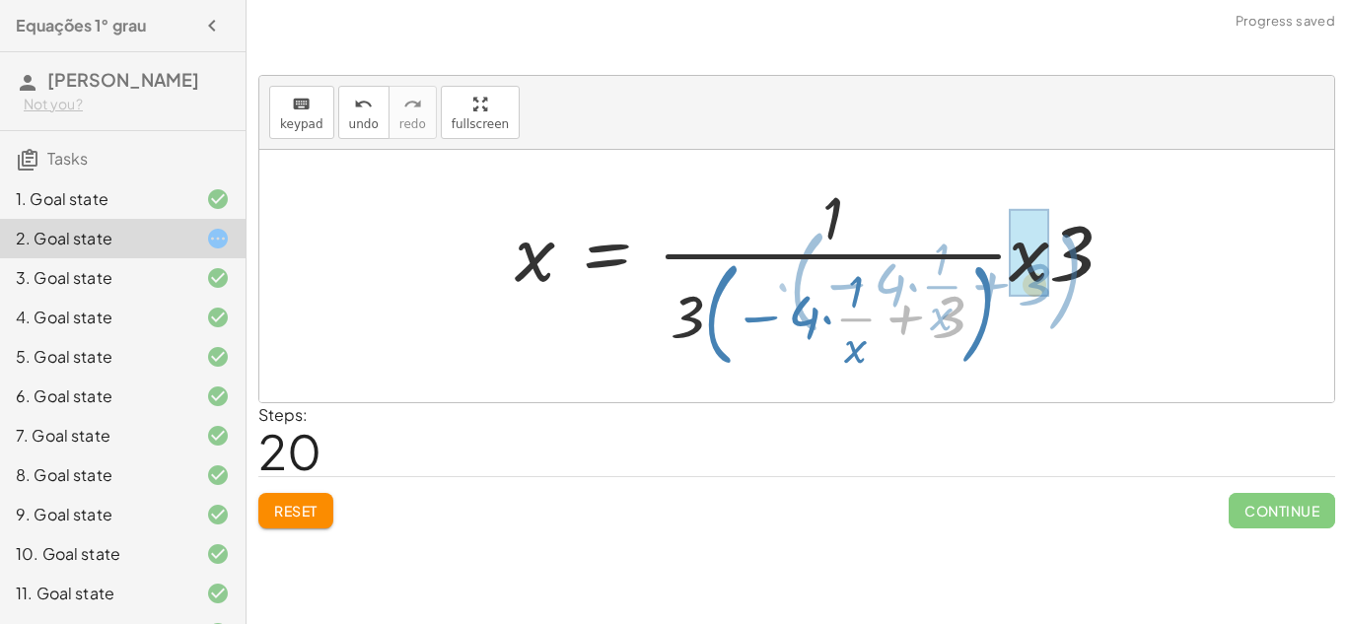
drag, startPoint x: 949, startPoint y: 351, endPoint x: 1035, endPoint y: 317, distance: 92.1
click at [1035, 317] on div at bounding box center [822, 275] width 634 height 199
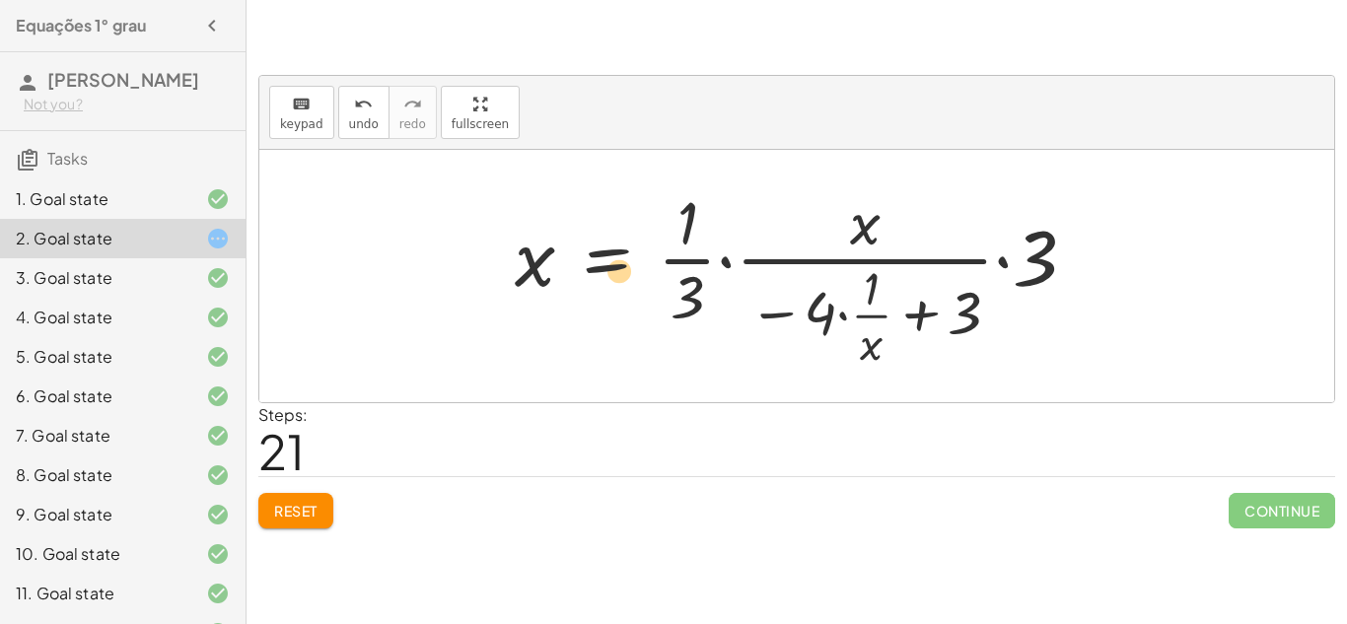
drag, startPoint x: 819, startPoint y: 333, endPoint x: 607, endPoint y: 284, distance: 217.6
click at [607, 284] on div at bounding box center [803, 276] width 597 height 190
drag, startPoint x: 816, startPoint y: 303, endPoint x: 602, endPoint y: 247, distance: 220.9
click at [602, 247] on div at bounding box center [803, 276] width 597 height 190
drag, startPoint x: 541, startPoint y: 261, endPoint x: 747, endPoint y: 258, distance: 206.0
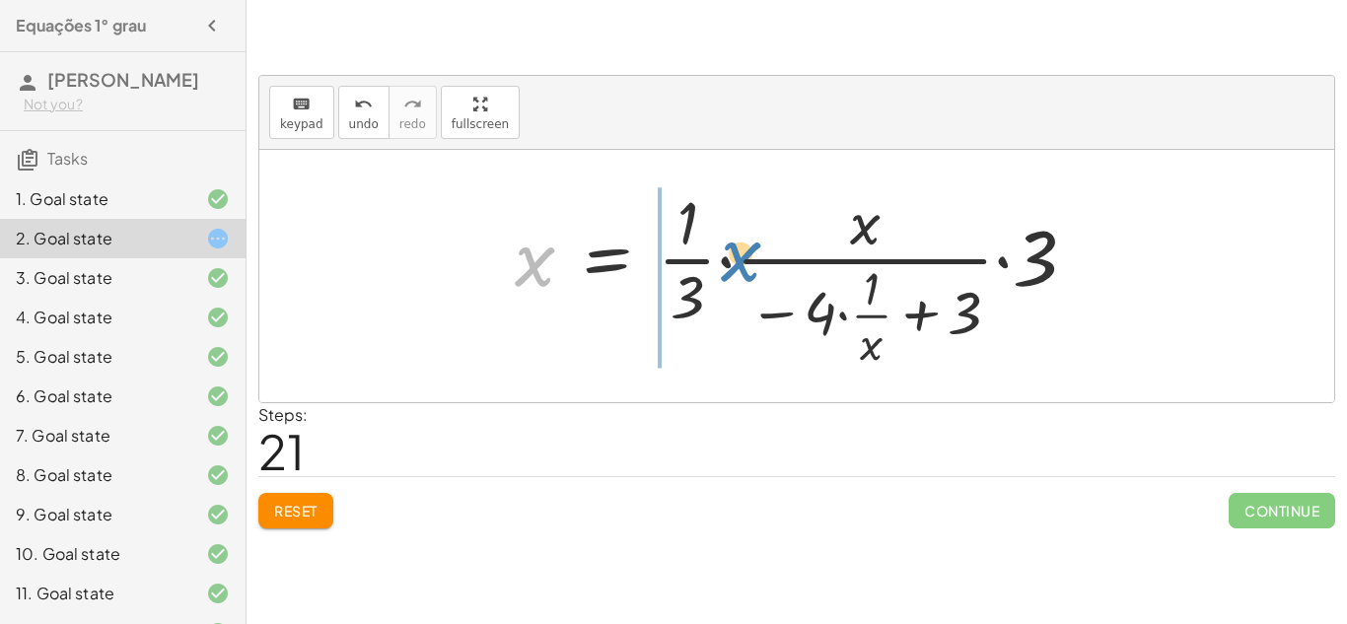
click at [747, 258] on div at bounding box center [803, 276] width 597 height 190
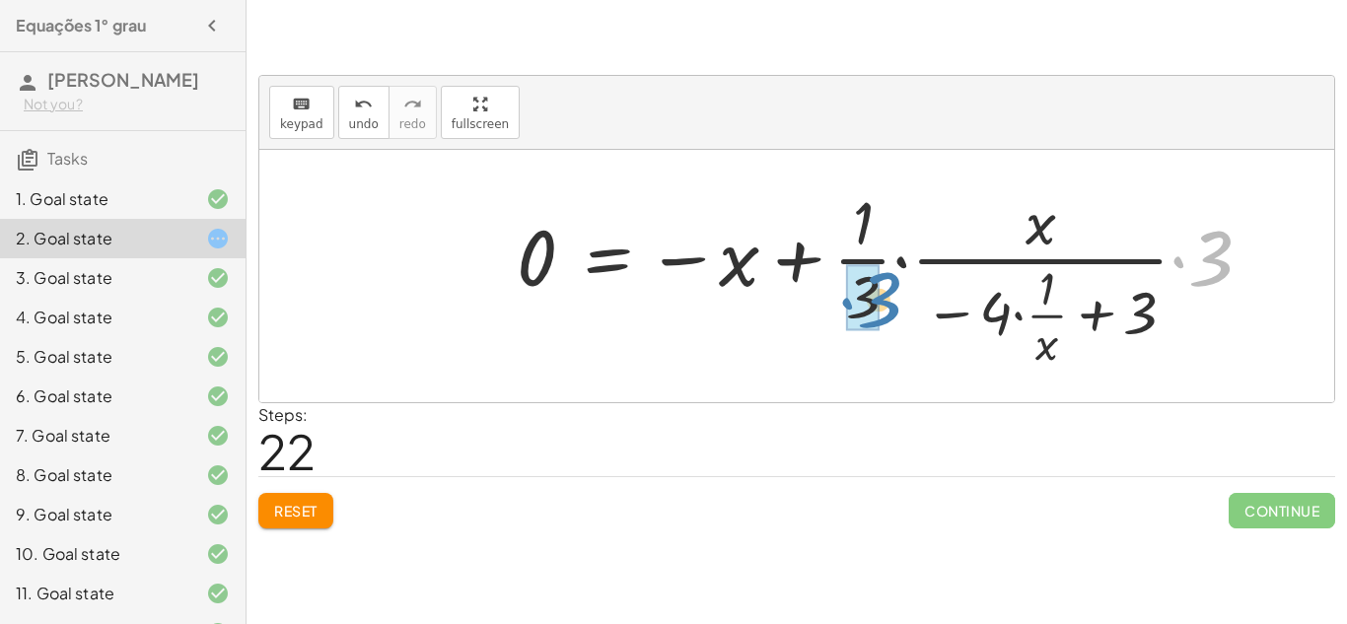
drag, startPoint x: 1227, startPoint y: 262, endPoint x: 889, endPoint y: 299, distance: 340.1
click at [889, 299] on div at bounding box center [892, 276] width 771 height 190
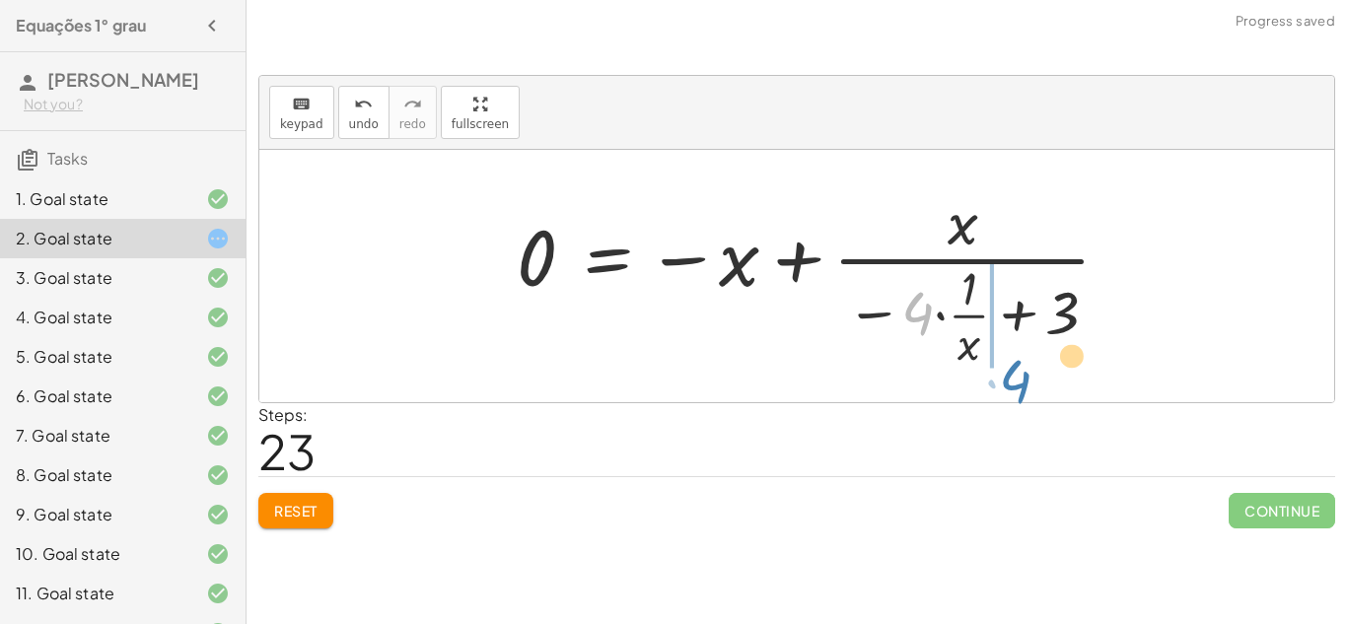
drag, startPoint x: 911, startPoint y: 312, endPoint x: 956, endPoint y: 381, distance: 82.6
drag, startPoint x: 925, startPoint y: 355, endPoint x: 671, endPoint y: 285, distance: 262.8
click at [671, 285] on div at bounding box center [821, 276] width 629 height 190
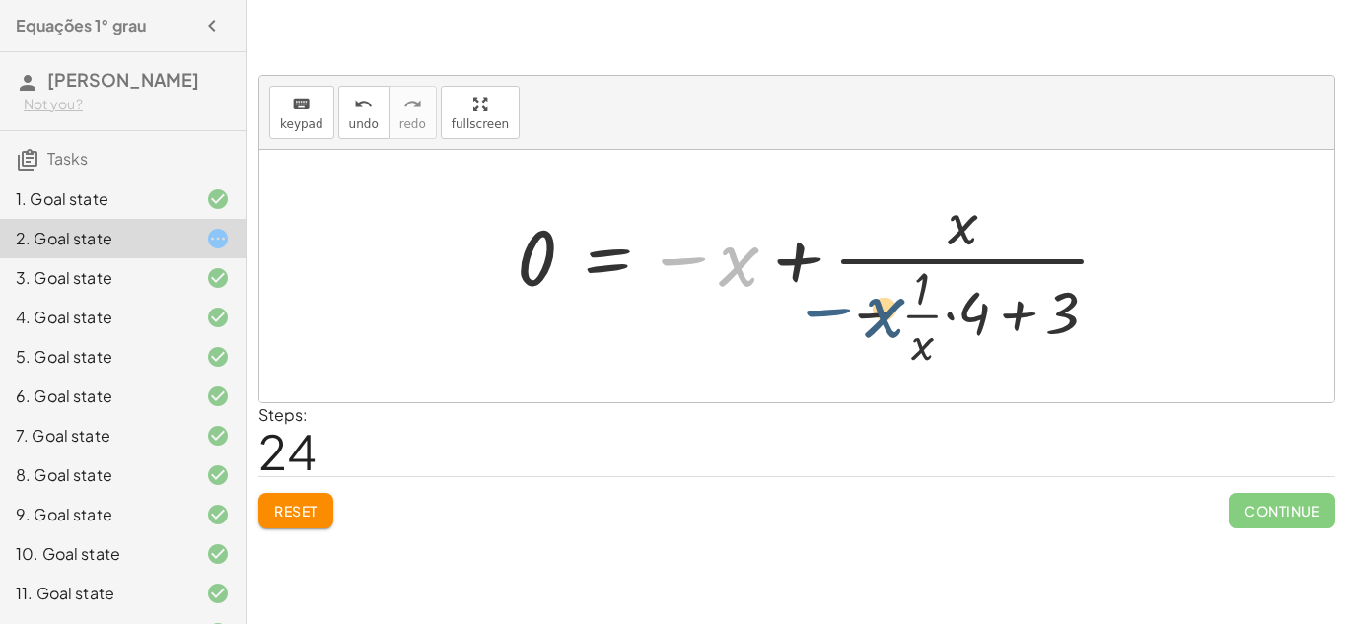
drag, startPoint x: 674, startPoint y: 254, endPoint x: 820, endPoint y: 308, distance: 155.3
click at [820, 308] on div at bounding box center [821, 276] width 629 height 190
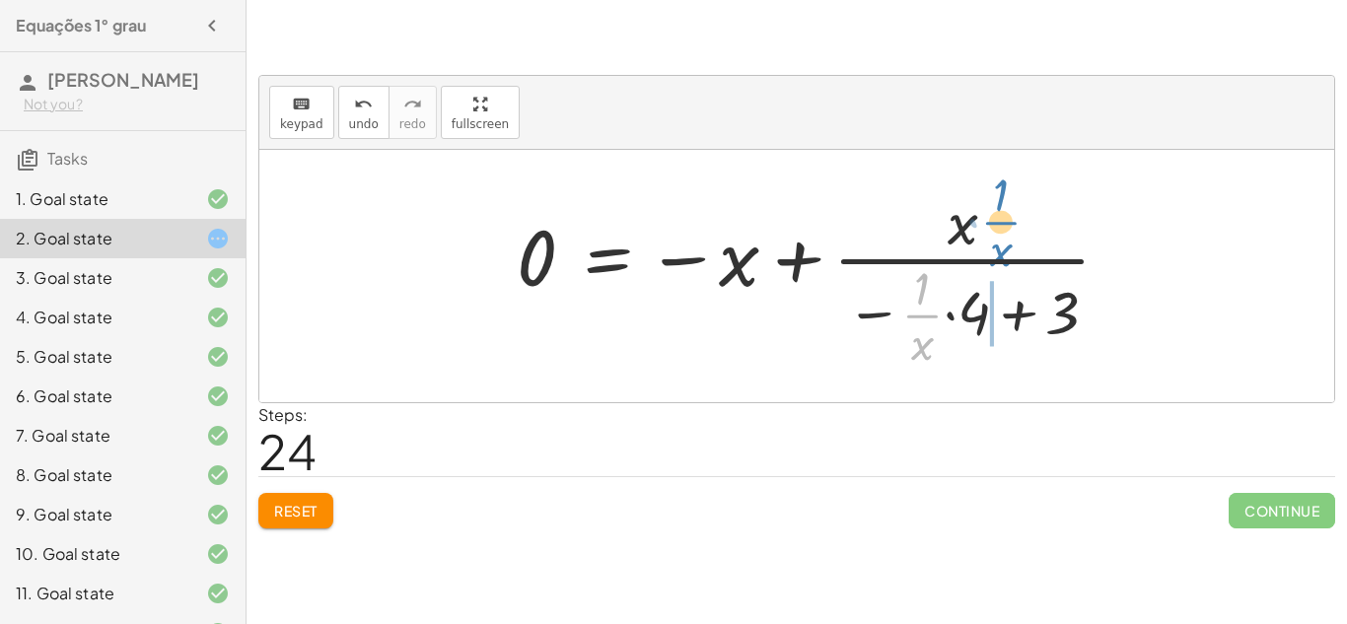
drag, startPoint x: 903, startPoint y: 307, endPoint x: 981, endPoint y: 214, distance: 121.0
click at [981, 214] on div at bounding box center [821, 276] width 629 height 190
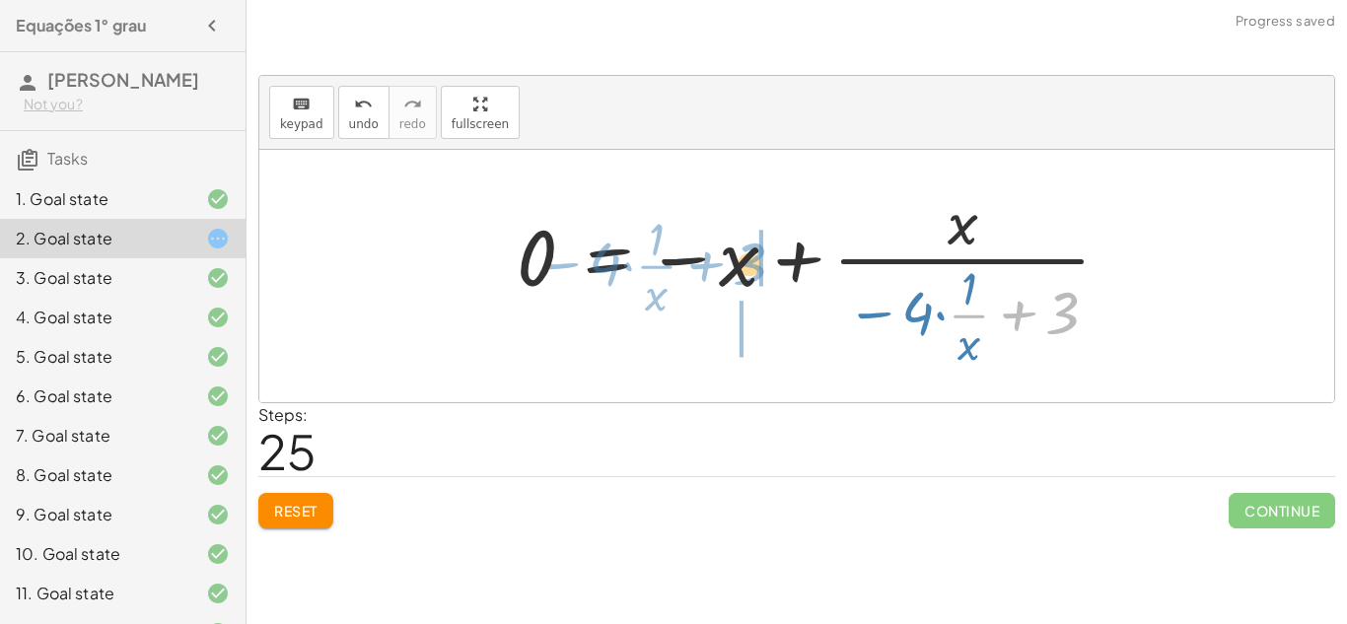
drag, startPoint x: 1043, startPoint y: 306, endPoint x: 730, endPoint y: 256, distance: 316.3
click at [730, 256] on div at bounding box center [821, 276] width 629 height 190
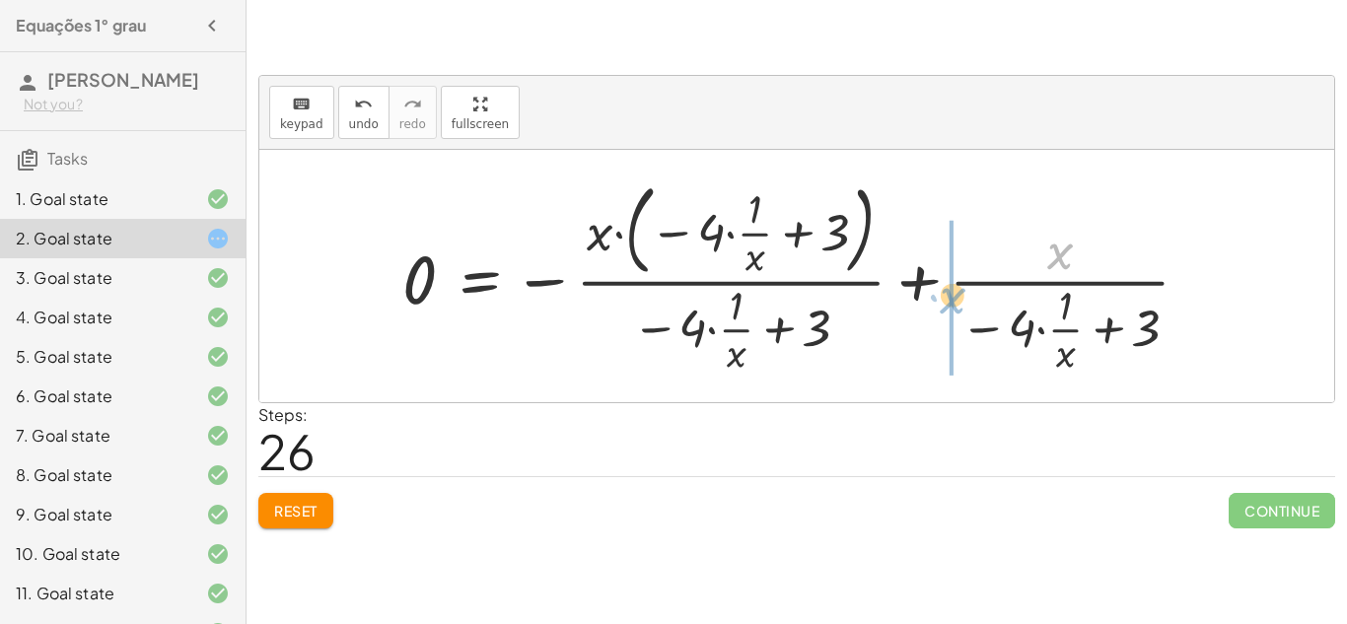
drag, startPoint x: 1060, startPoint y: 248, endPoint x: 954, endPoint y: 293, distance: 114.4
click at [954, 293] on div at bounding box center [803, 275] width 823 height 205
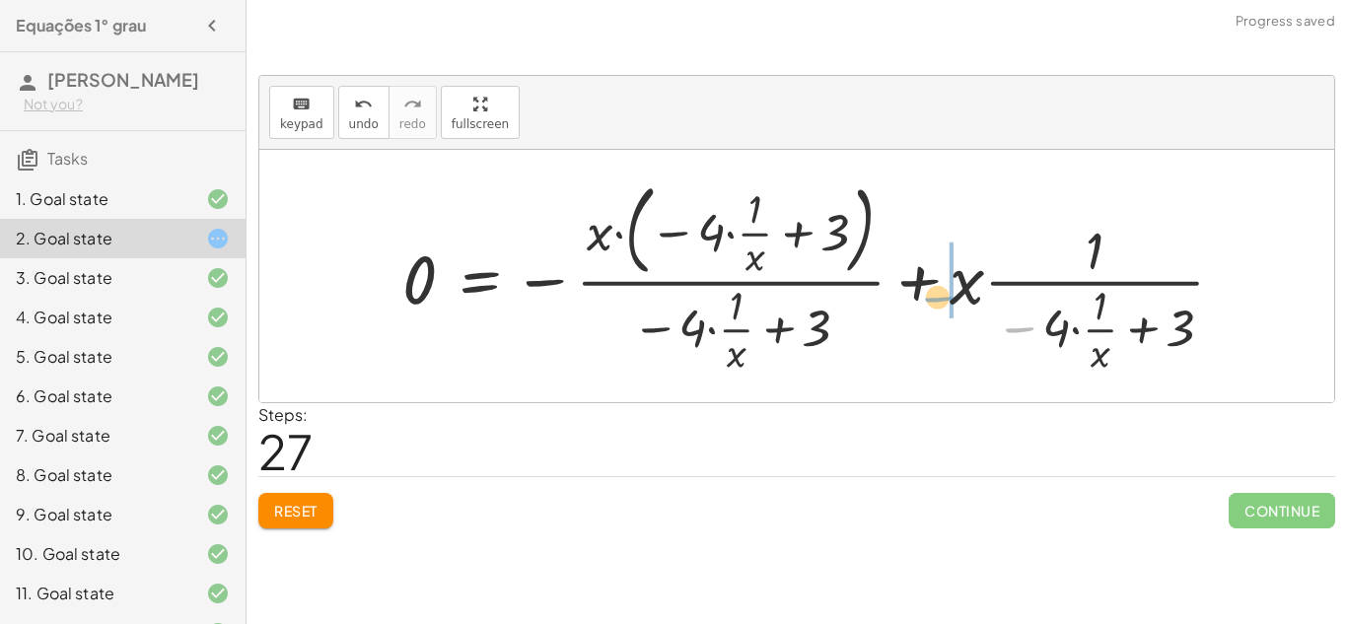
drag, startPoint x: 1015, startPoint y: 324, endPoint x: 934, endPoint y: 294, distance: 86.4
click at [934, 294] on div at bounding box center [821, 275] width 858 height 205
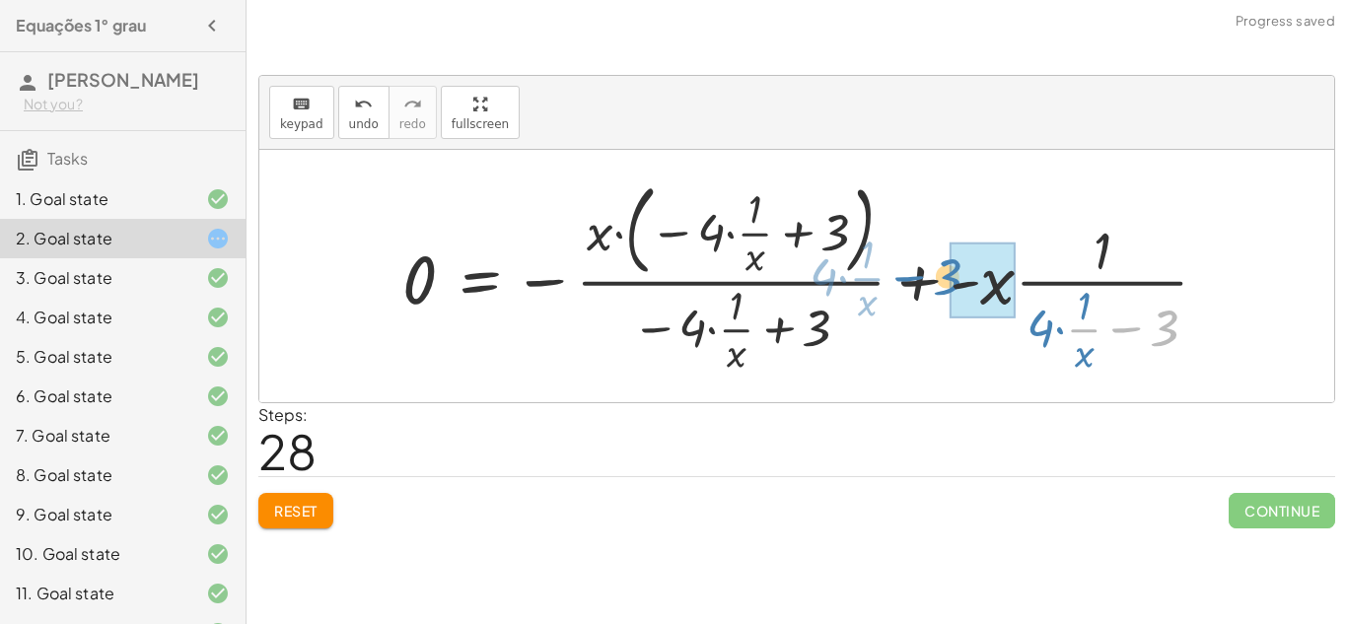
drag, startPoint x: 1107, startPoint y: 332, endPoint x: 694, endPoint y: 282, distance: 416.1
click at [694, 282] on div at bounding box center [812, 275] width 841 height 205
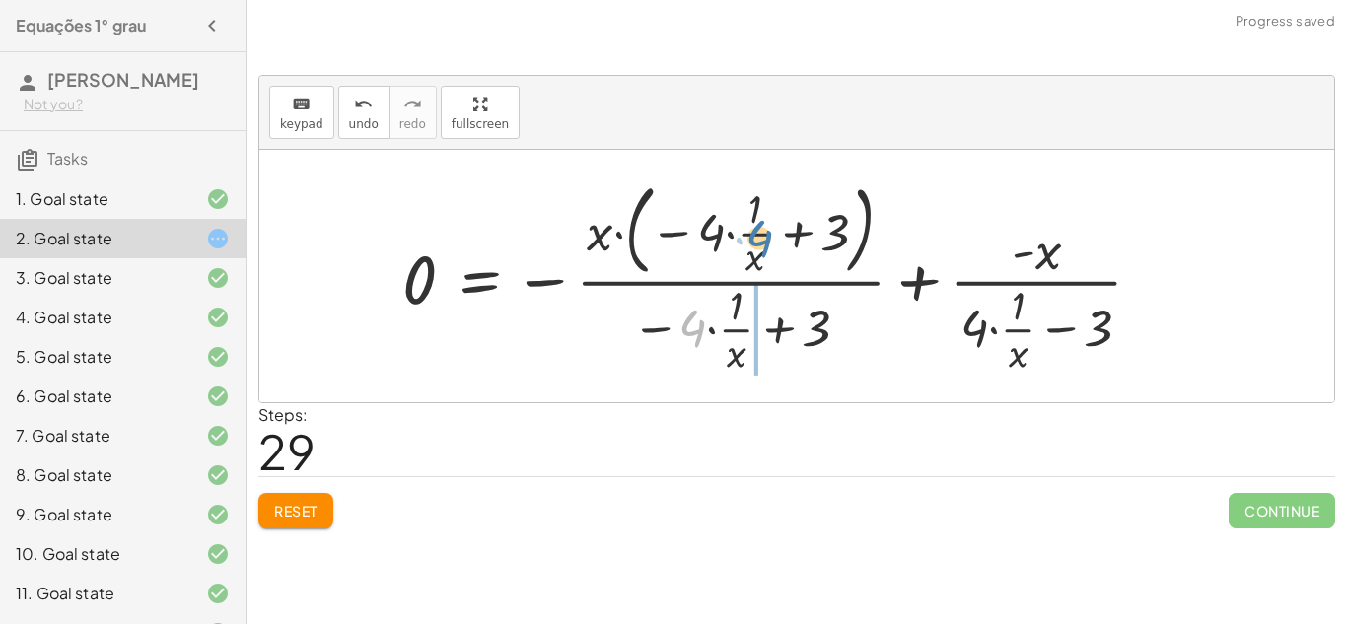
drag, startPoint x: 703, startPoint y: 330, endPoint x: 770, endPoint y: 241, distance: 112.0
click at [770, 241] on div at bounding box center [780, 275] width 776 height 205
drag, startPoint x: 795, startPoint y: 225, endPoint x: 880, endPoint y: 287, distance: 105.1
click at [880, 287] on div at bounding box center [780, 275] width 776 height 205
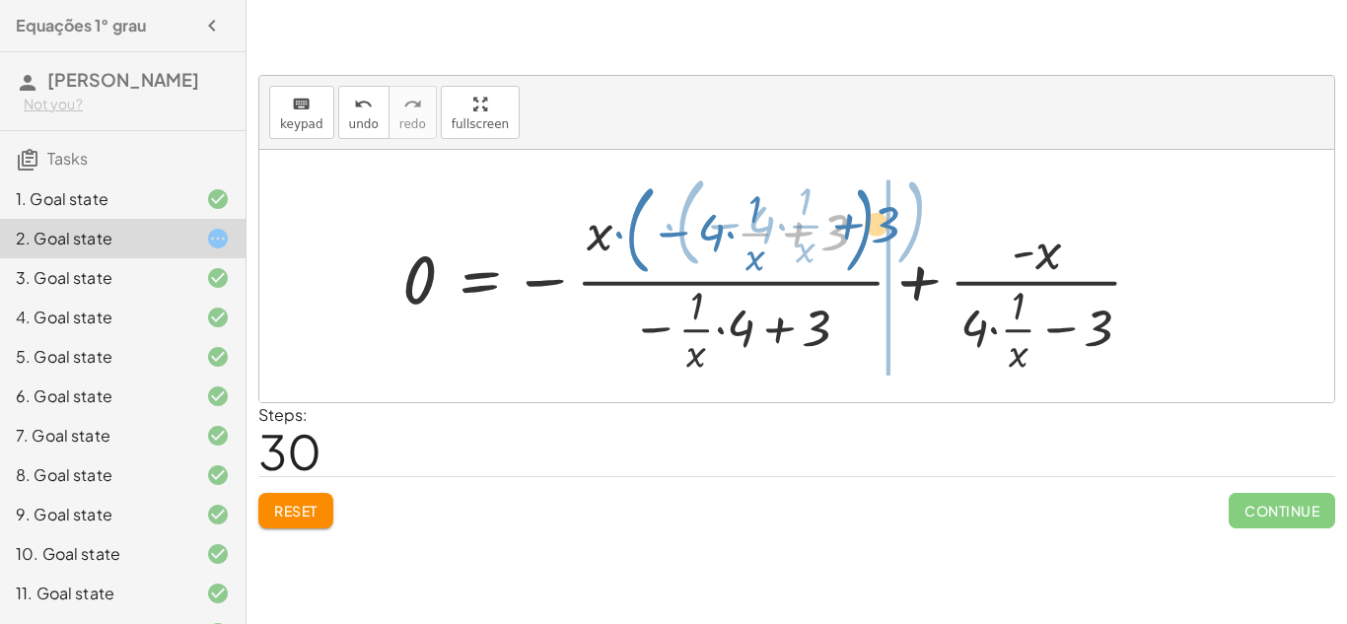
drag, startPoint x: 832, startPoint y: 234, endPoint x: 881, endPoint y: 235, distance: 49.3
click at [881, 235] on div at bounding box center [780, 275] width 776 height 205
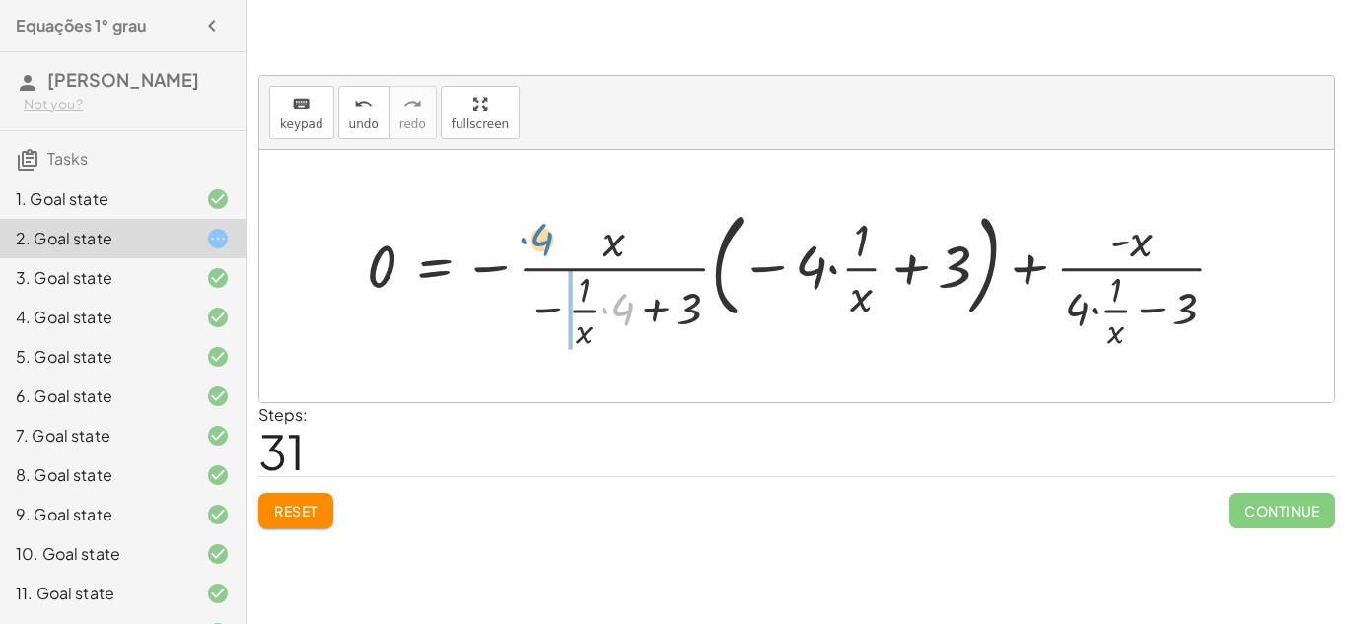
drag, startPoint x: 628, startPoint y: 302, endPoint x: 547, endPoint y: 233, distance: 106.3
click at [547, 233] on div at bounding box center [804, 276] width 895 height 153
drag, startPoint x: 623, startPoint y: 312, endPoint x: 448, endPoint y: 278, distance: 178.8
click at [448, 278] on div at bounding box center [804, 276] width 895 height 153
drag, startPoint x: 608, startPoint y: 246, endPoint x: 401, endPoint y: 274, distance: 208.8
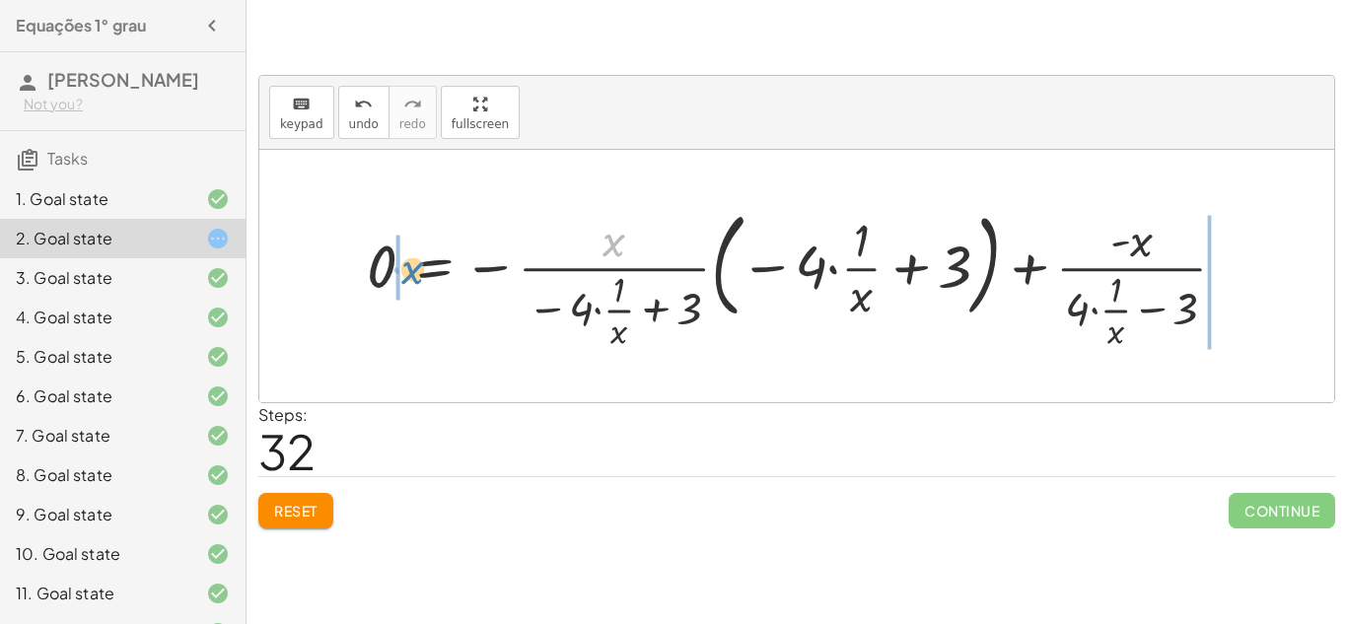
click at [401, 274] on div at bounding box center [804, 276] width 895 height 153
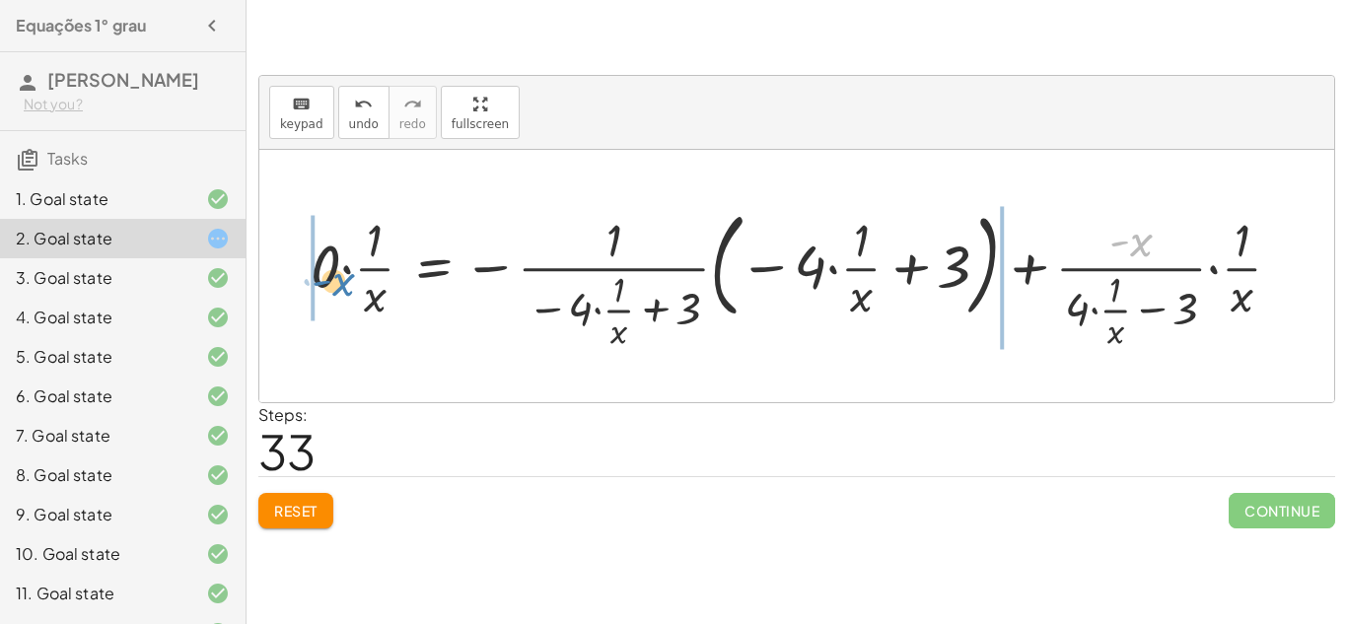
drag, startPoint x: 1057, startPoint y: 250, endPoint x: 302, endPoint y: 281, distance: 755.7
click at [302, 281] on div at bounding box center [804, 276] width 1006 height 153
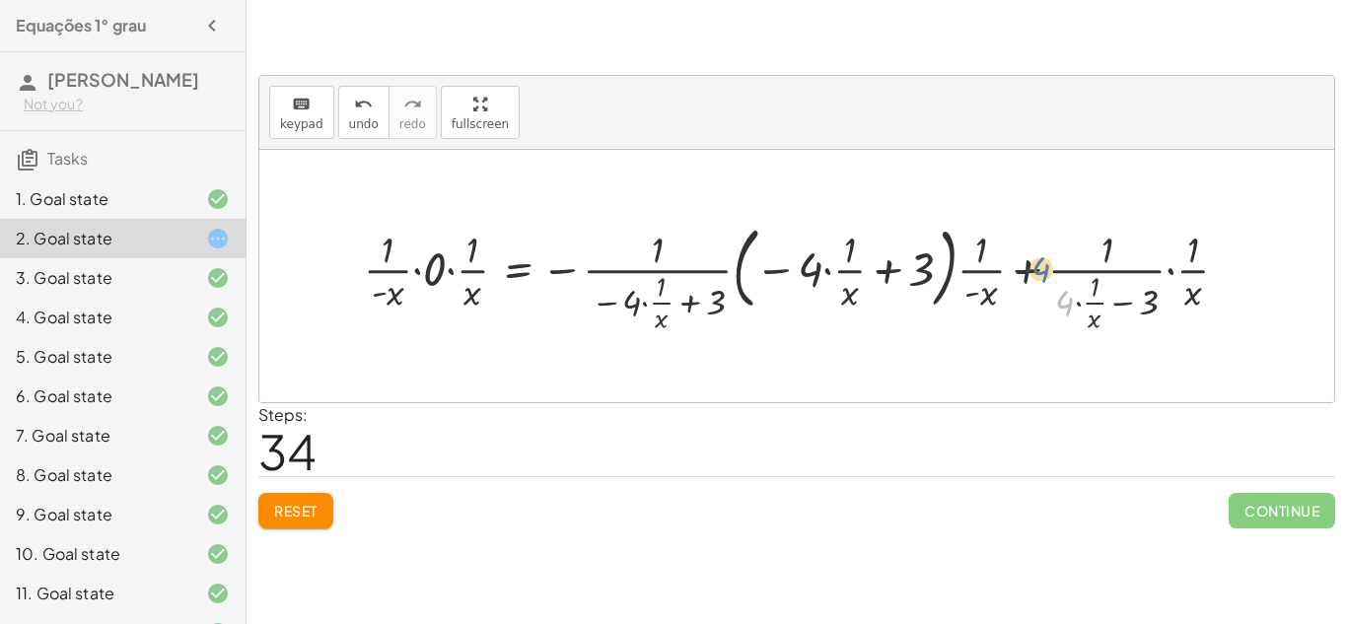
drag, startPoint x: 1070, startPoint y: 299, endPoint x: 1046, endPoint y: 267, distance: 39.4
click at [1046, 267] on div at bounding box center [803, 276] width 899 height 120
drag, startPoint x: 1103, startPoint y: 242, endPoint x: 422, endPoint y: 299, distance: 683.5
click at [422, 299] on div at bounding box center [803, 276] width 899 height 120
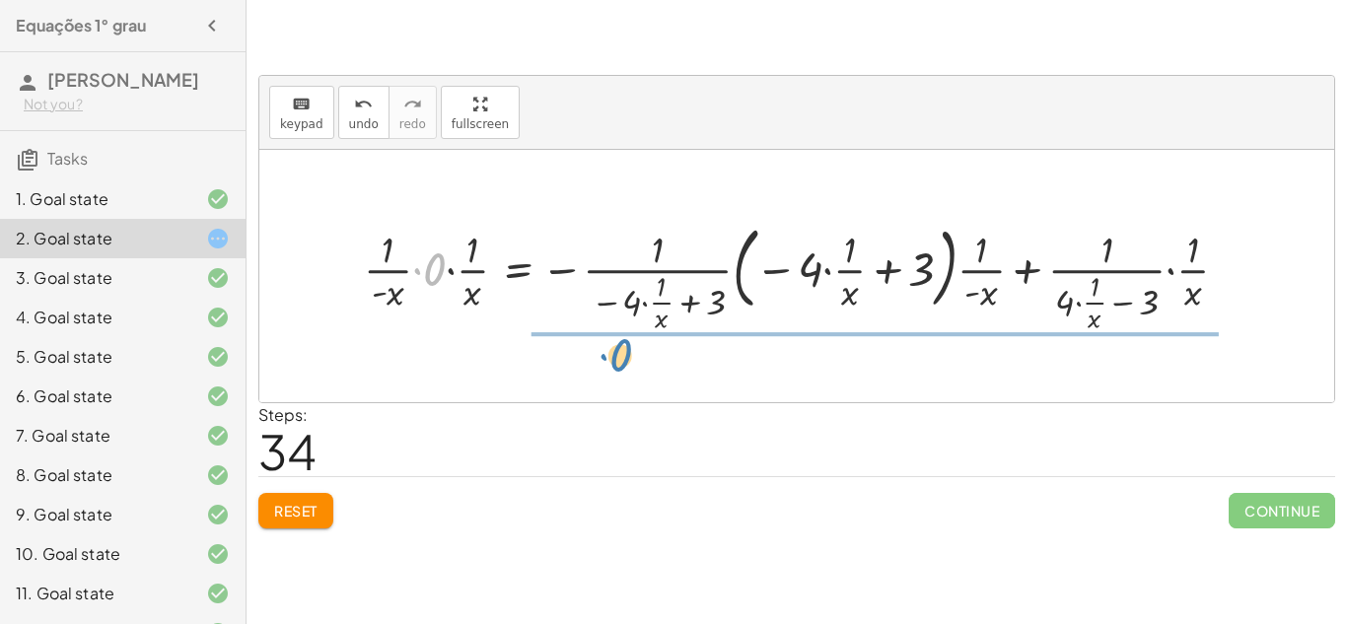
drag, startPoint x: 431, startPoint y: 277, endPoint x: 617, endPoint y: 365, distance: 205.9
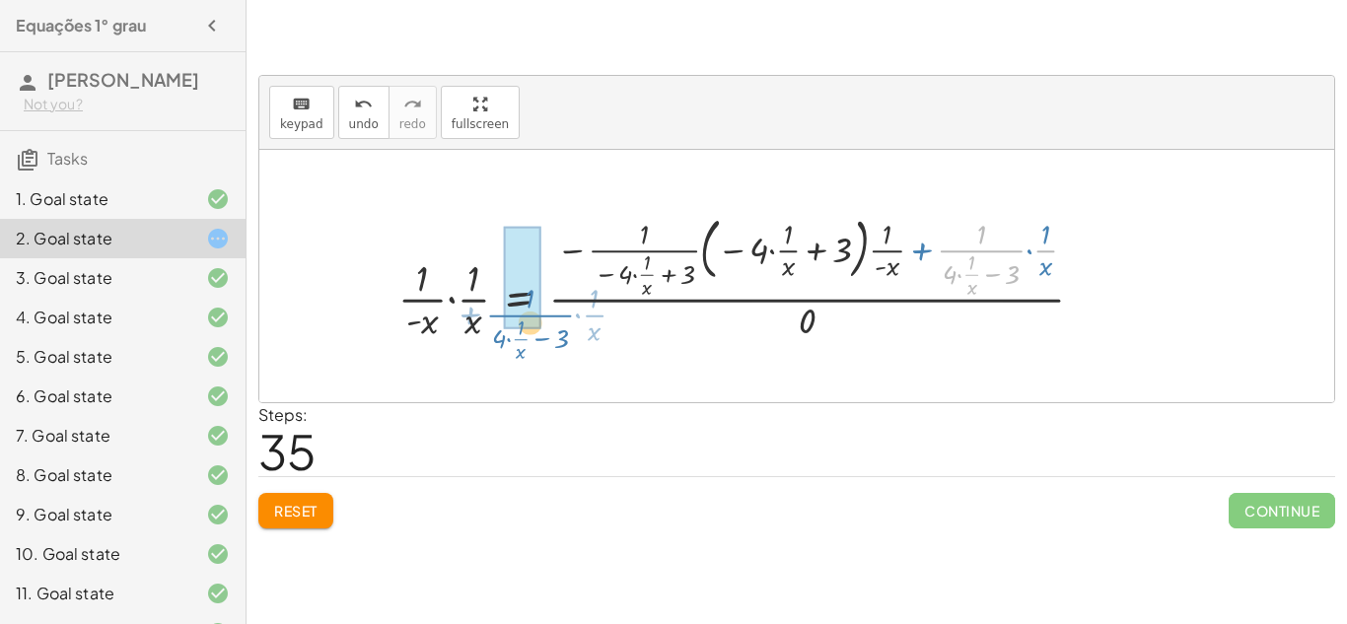
drag, startPoint x: 946, startPoint y: 246, endPoint x: 492, endPoint y: 309, distance: 458.6
click at [492, 309] on div at bounding box center [748, 275] width 721 height 135
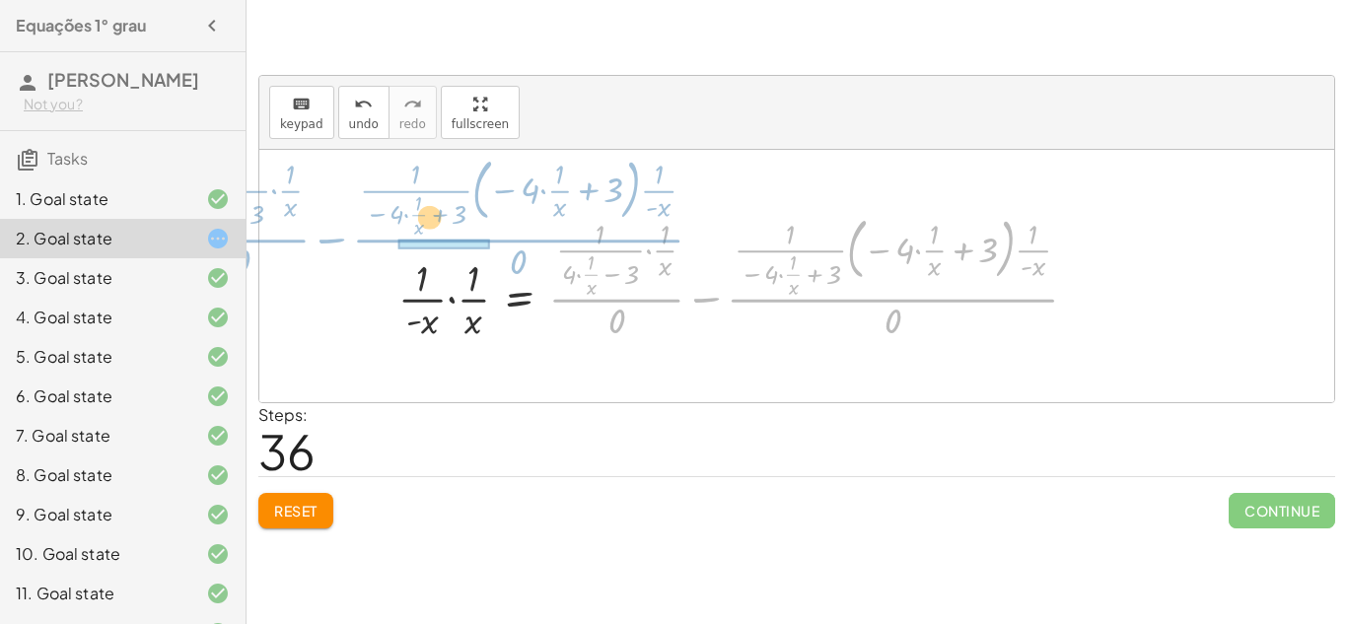
drag, startPoint x: 708, startPoint y: 301, endPoint x: 334, endPoint y: 245, distance: 377.7
click at [334, 245] on div "+ · 3 · x + 1 = + 5 + x · 3 · x = + 5 + x − 1 − x + · 3 · x = + 5 − 1 − · x · 3…" at bounding box center [796, 276] width 1074 height 252
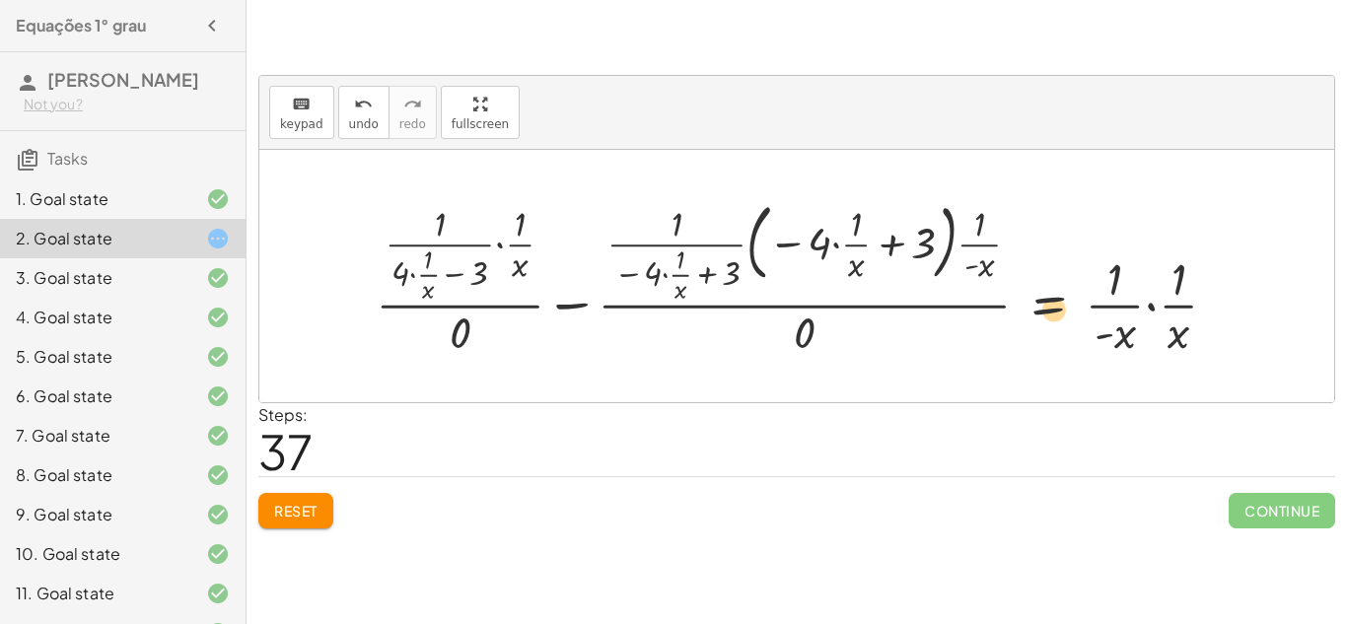
drag, startPoint x: 684, startPoint y: 282, endPoint x: 1055, endPoint y: 317, distance: 372.3
click at [1055, 317] on div at bounding box center [804, 276] width 877 height 167
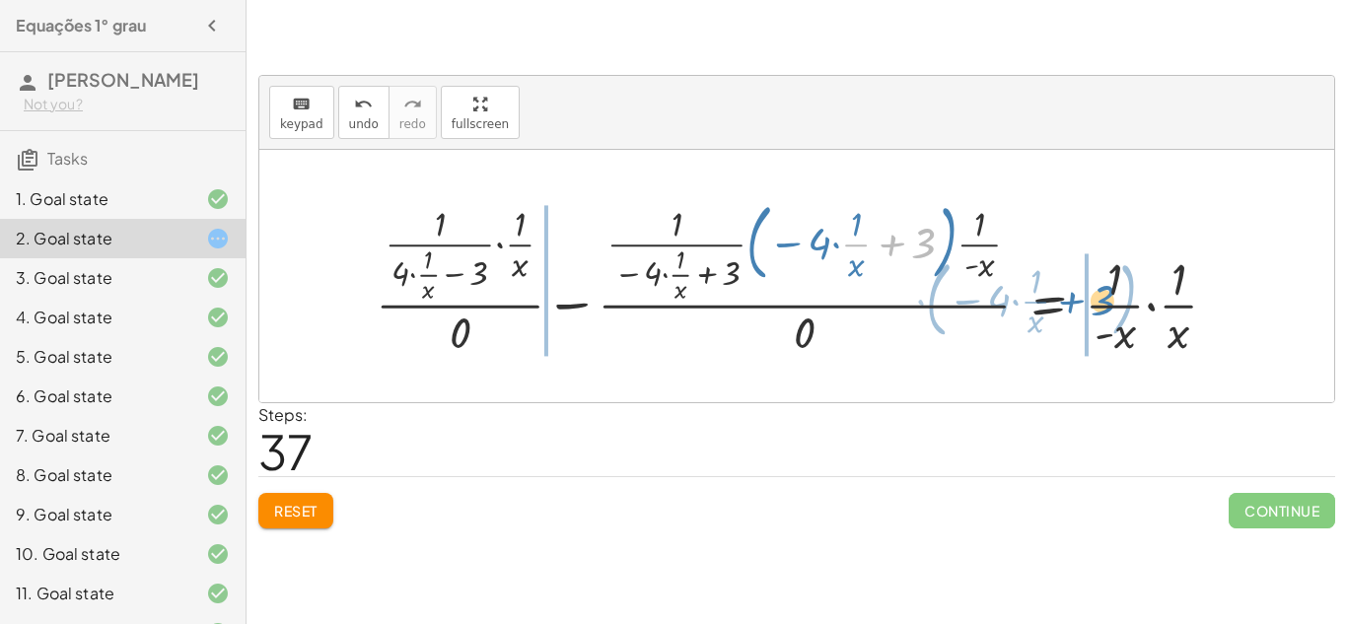
drag, startPoint x: 928, startPoint y: 240, endPoint x: 1107, endPoint y: 297, distance: 188.3
click at [1107, 297] on div at bounding box center [804, 276] width 877 height 167
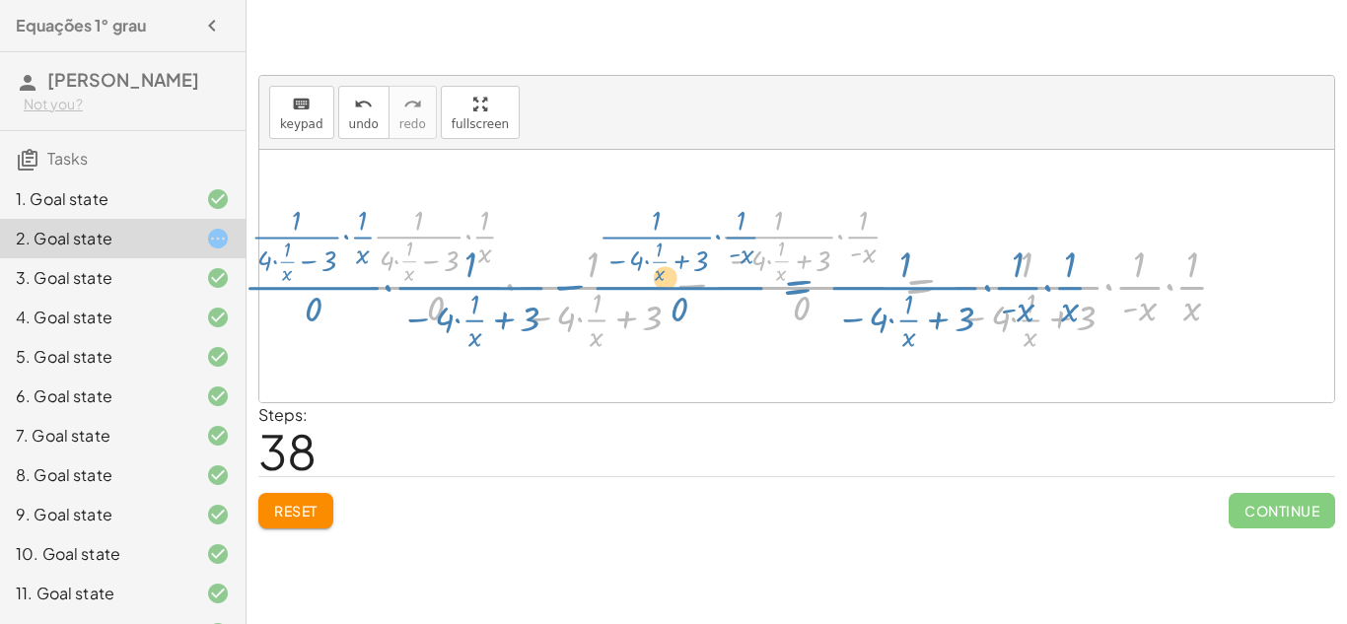
drag, startPoint x: 925, startPoint y: 280, endPoint x: 802, endPoint y: 280, distance: 122.2
click at [802, 280] on div at bounding box center [804, 276] width 897 height 157
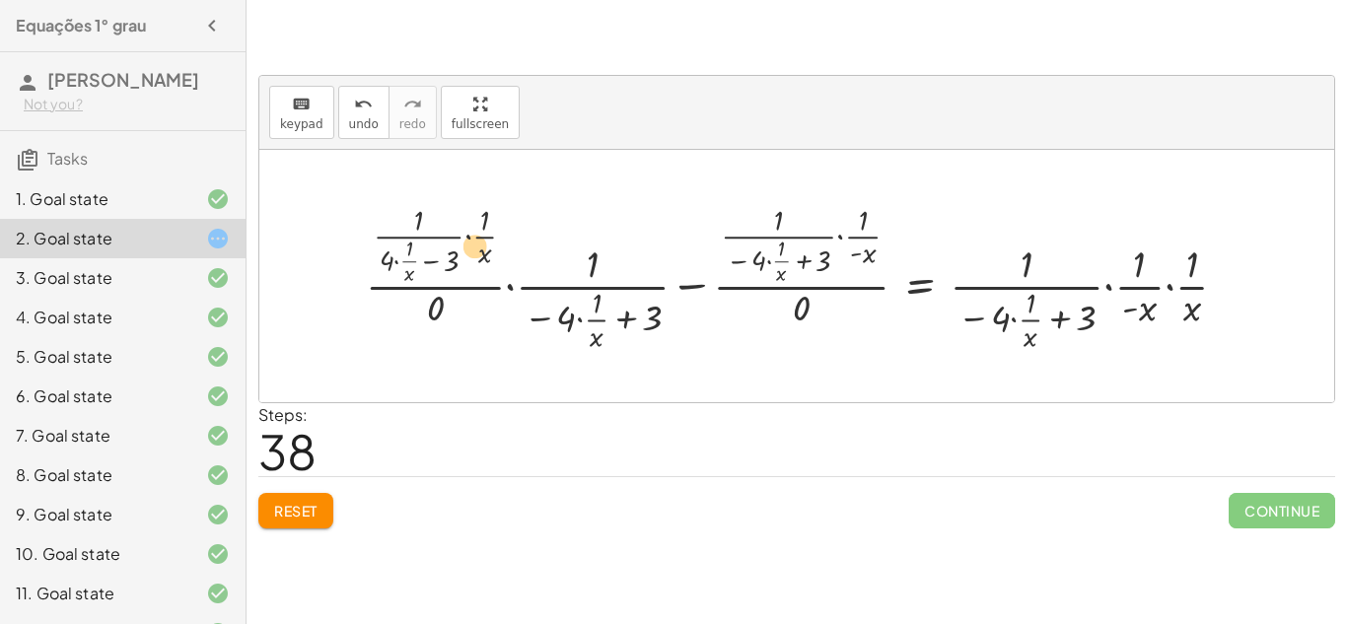
drag, startPoint x: 790, startPoint y: 266, endPoint x: 488, endPoint y: 250, distance: 302.0
click at [488, 250] on div at bounding box center [804, 276] width 897 height 157
drag, startPoint x: 488, startPoint y: 254, endPoint x: 1172, endPoint y: 320, distance: 687.3
click at [1172, 320] on div at bounding box center [804, 276] width 897 height 157
click at [1166, 286] on div at bounding box center [804, 276] width 897 height 157
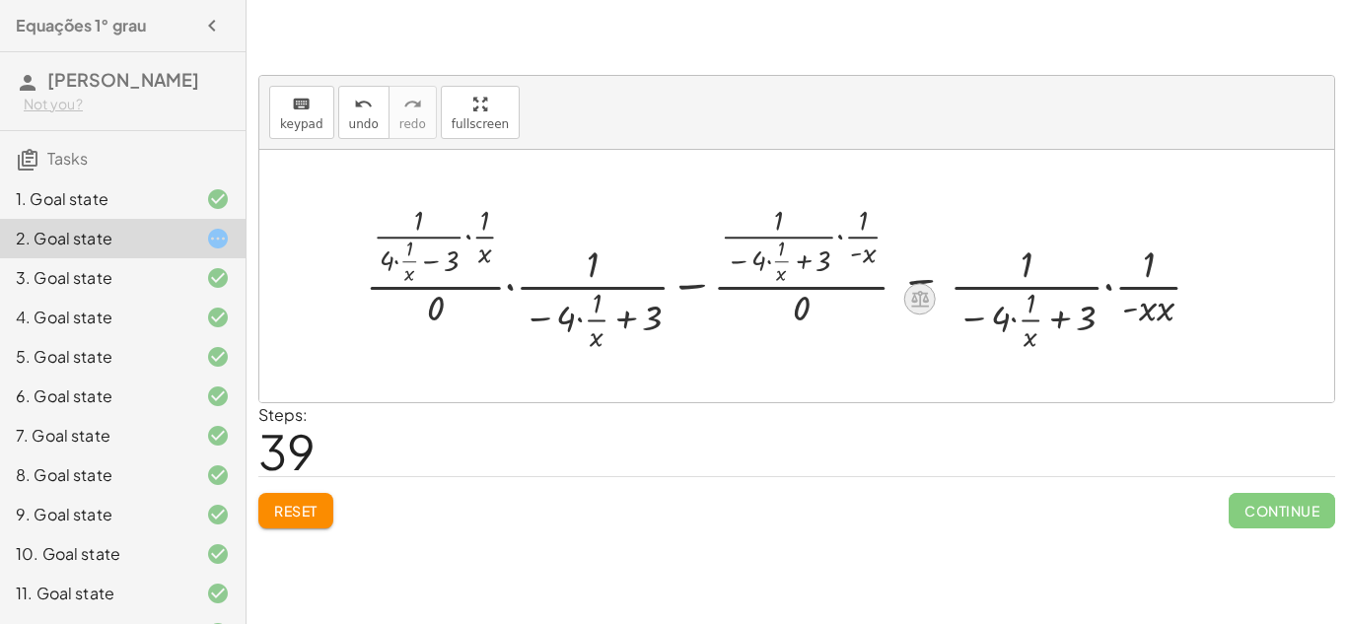
click at [921, 298] on icon at bounding box center [919, 299] width 21 height 21
click at [963, 305] on span "÷" at bounding box center [958, 299] width 11 height 29
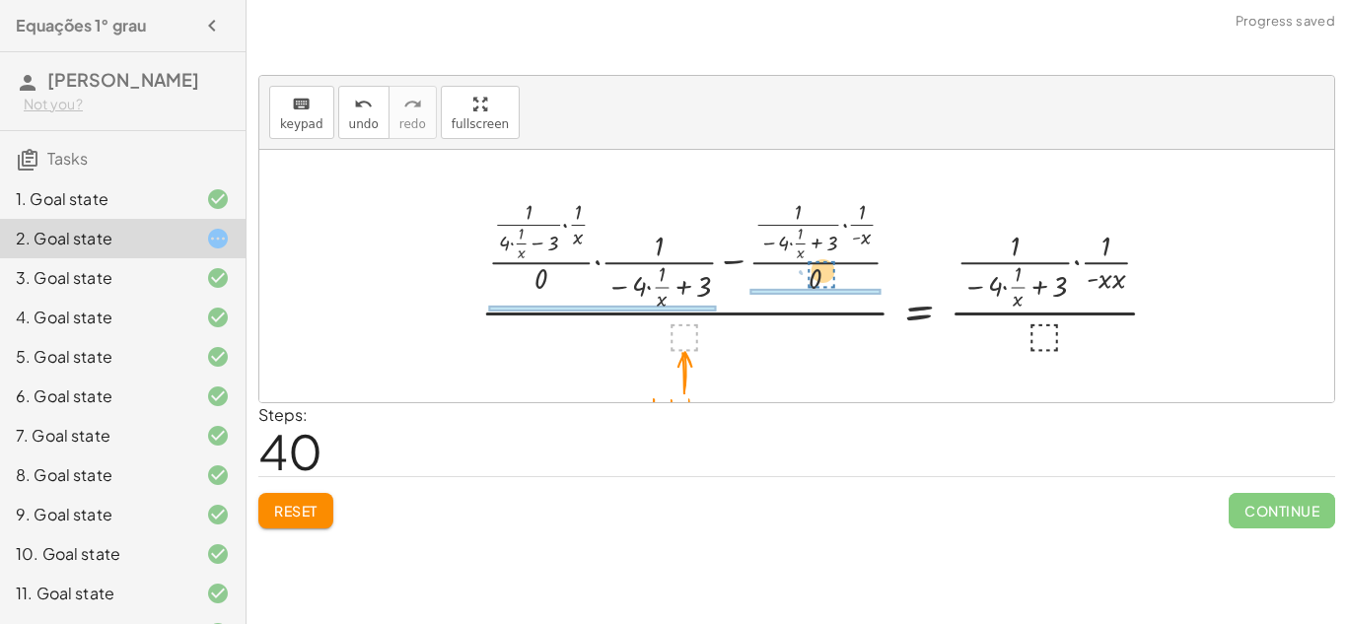
drag, startPoint x: 677, startPoint y: 334, endPoint x: 815, endPoint y: 282, distance: 147.6
click at [815, 282] on div at bounding box center [827, 276] width 712 height 164
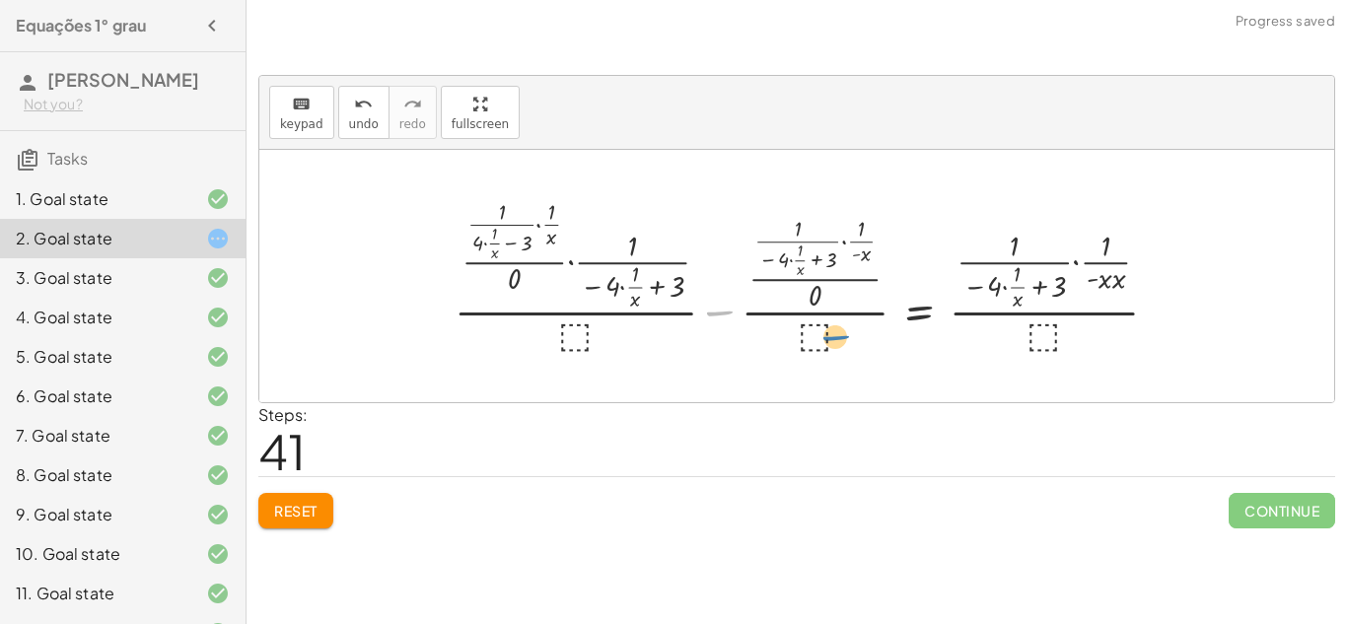
drag, startPoint x: 716, startPoint y: 313, endPoint x: 832, endPoint y: 339, distance: 119.1
click at [832, 339] on div at bounding box center [814, 276] width 738 height 164
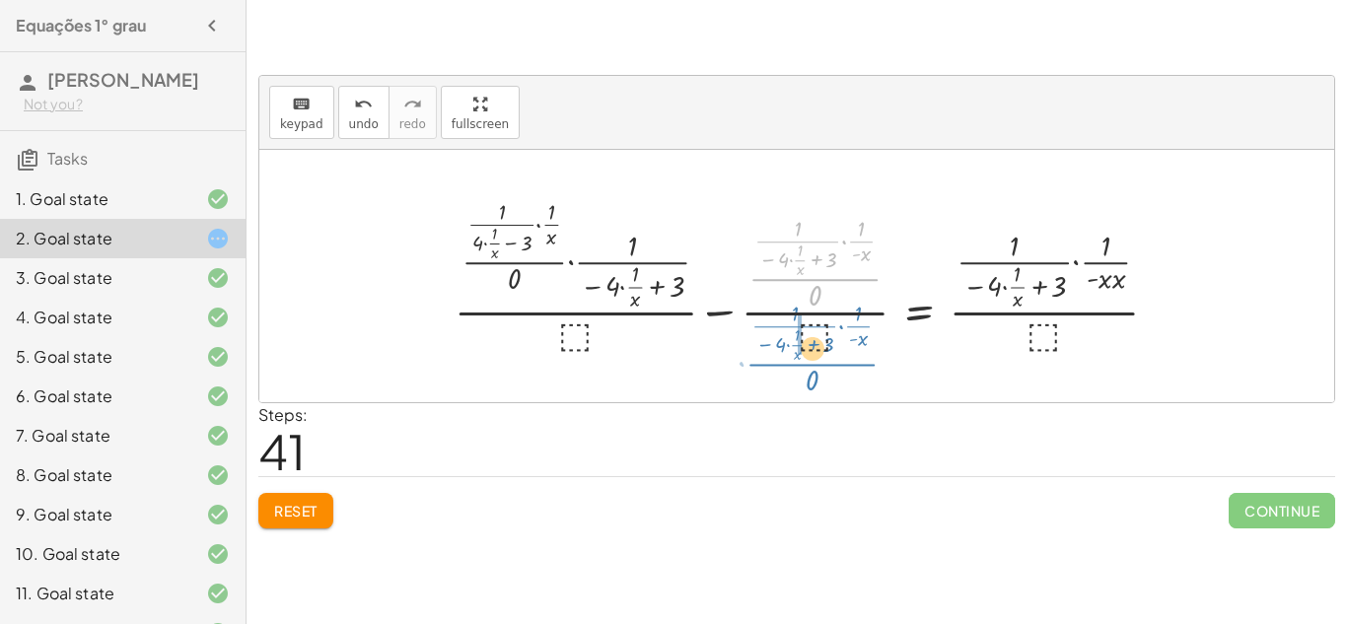
drag, startPoint x: 807, startPoint y: 286, endPoint x: 804, endPoint y: 371, distance: 84.8
click at [804, 371] on div "+ · 3 · x + 1 = + 5 + x · 3 · x = + 5 + x − 1 − x + · 3 · x = + 5 − 1 − · x · 3…" at bounding box center [796, 276] width 1074 height 252
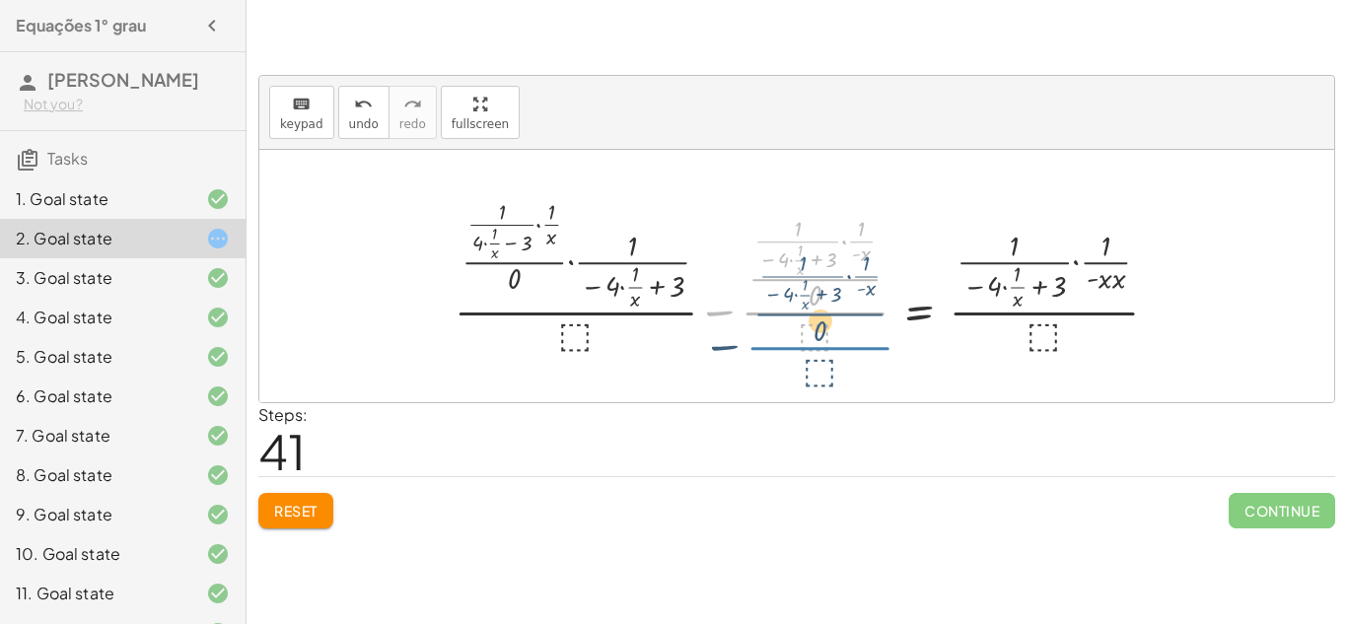
drag, startPoint x: 811, startPoint y: 305, endPoint x: 816, endPoint y: 345, distance: 40.7
click at [816, 345] on div at bounding box center [814, 276] width 738 height 164
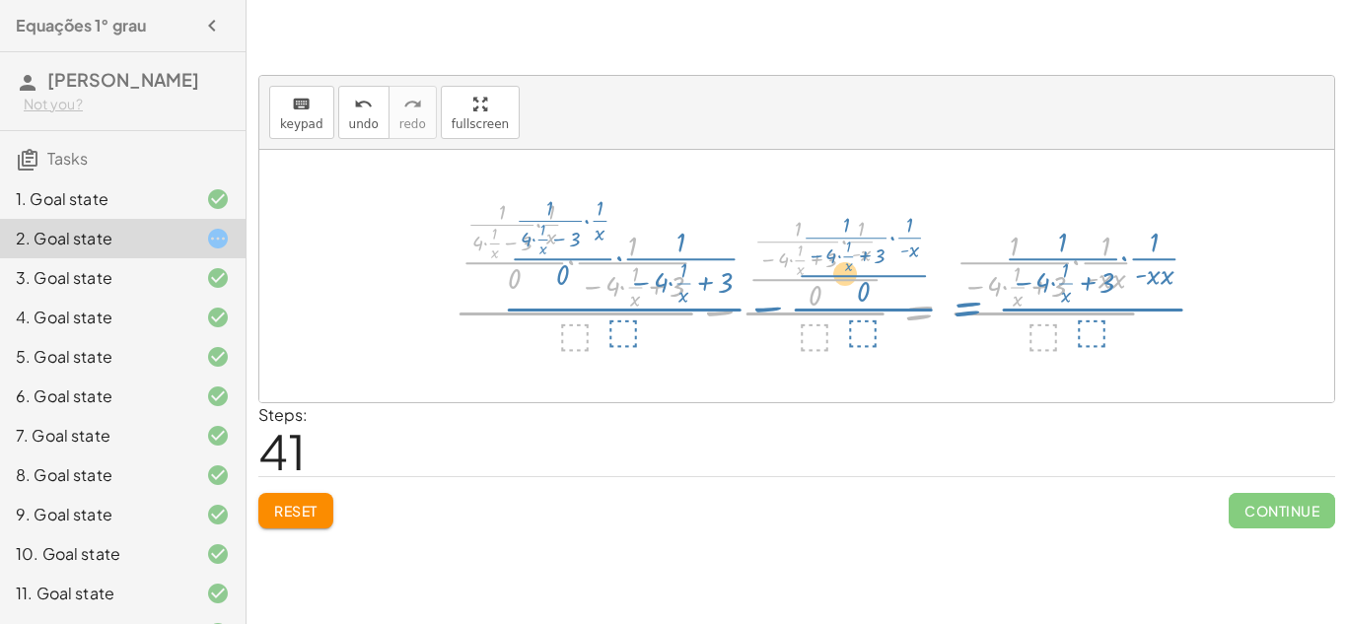
drag, startPoint x: 926, startPoint y: 311, endPoint x: 974, endPoint y: 307, distance: 48.5
click at [974, 307] on div at bounding box center [814, 276] width 738 height 164
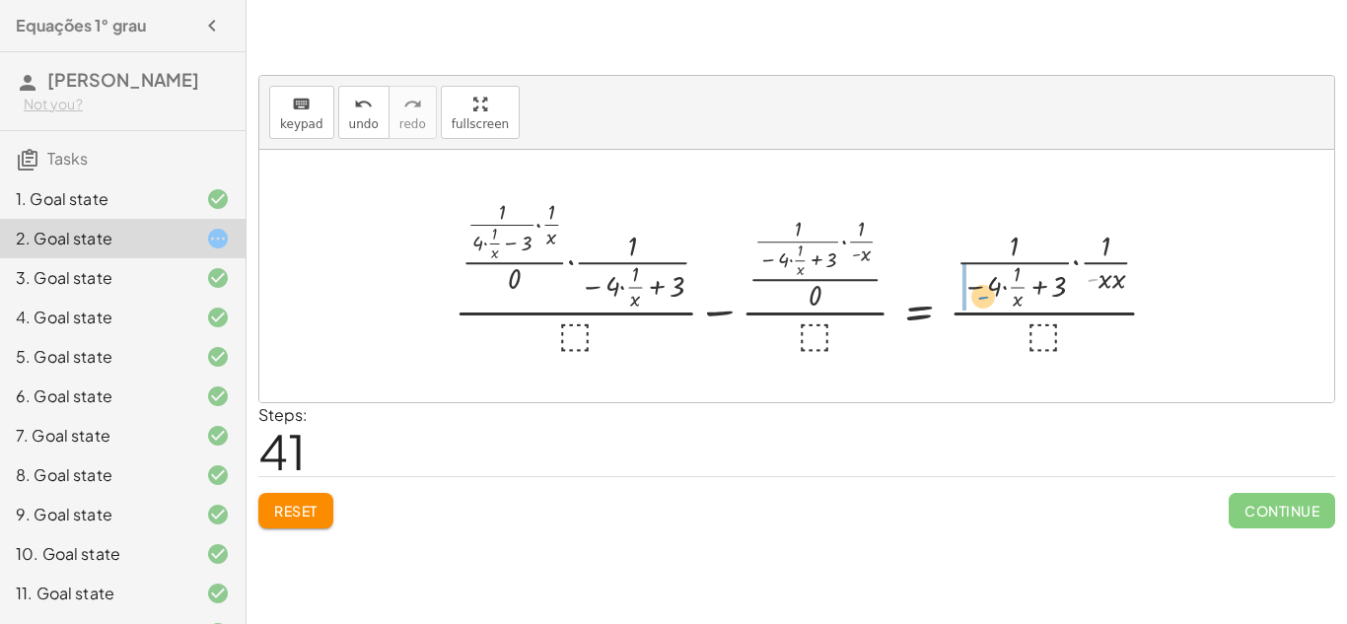
drag, startPoint x: 1093, startPoint y: 289, endPoint x: 973, endPoint y: 302, distance: 120.9
click at [973, 302] on div at bounding box center [814, 276] width 738 height 164
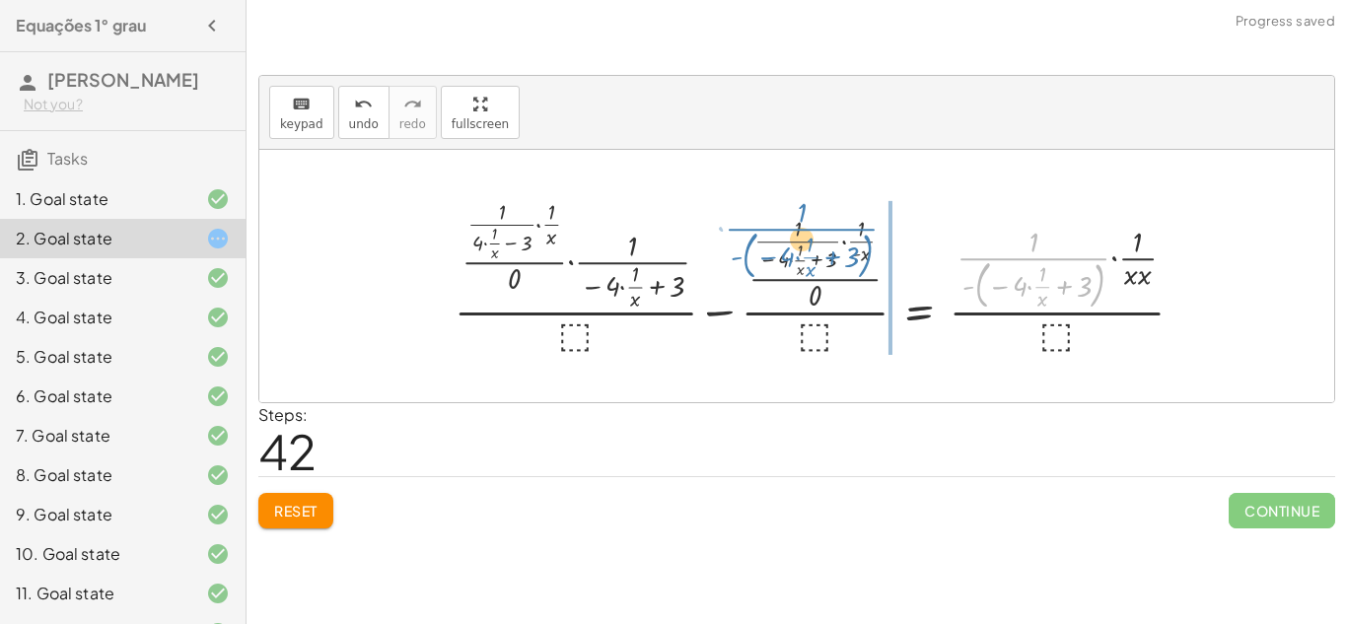
drag, startPoint x: 1077, startPoint y: 262, endPoint x: 844, endPoint y: 233, distance: 235.5
click at [844, 233] on div at bounding box center [827, 276] width 764 height 164
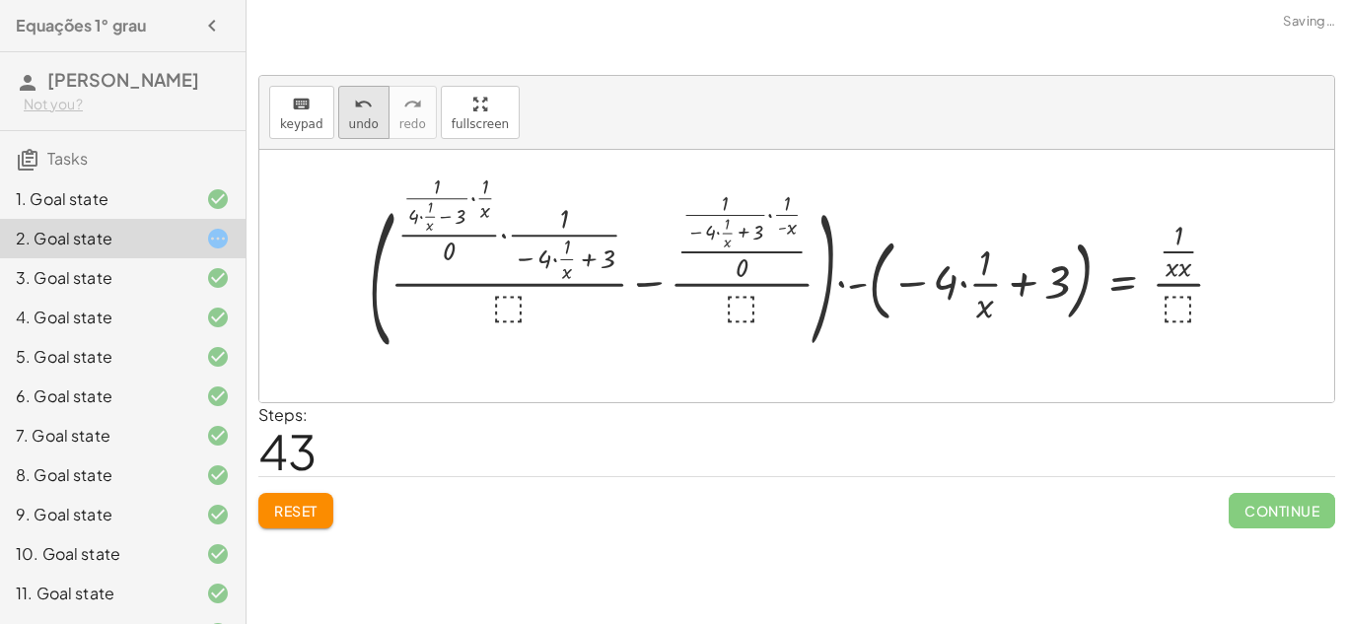
click at [370, 105] on div "undo" at bounding box center [364, 104] width 30 height 24
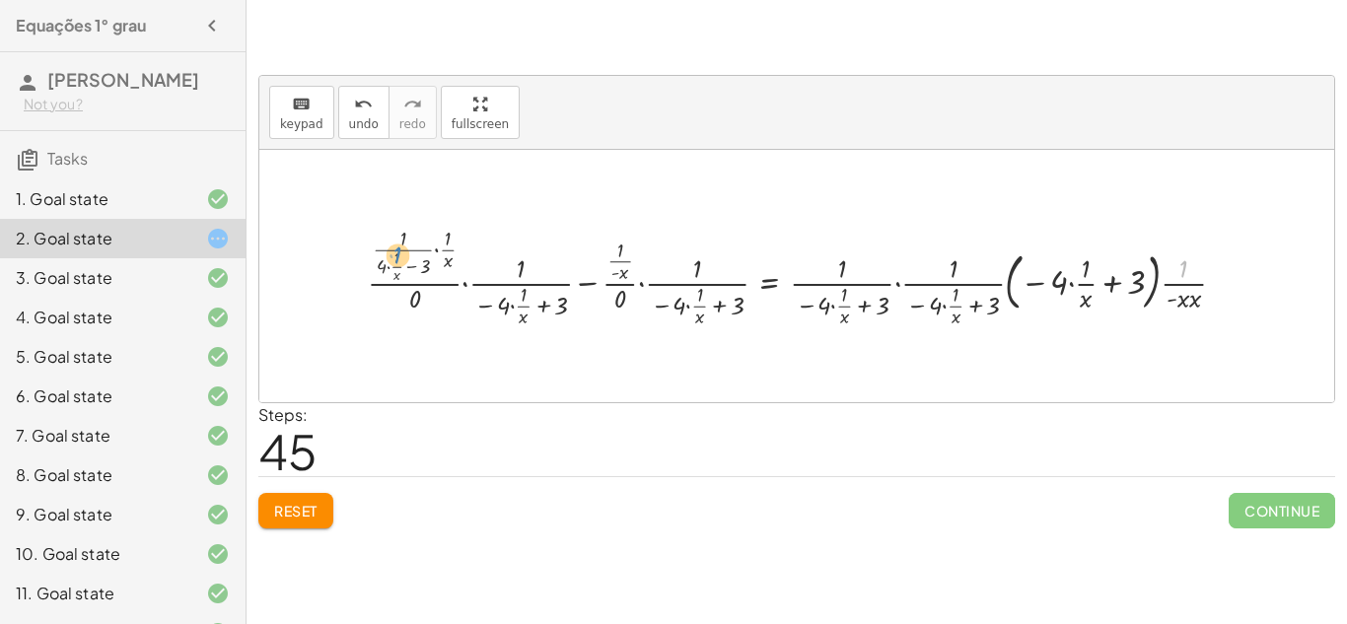
drag, startPoint x: 0, startPoint y: 0, endPoint x: 394, endPoint y: 251, distance: 467.6
click at [394, 251] on div at bounding box center [804, 276] width 893 height 108
click at [437, 252] on div at bounding box center [804, 276] width 893 height 108
drag, startPoint x: 451, startPoint y: 273, endPoint x: 673, endPoint y: 292, distance: 222.6
click at [690, 293] on div at bounding box center [801, 275] width 897 height 111
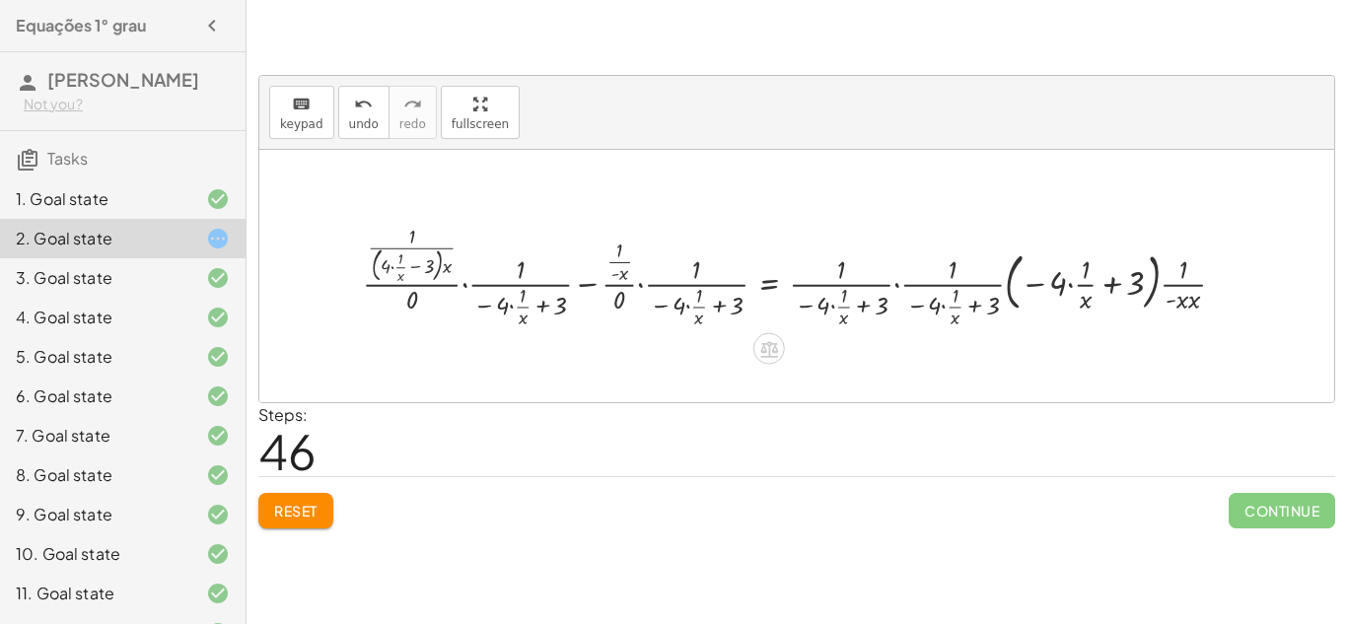
click at [639, 287] on div at bounding box center [801, 275] width 897 height 111
click at [467, 287] on div at bounding box center [805, 276] width 889 height 115
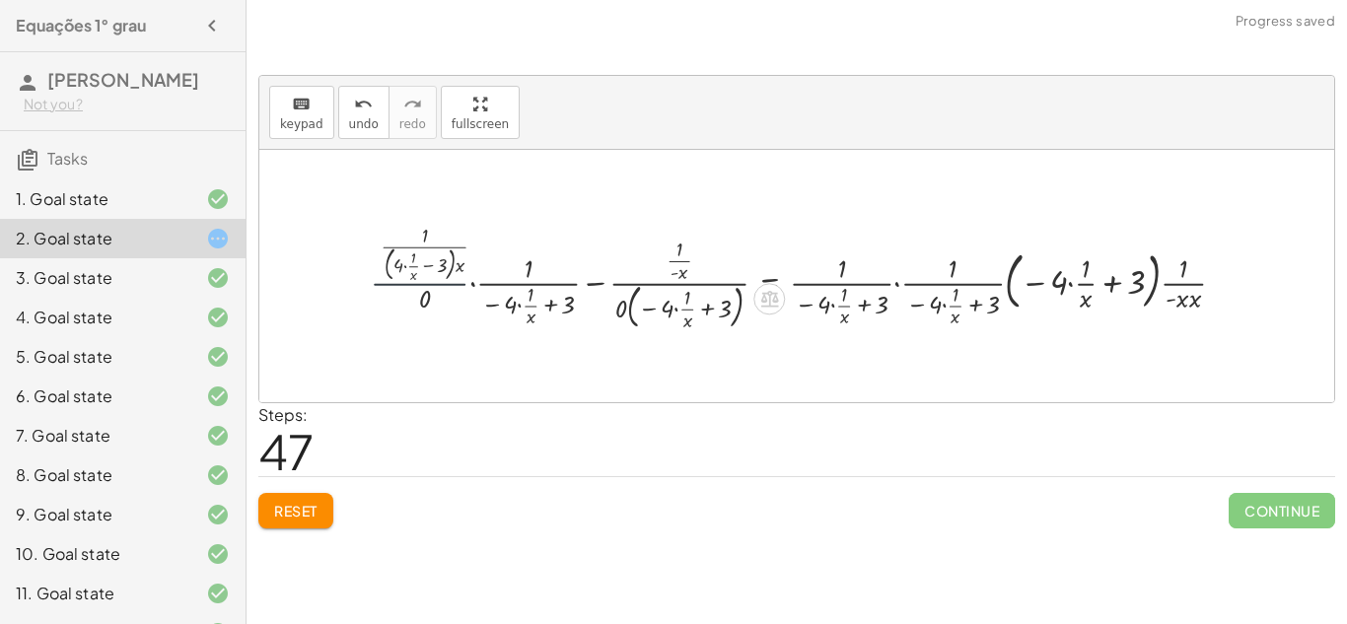
click at [473, 285] on div at bounding box center [805, 276] width 889 height 115
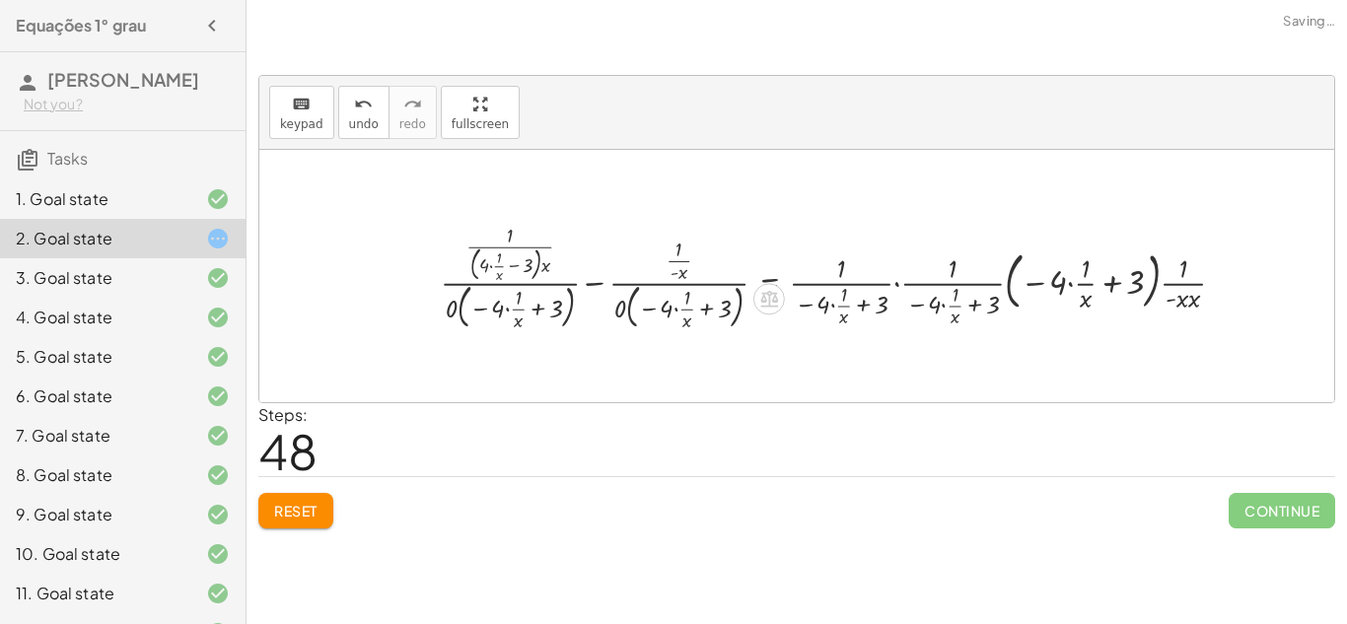
click at [598, 284] on div at bounding box center [840, 276] width 819 height 115
click at [1049, 286] on div at bounding box center [840, 276] width 819 height 115
click at [1070, 283] on div at bounding box center [840, 276] width 819 height 115
click at [1037, 281] on div at bounding box center [828, 276] width 795 height 115
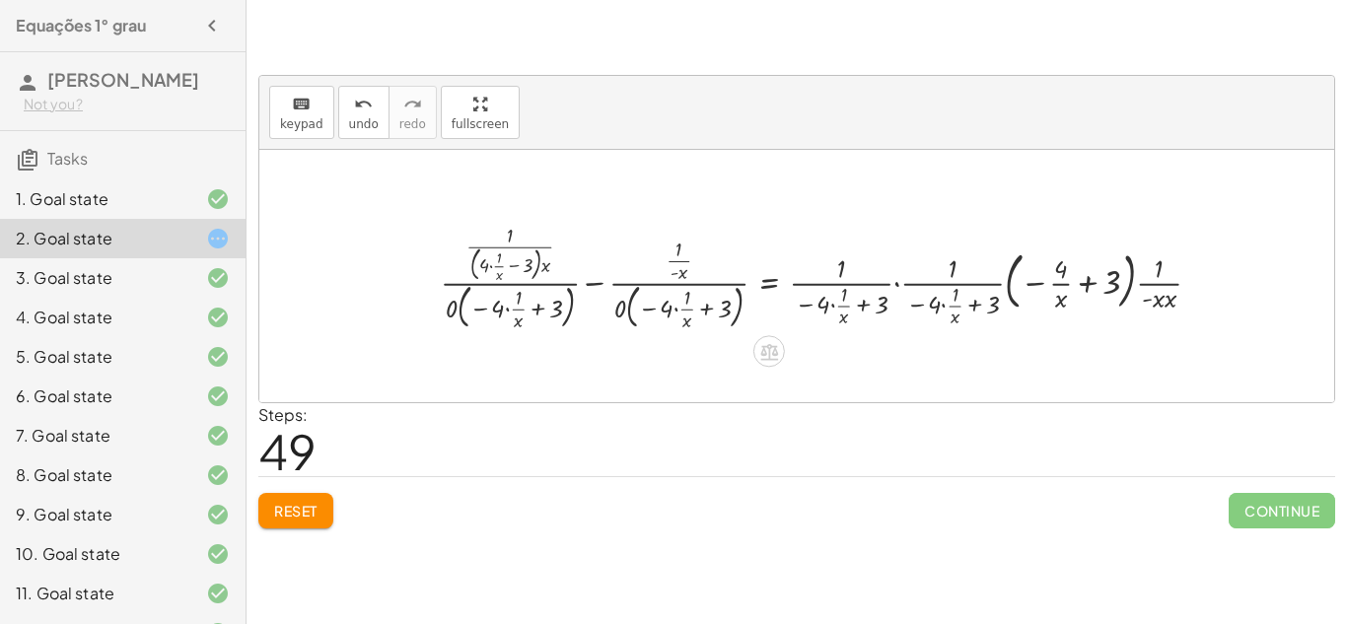
click at [894, 288] on div at bounding box center [828, 276] width 795 height 115
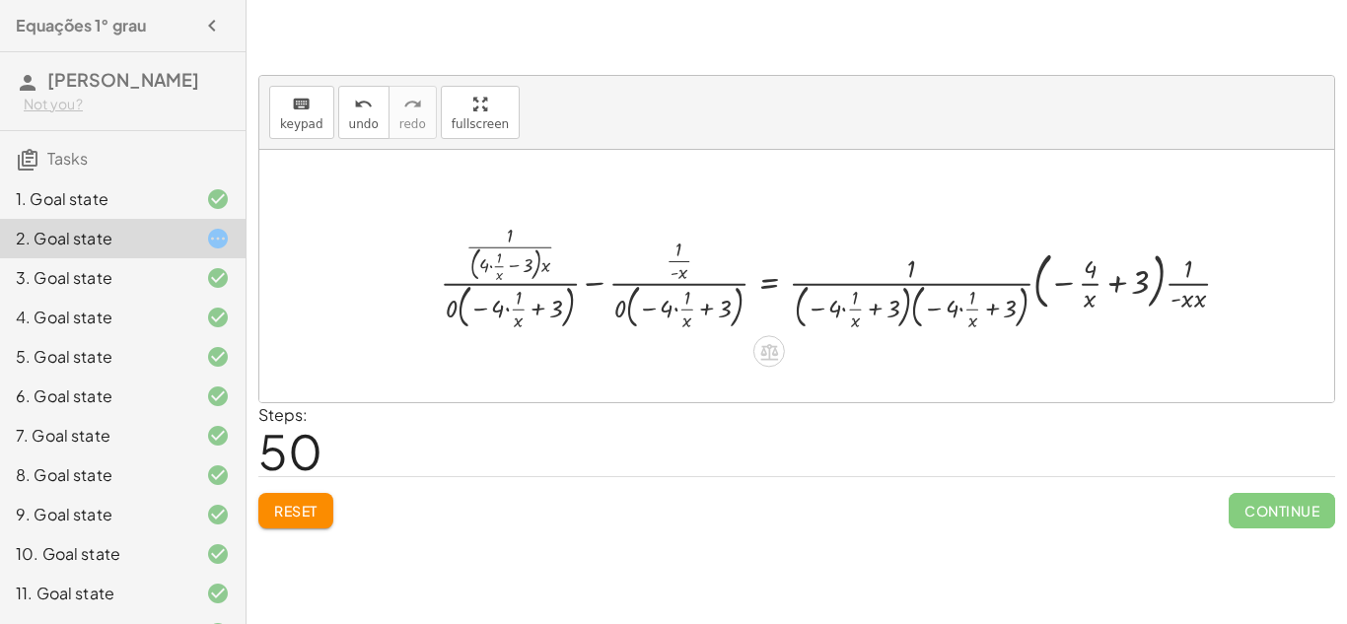
click at [595, 287] on div at bounding box center [843, 276] width 824 height 115
drag, startPoint x: 849, startPoint y: 276, endPoint x: 510, endPoint y: 251, distance: 340.0
click at [496, 240] on div at bounding box center [843, 276] width 824 height 115
drag, startPoint x: 671, startPoint y: 312, endPoint x: 776, endPoint y: 290, distance: 106.9
click at [776, 290] on div at bounding box center [843, 276] width 824 height 115
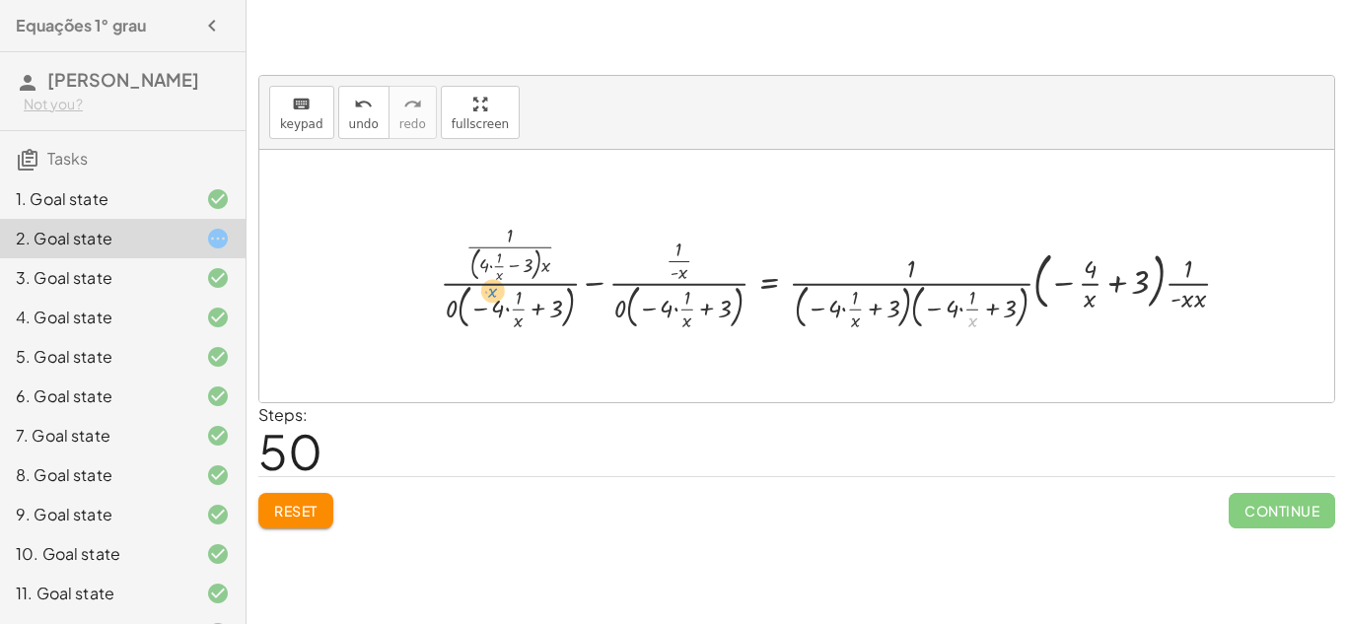
drag, startPoint x: 973, startPoint y: 323, endPoint x: 472, endPoint y: 299, distance: 501.4
click at [492, 283] on div at bounding box center [843, 276] width 824 height 115
drag, startPoint x: 492, startPoint y: 311, endPoint x: 524, endPoint y: 275, distance: 48.1
click at [524, 275] on div at bounding box center [843, 276] width 824 height 115
click at [511, 306] on div at bounding box center [843, 276] width 824 height 115
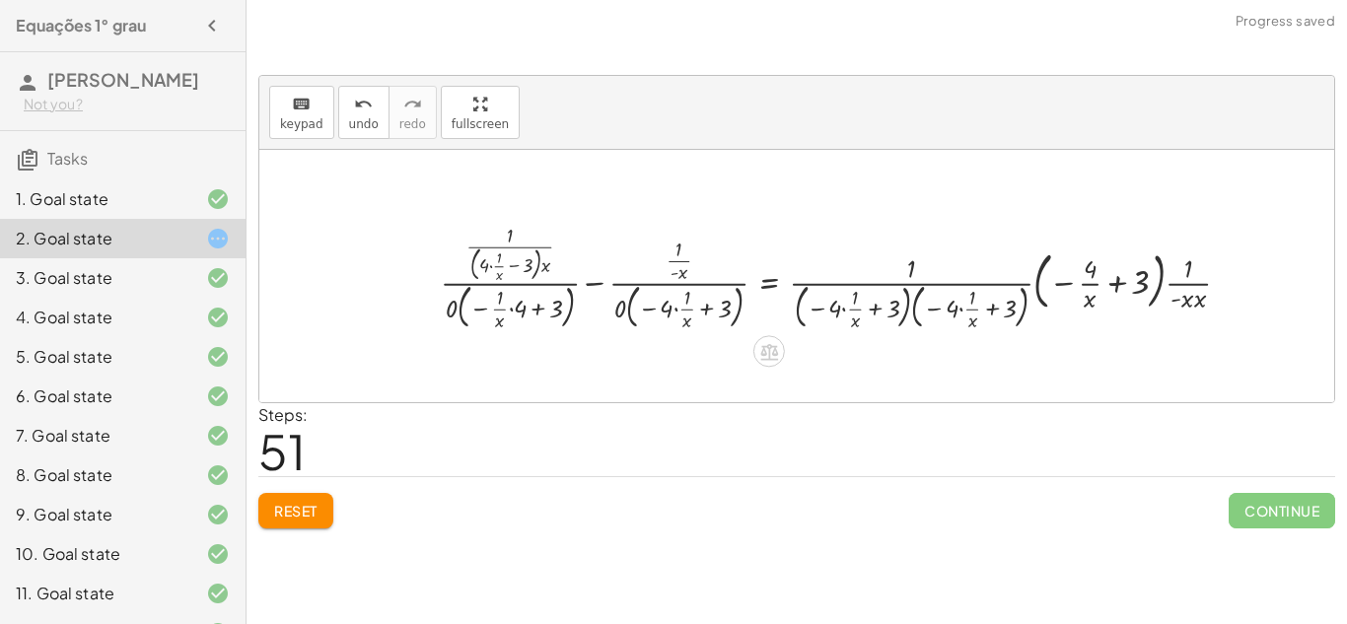
click at [512, 311] on div at bounding box center [843, 276] width 824 height 115
click at [675, 311] on div at bounding box center [852, 276] width 806 height 115
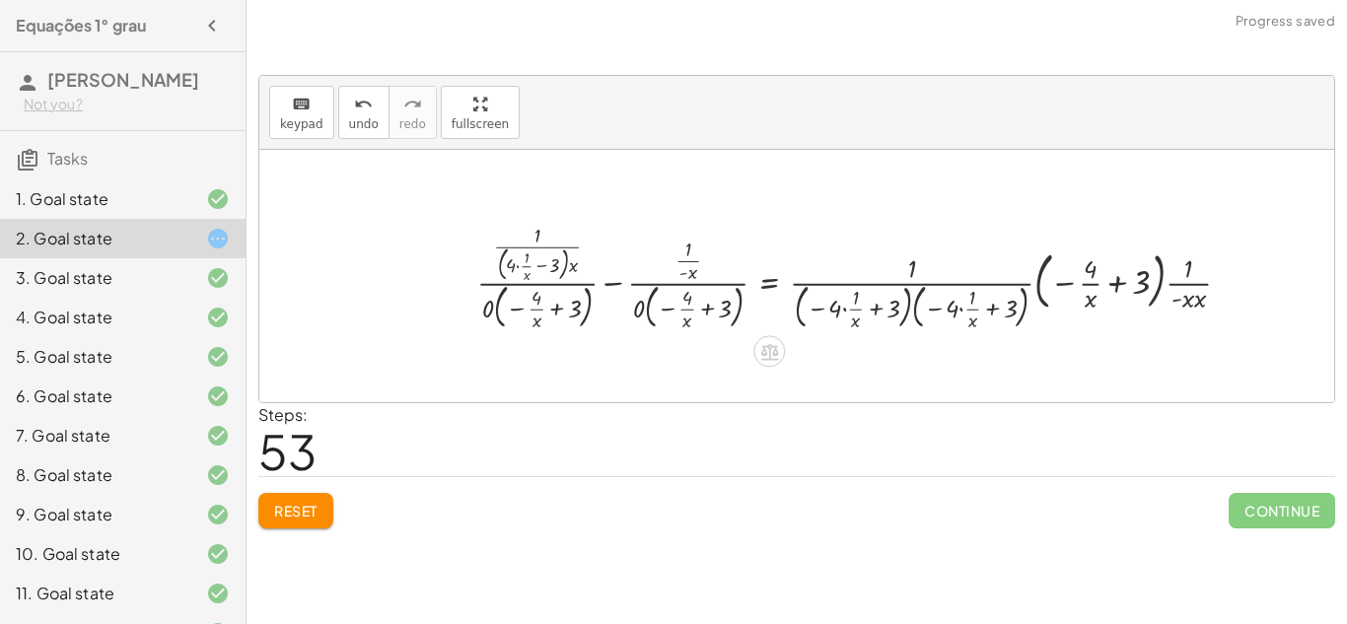
click at [845, 312] on div at bounding box center [861, 276] width 789 height 115
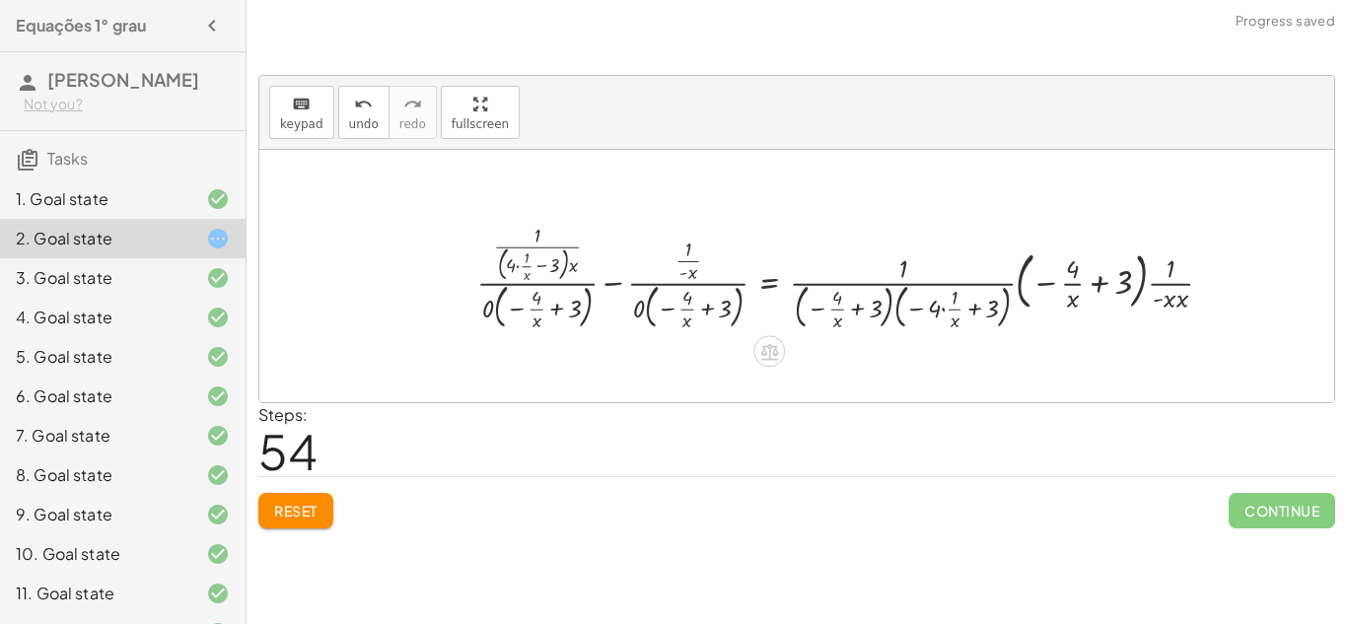
click at [944, 311] on div at bounding box center [852, 276] width 770 height 115
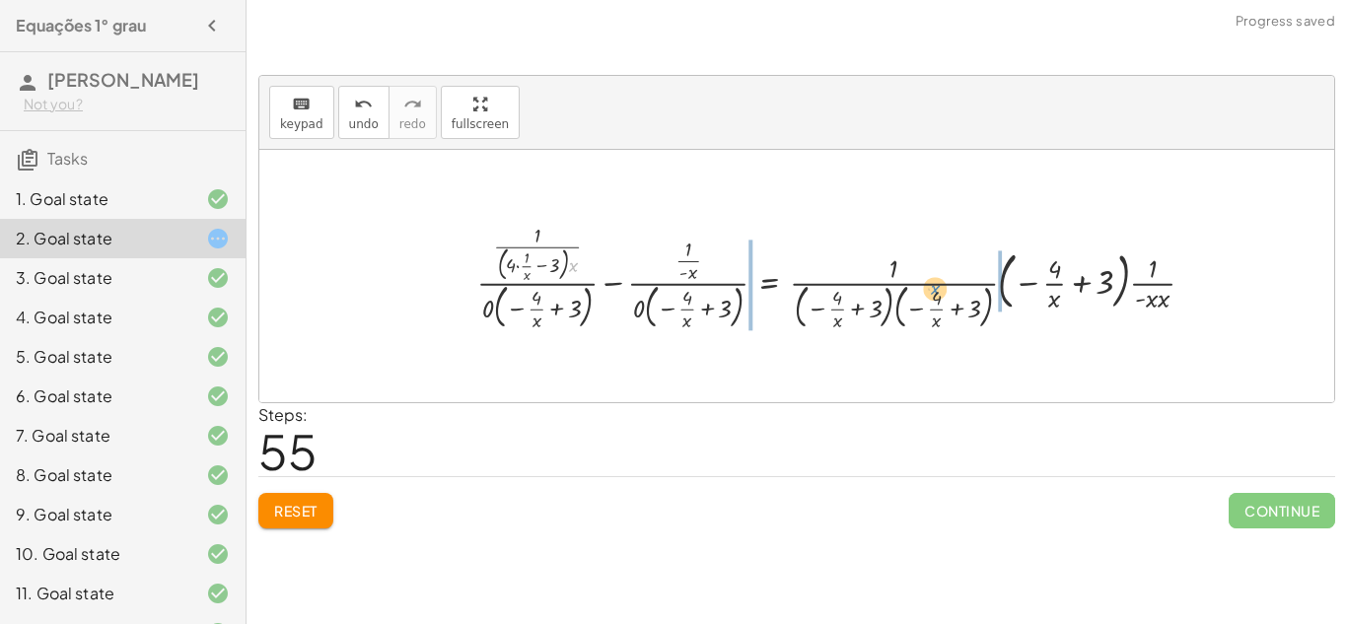
drag, startPoint x: 574, startPoint y: 265, endPoint x: 975, endPoint y: 293, distance: 402.1
click at [975, 293] on div at bounding box center [843, 276] width 752 height 115
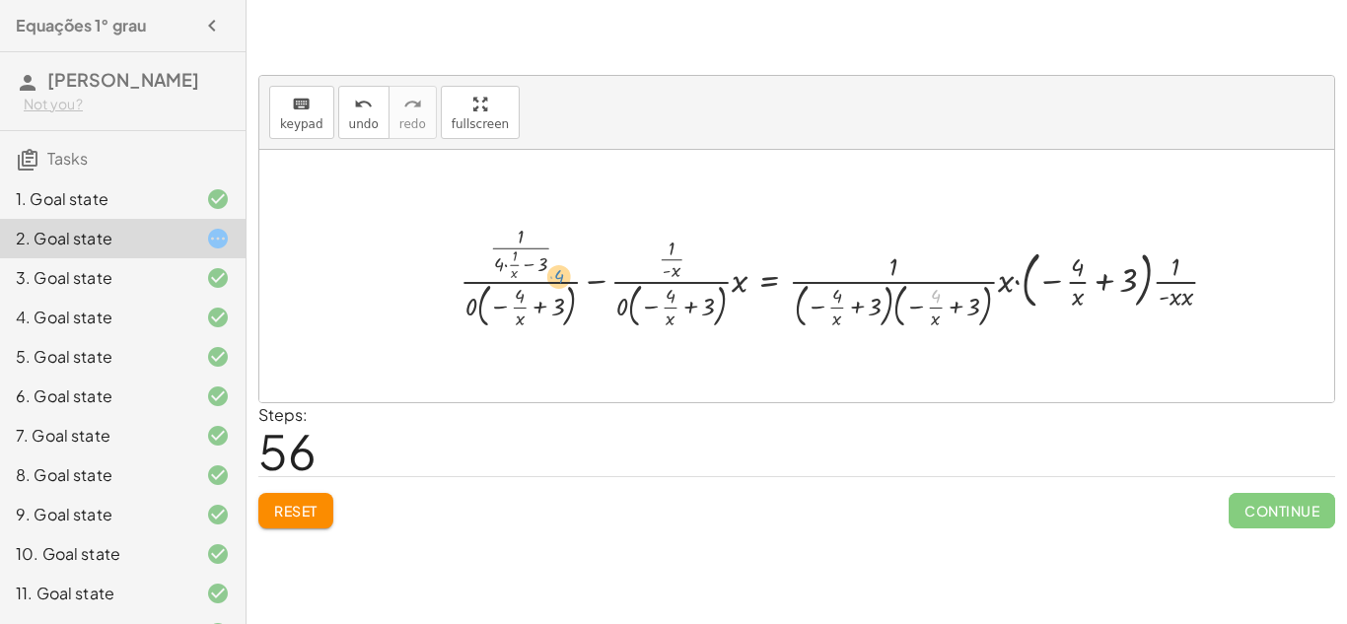
drag, startPoint x: 933, startPoint y: 294, endPoint x: 552, endPoint y: 270, distance: 382.2
click at [552, 270] on div at bounding box center [846, 276] width 793 height 112
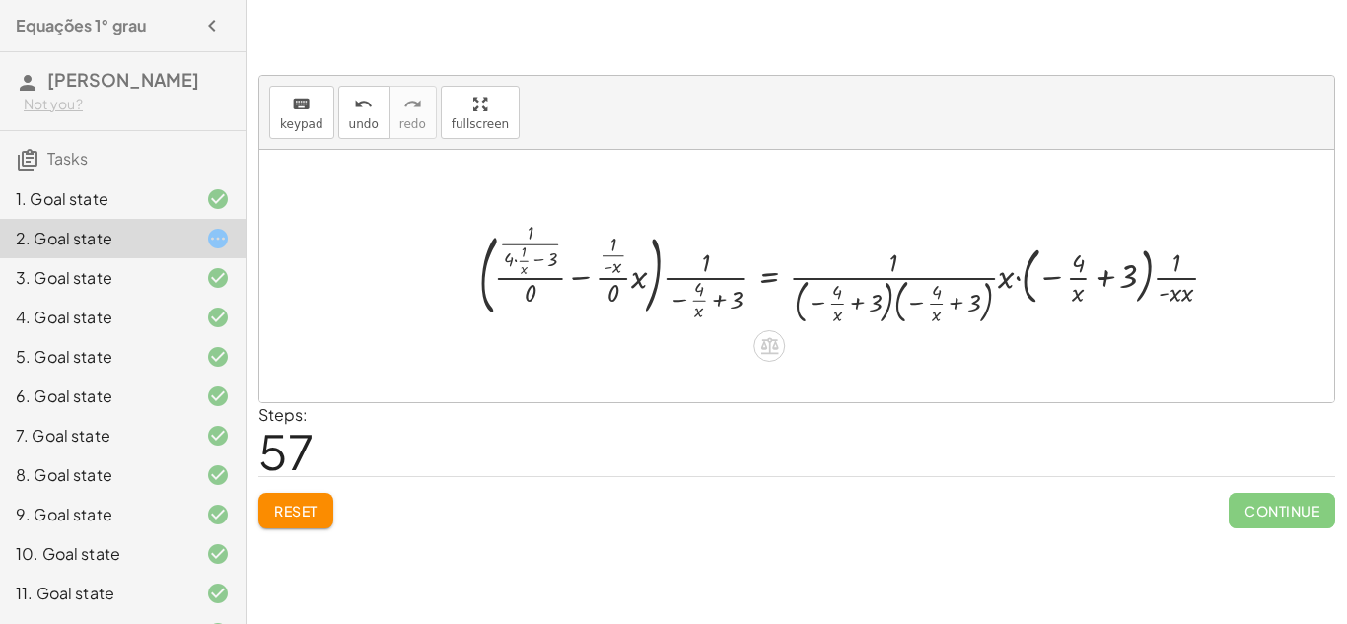
click at [849, 304] on div at bounding box center [856, 276] width 774 height 104
click at [854, 304] on div at bounding box center [856, 276] width 774 height 104
drag, startPoint x: 766, startPoint y: 284, endPoint x: 811, endPoint y: 282, distance: 45.4
click at [811, 282] on div at bounding box center [856, 276] width 774 height 104
click at [584, 284] on div at bounding box center [856, 276] width 774 height 104
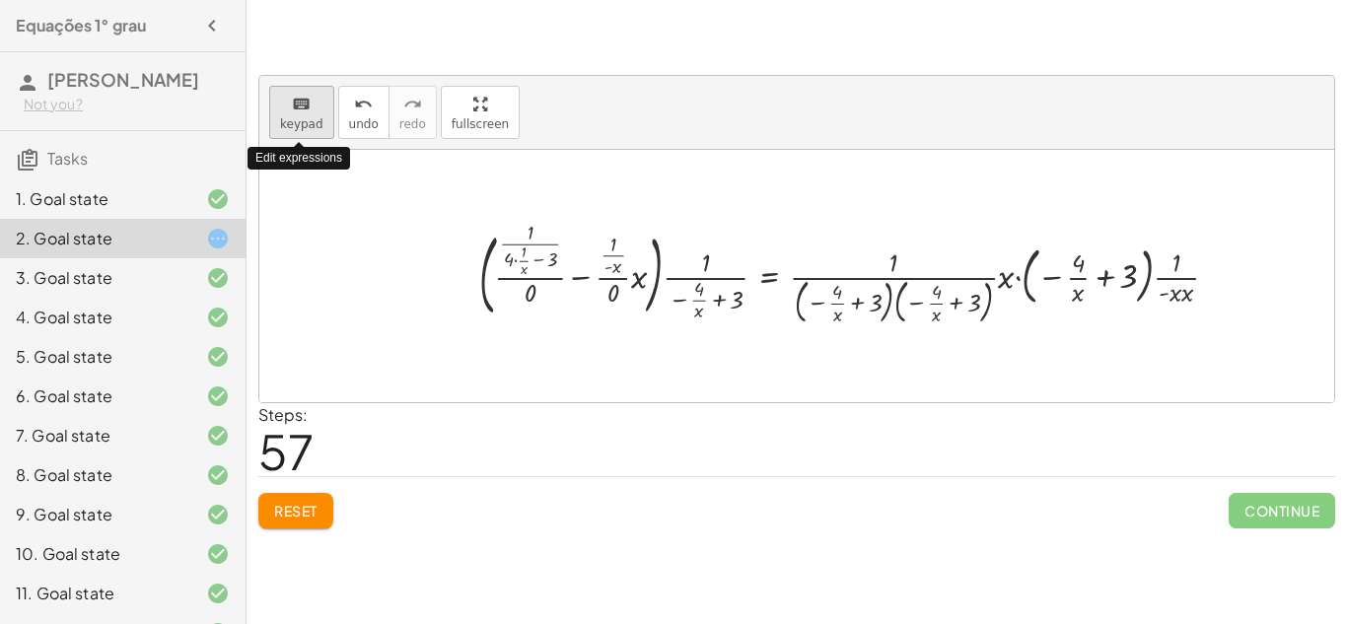
click at [302, 113] on icon "keyboard" at bounding box center [301, 105] width 19 height 24
click at [301, 113] on icon "keyboard" at bounding box center [301, 105] width 19 height 24
click at [303, 110] on icon "keyboard" at bounding box center [301, 105] width 19 height 24
click at [350, 229] on div at bounding box center [796, 276] width 1074 height 252
drag, startPoint x: 480, startPoint y: 286, endPoint x: 630, endPoint y: 294, distance: 150.0
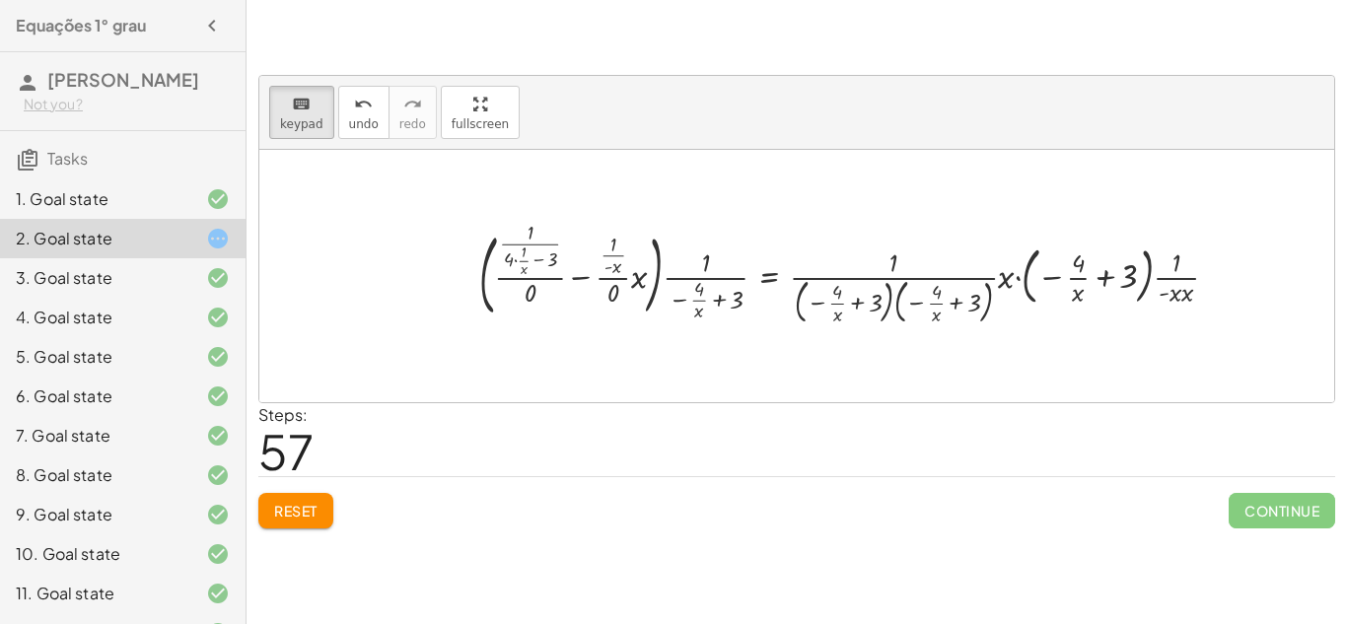
click at [630, 294] on div at bounding box center [856, 276] width 774 height 104
click at [633, 272] on div at bounding box center [856, 276] width 774 height 104
drag, startPoint x: 651, startPoint y: 278, endPoint x: 685, endPoint y: 299, distance: 40.2
click at [685, 299] on div at bounding box center [856, 276] width 774 height 104
click at [871, 209] on div at bounding box center [796, 276] width 1074 height 252
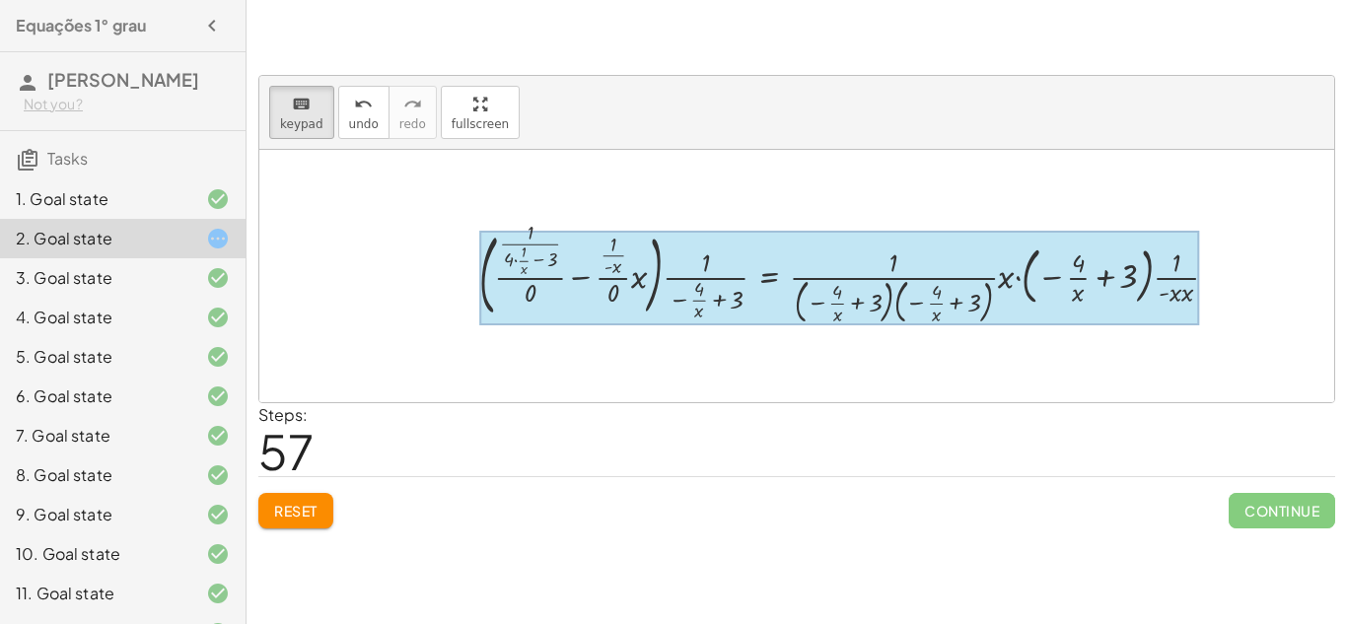
click at [757, 267] on div at bounding box center [839, 278] width 720 height 95
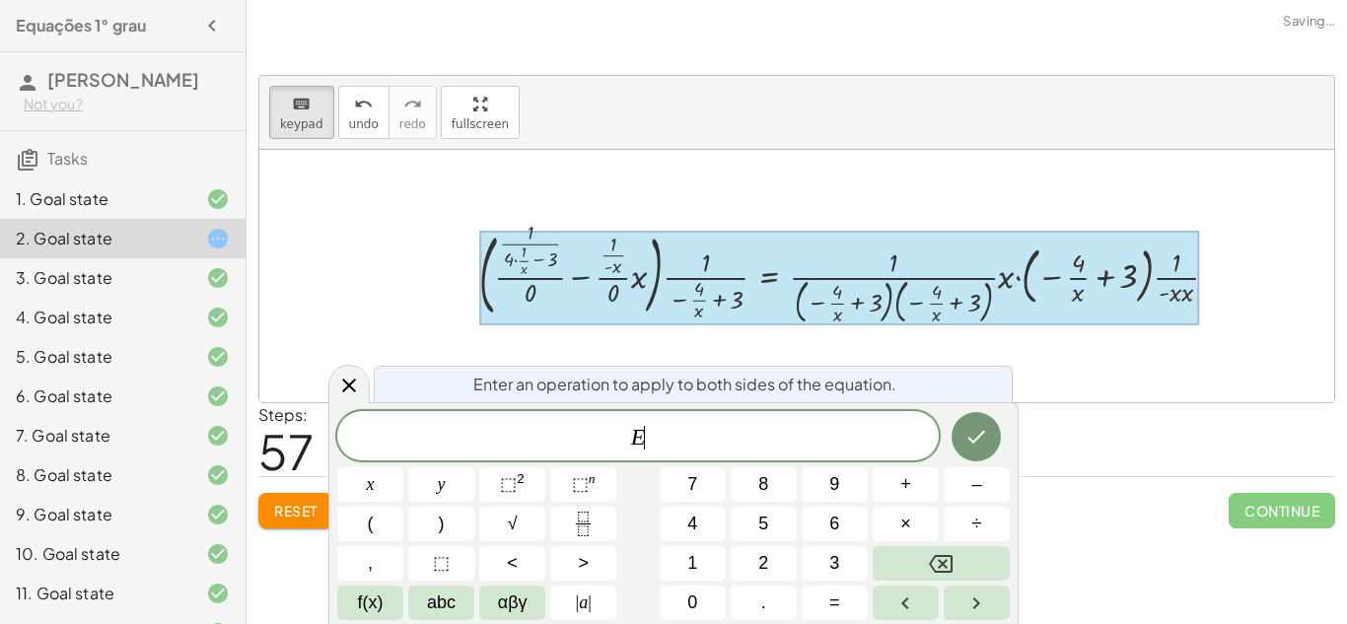
scroll to position [1, 0]
click at [936, 571] on icon "Backspace" at bounding box center [941, 564] width 24 height 18
click at [970, 557] on button "Backspace" at bounding box center [940, 563] width 137 height 35
click at [582, 601] on span "| a |" at bounding box center [584, 602] width 16 height 27
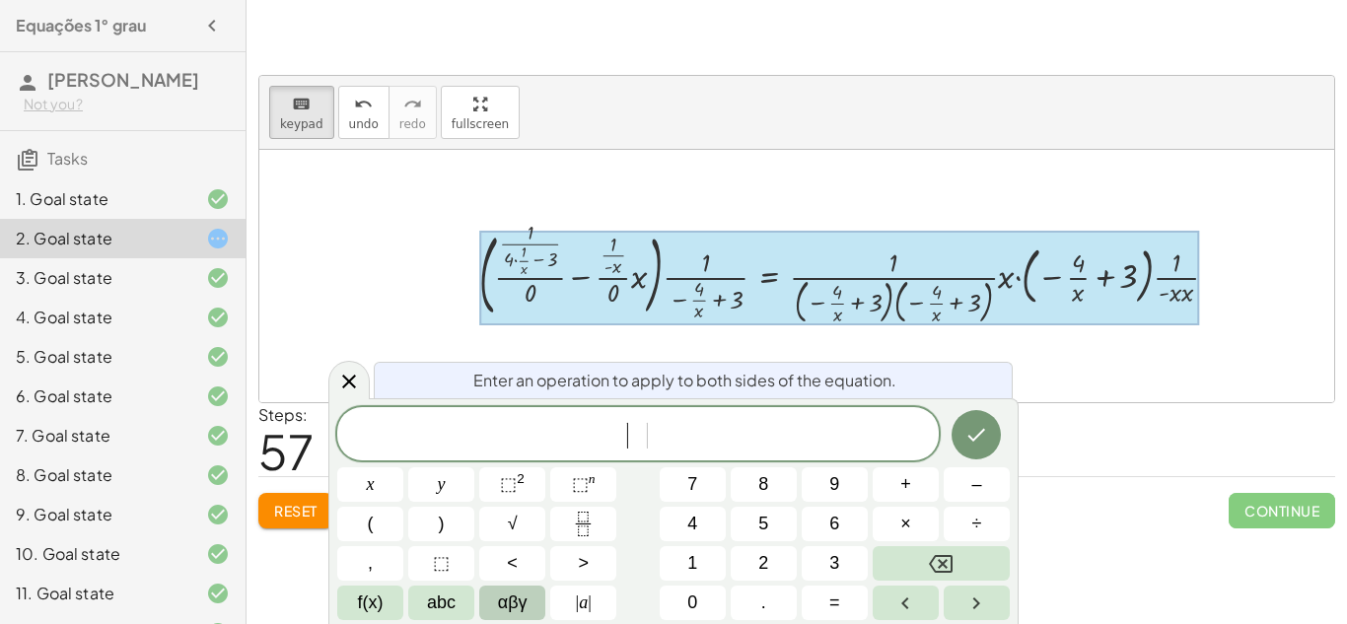
click at [527, 594] on button "αβγ" at bounding box center [512, 603] width 66 height 35
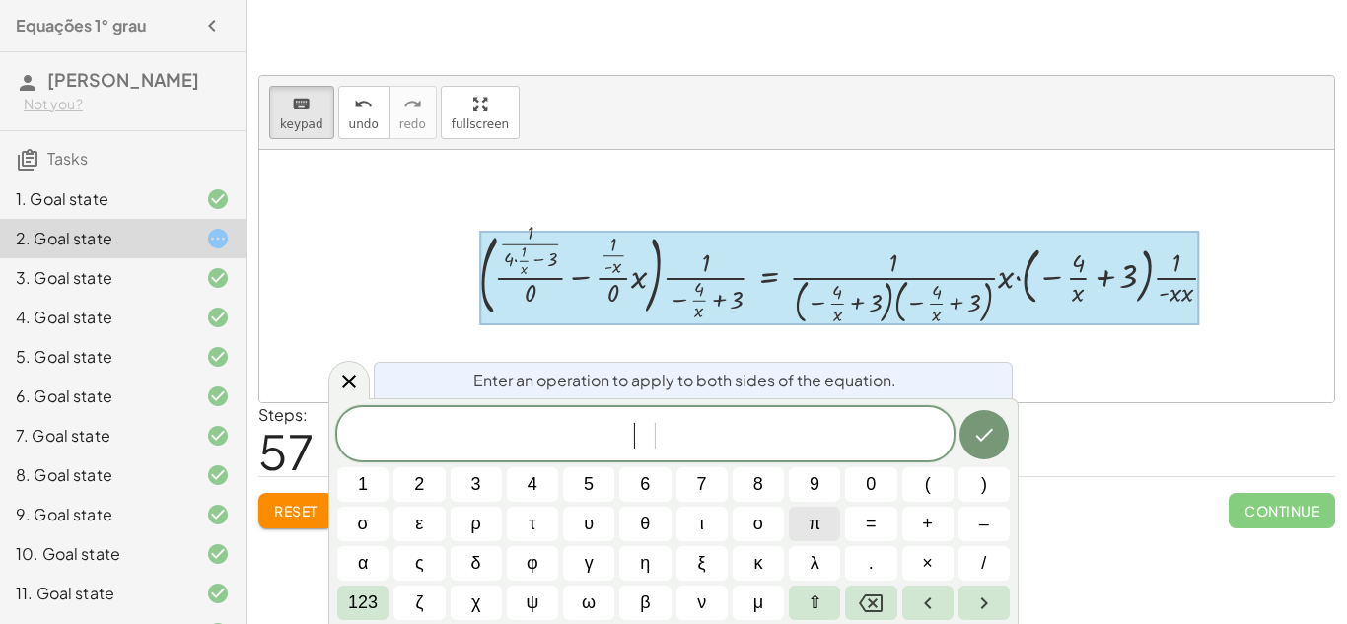
click at [805, 534] on button "π" at bounding box center [814, 524] width 51 height 35
click at [996, 437] on button "Done" at bounding box center [983, 434] width 49 height 49
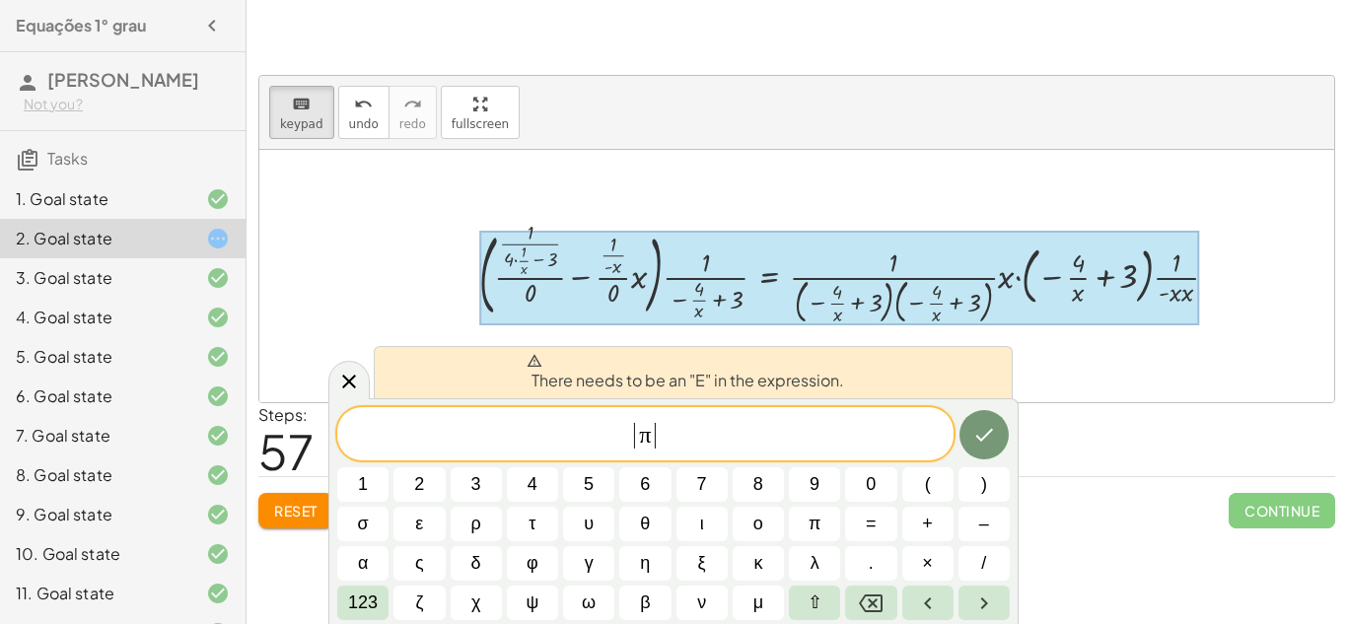
click at [837, 308] on div at bounding box center [839, 278] width 720 height 95
click at [978, 425] on icon "Done" at bounding box center [984, 435] width 24 height 24
drag, startPoint x: 839, startPoint y: 434, endPoint x: 1200, endPoint y: 248, distance: 405.6
click at [1200, 248] on body "Equações 1° grau Henrique De Soza Not you? Tasks 1. Goal state 2. Goal state 3.…" at bounding box center [673, 312] width 1347 height 624
click at [1200, 248] on div at bounding box center [856, 276] width 774 height 104
